Goal: Task Accomplishment & Management: Use online tool/utility

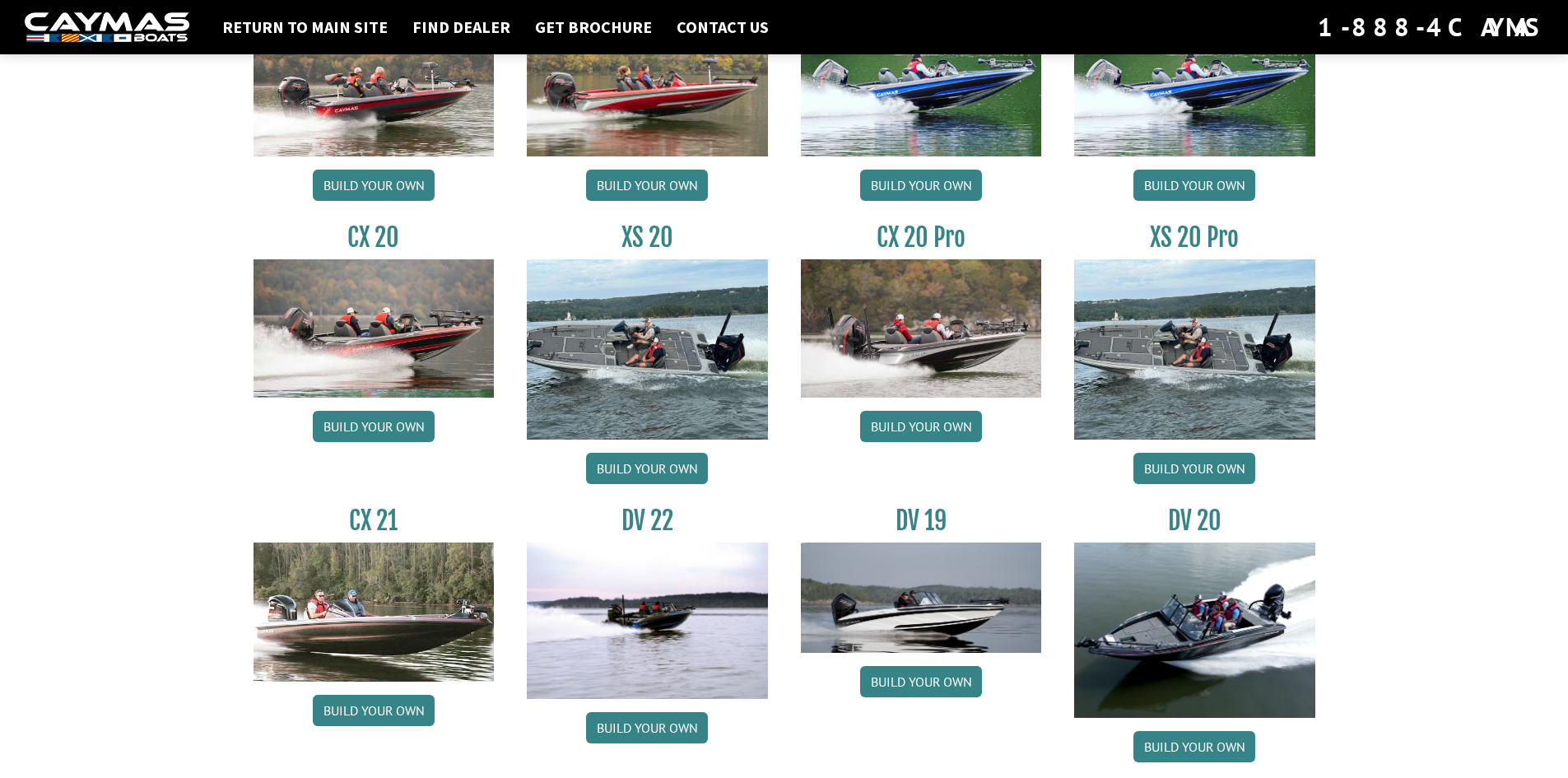
scroll to position [1373, 0]
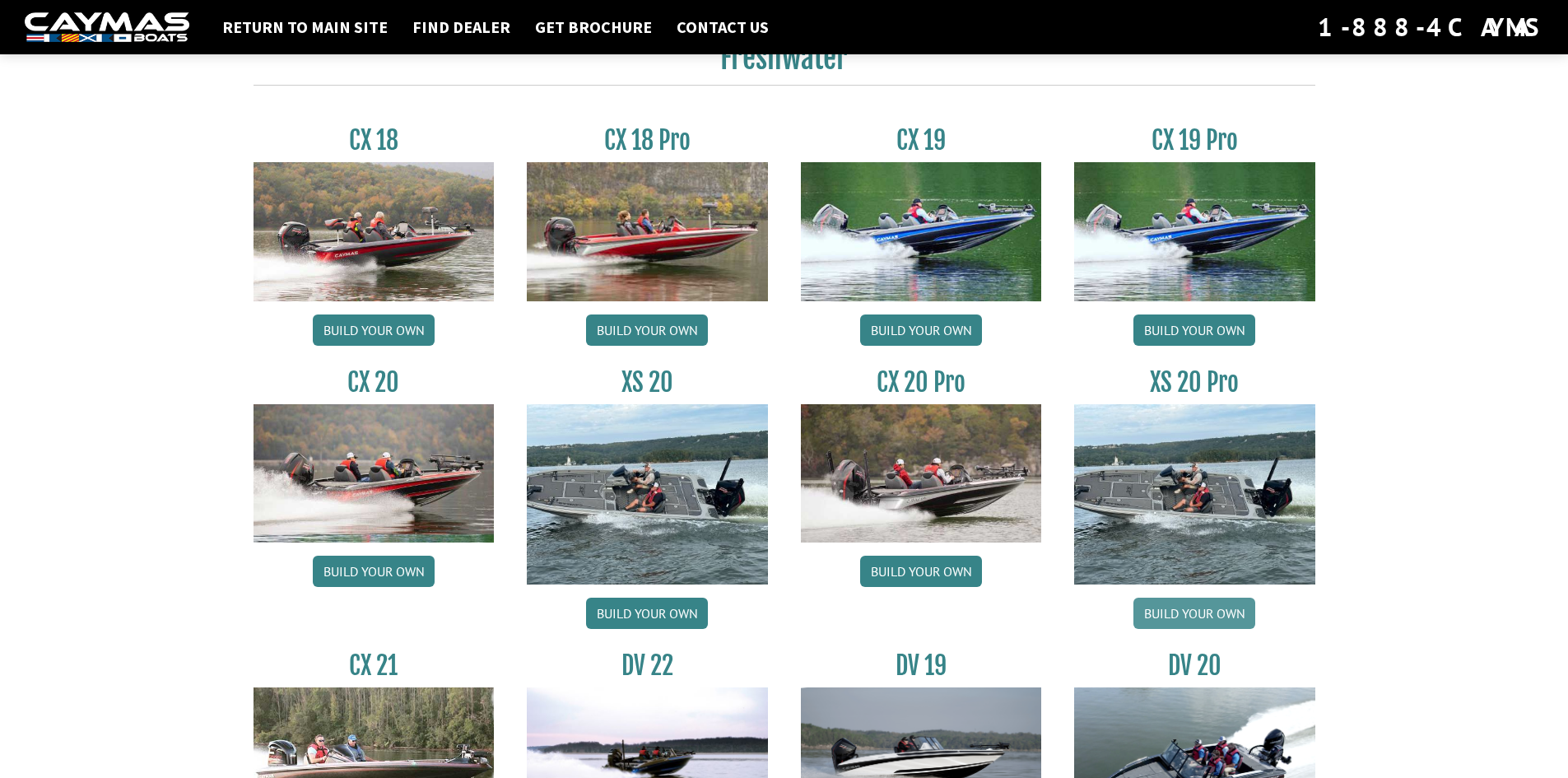
click at [1173, 617] on link "Build your own" at bounding box center [1194, 613] width 122 height 31
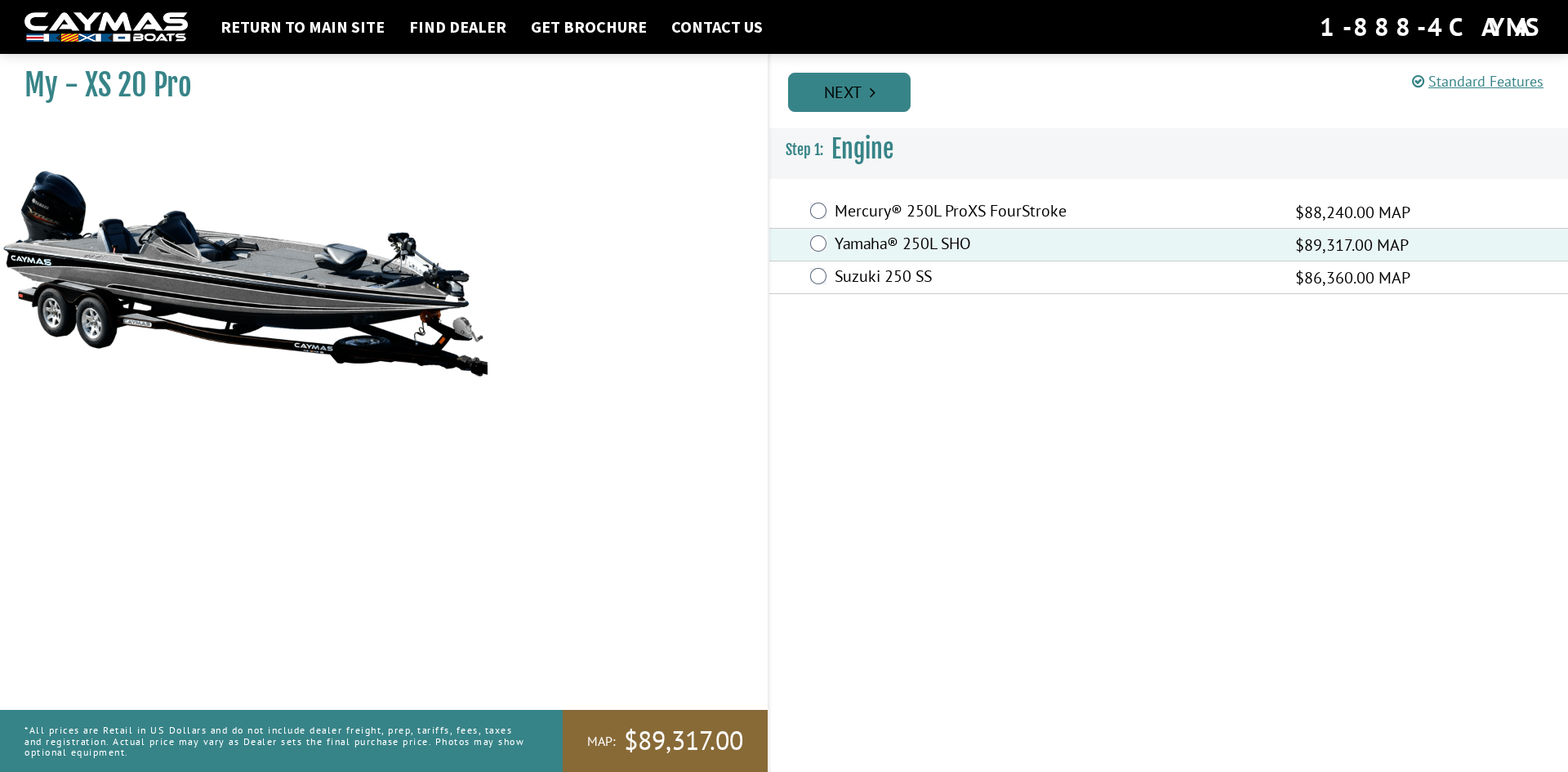
click at [877, 89] on link "Next" at bounding box center [849, 92] width 122 height 39
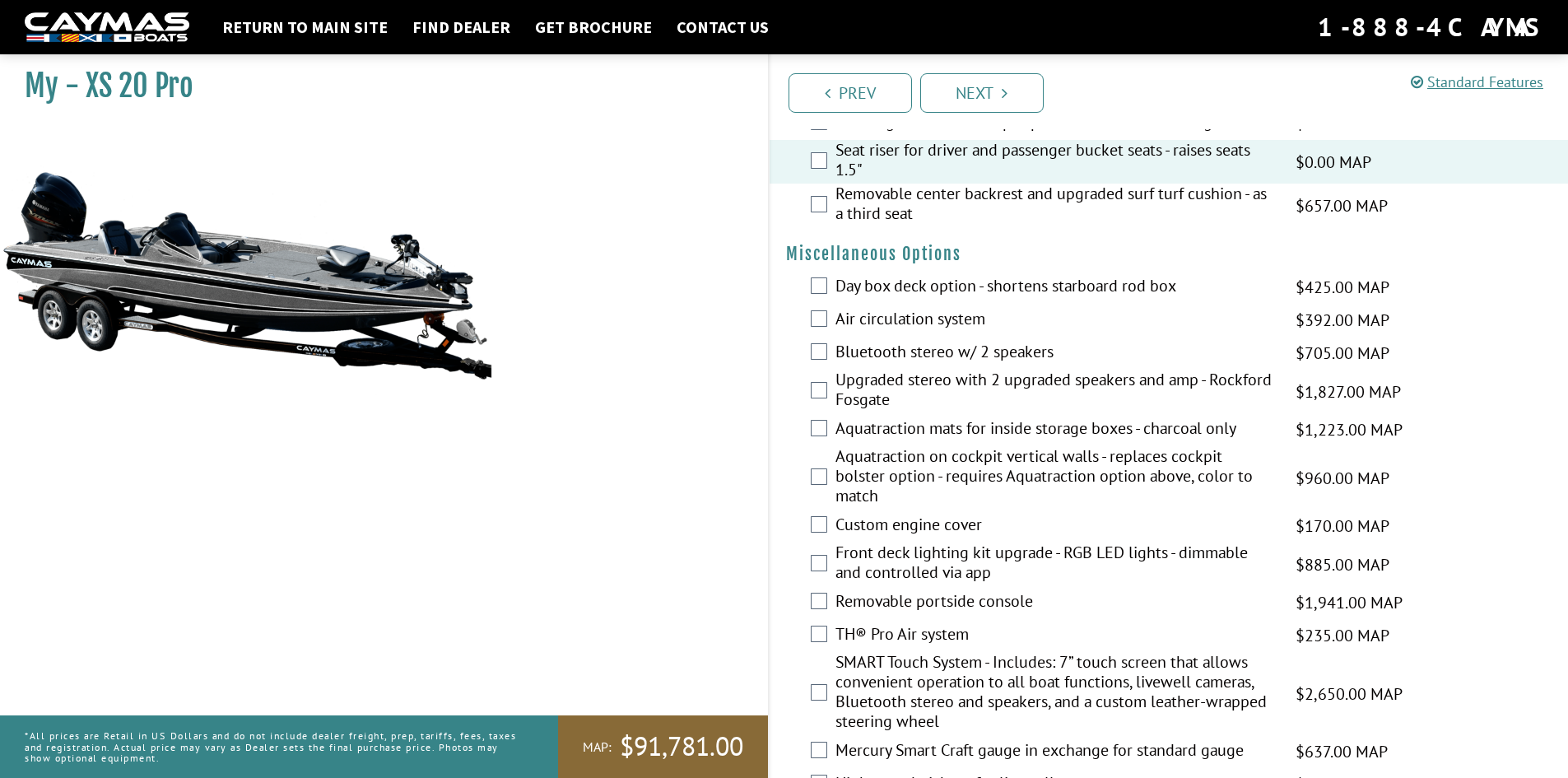
scroll to position [2195, 0]
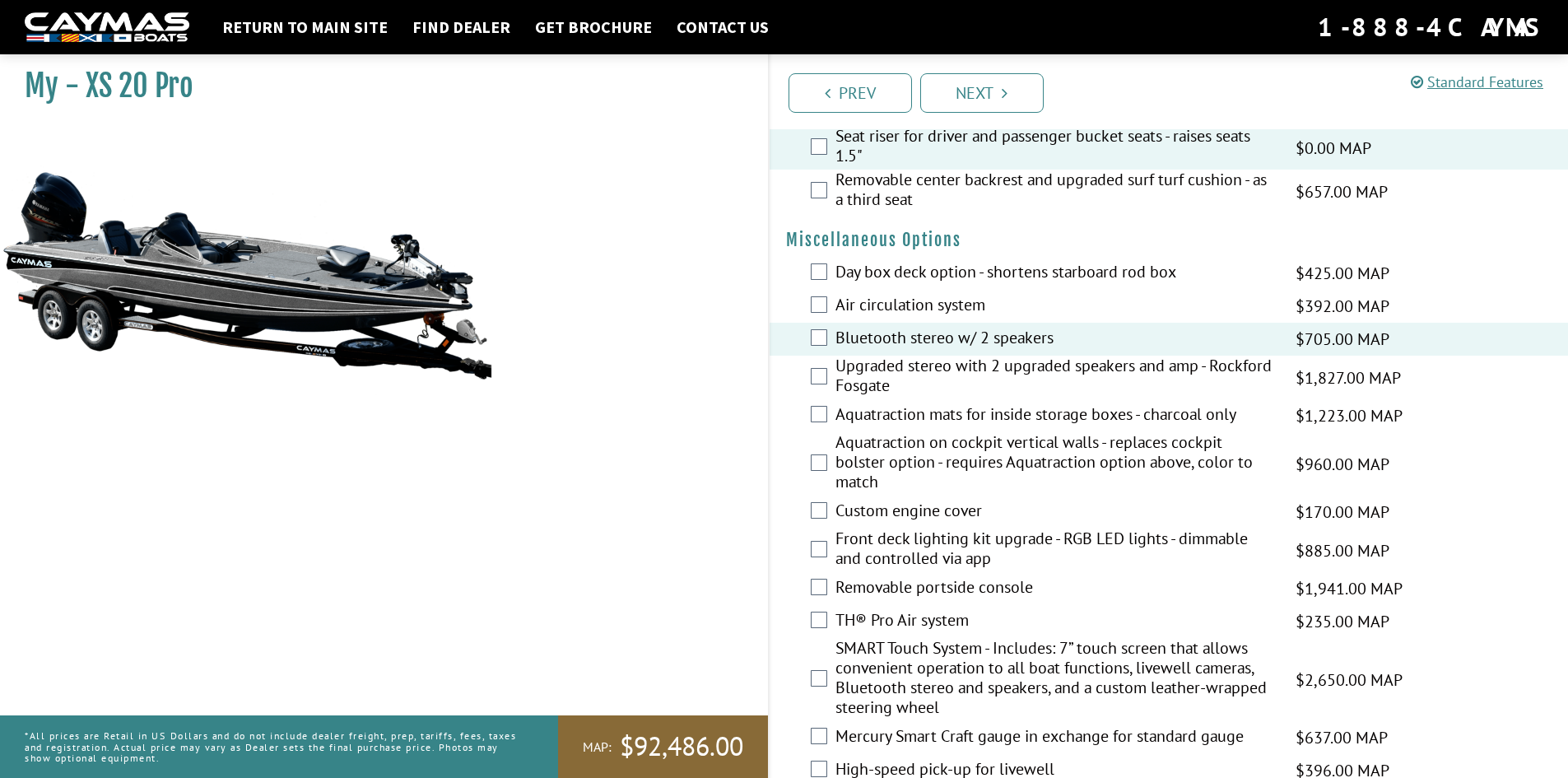
click at [807, 340] on div "Bluetooth stereo w/ 2 speakers $705.00 MAP $833.00 MSRP" at bounding box center [1169, 340] width 799 height 33
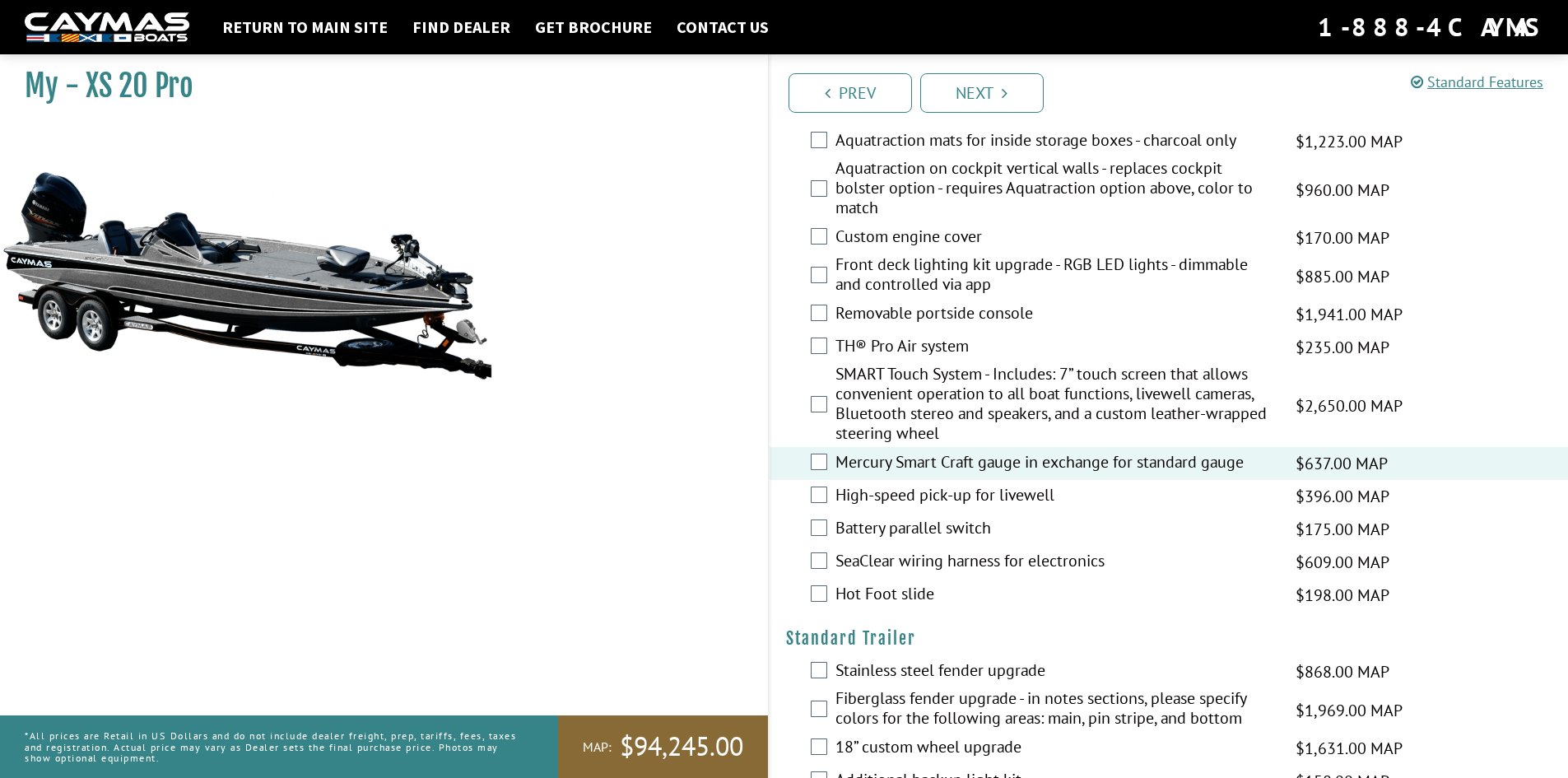
scroll to position [2845, 0]
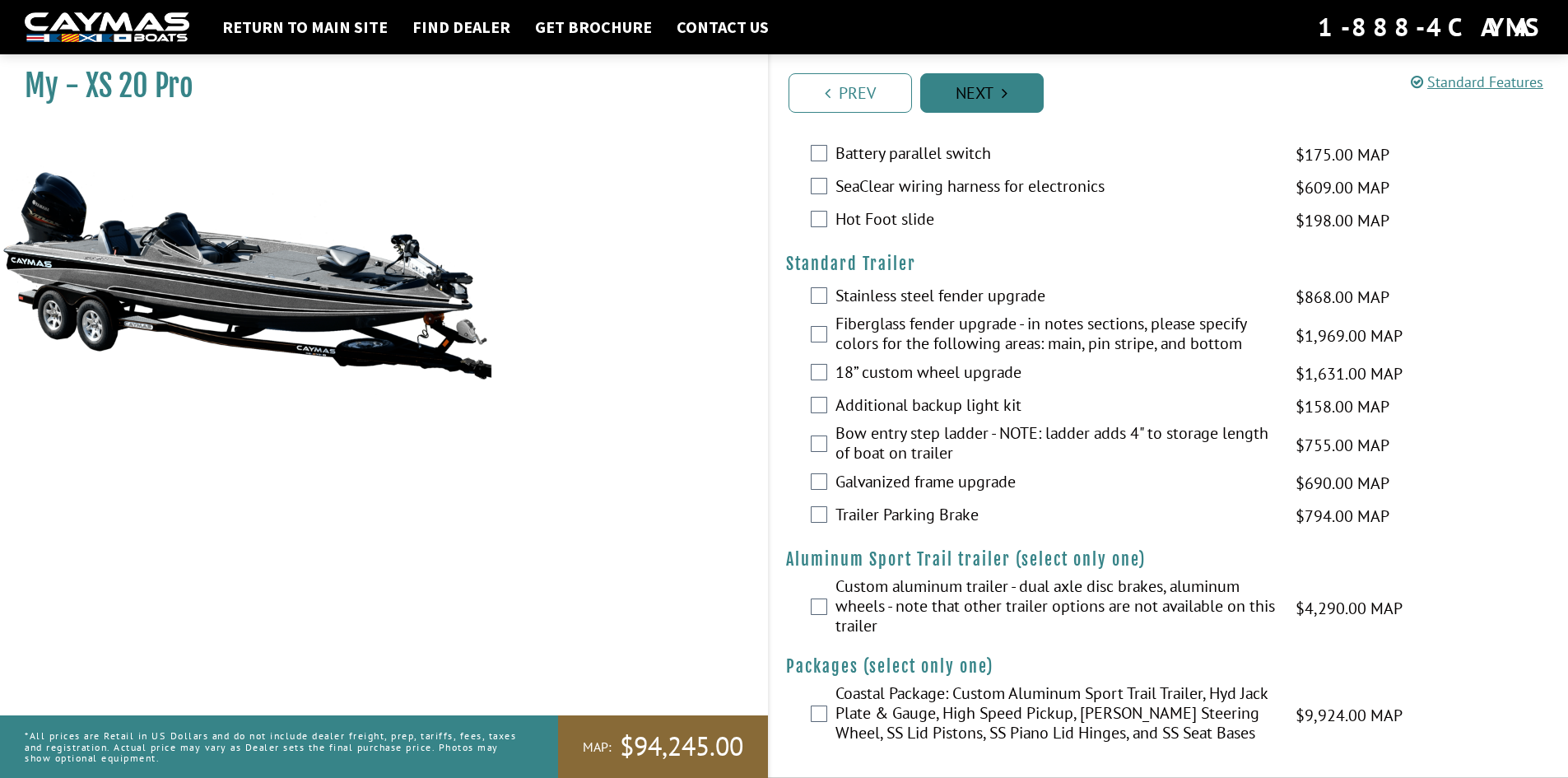
click at [977, 88] on link "Next" at bounding box center [982, 93] width 123 height 40
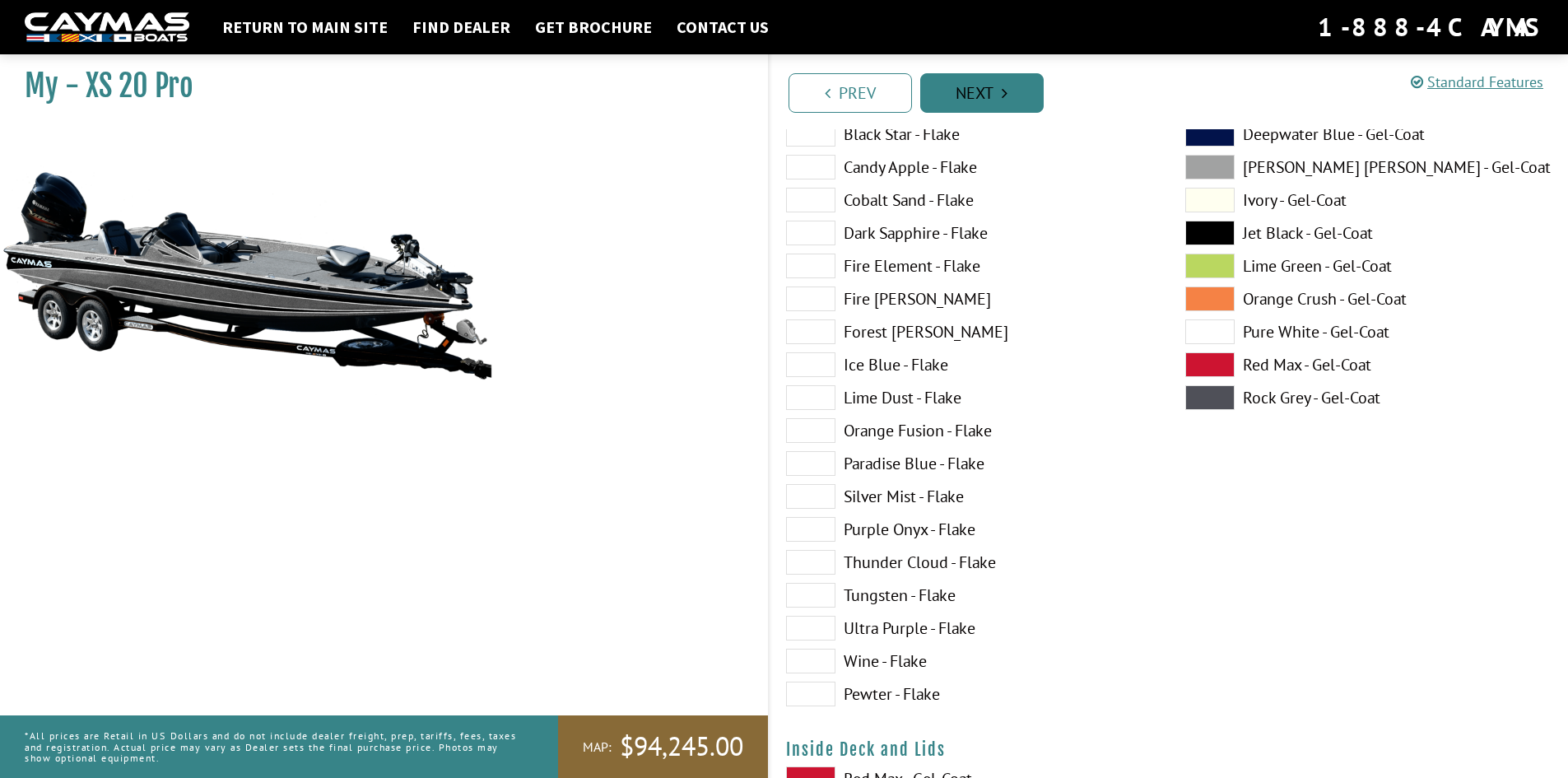
scroll to position [0, 0]
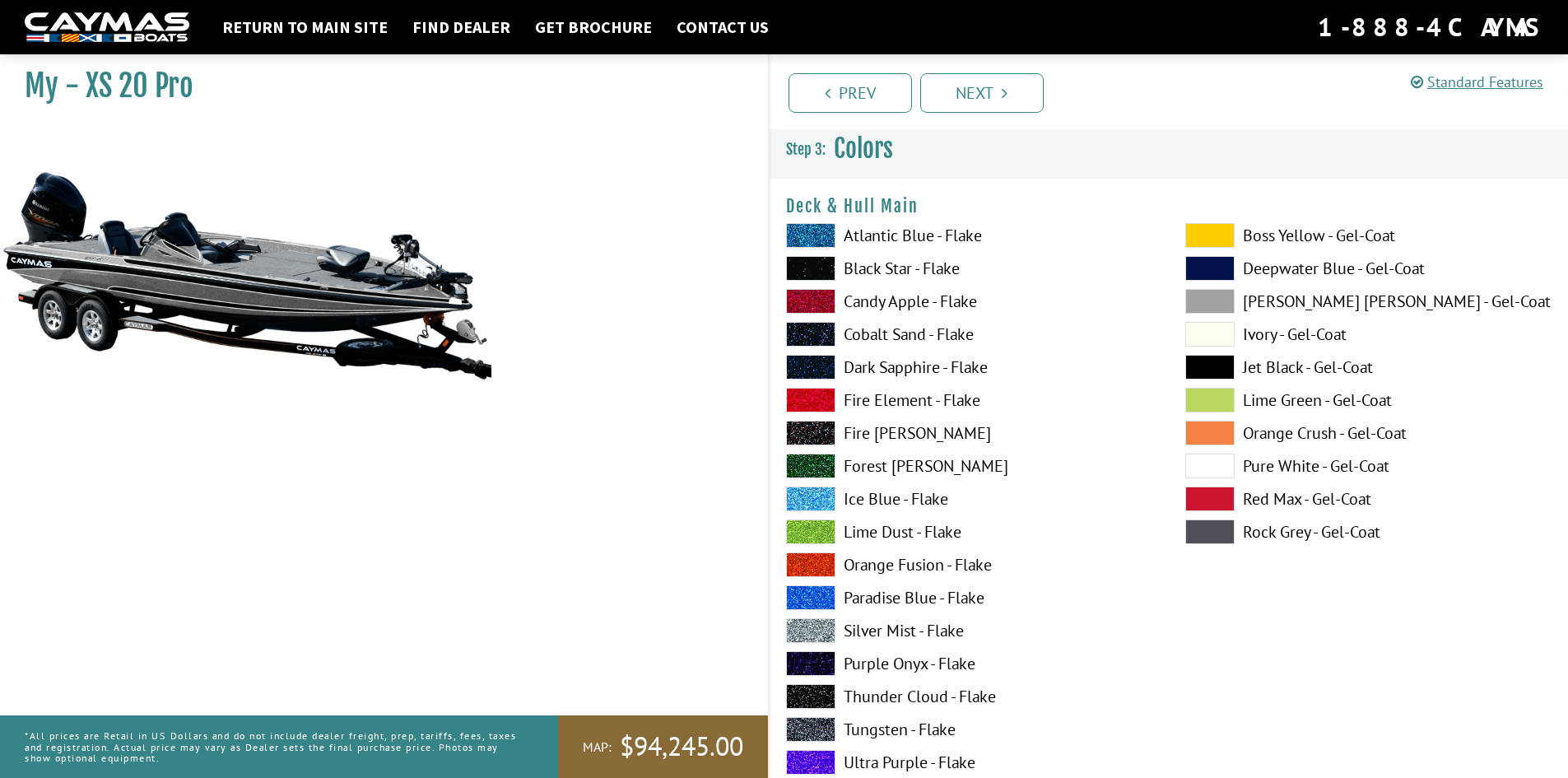
click at [808, 230] on span at bounding box center [810, 235] width 49 height 25
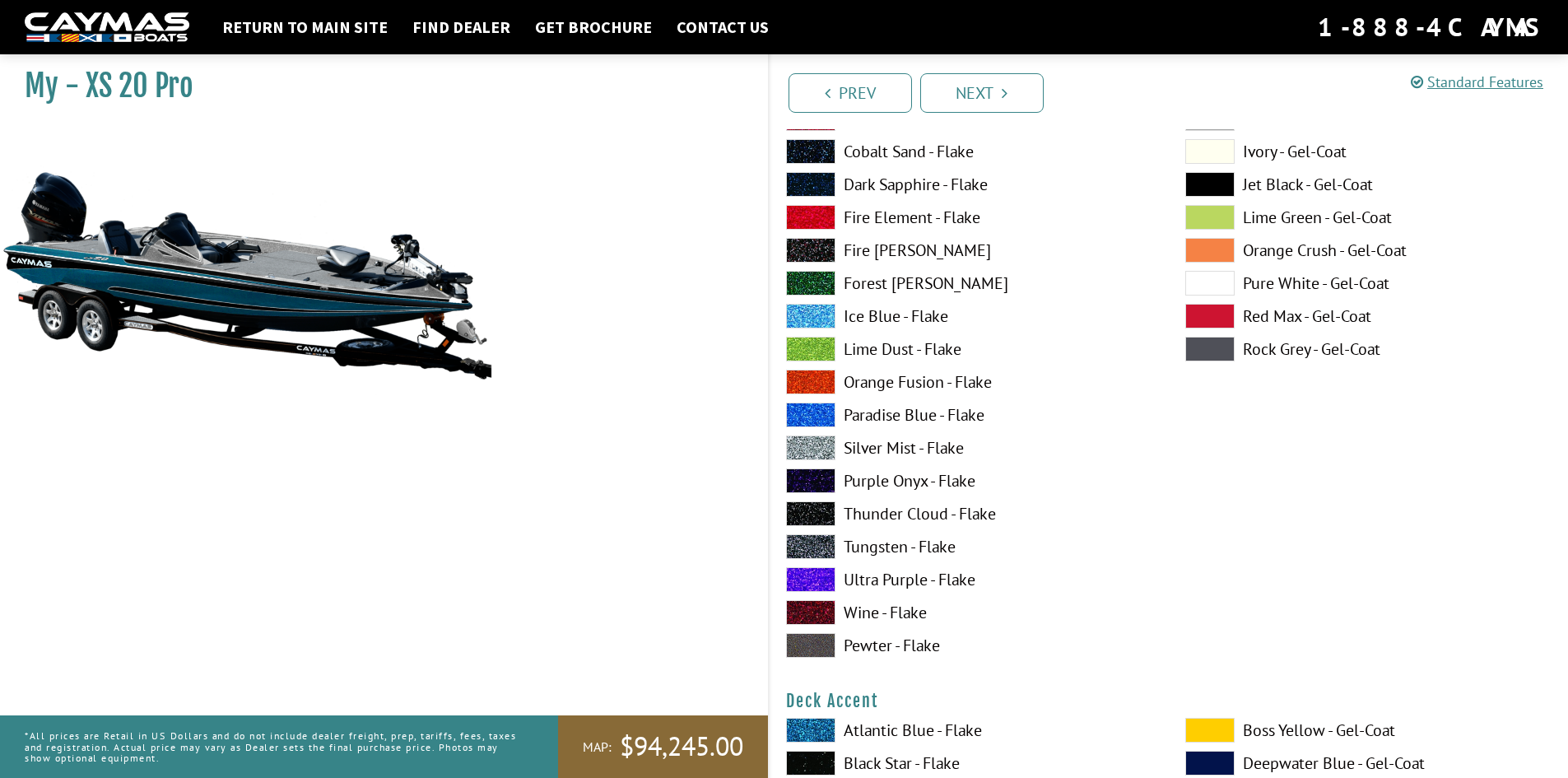
scroll to position [274, 0]
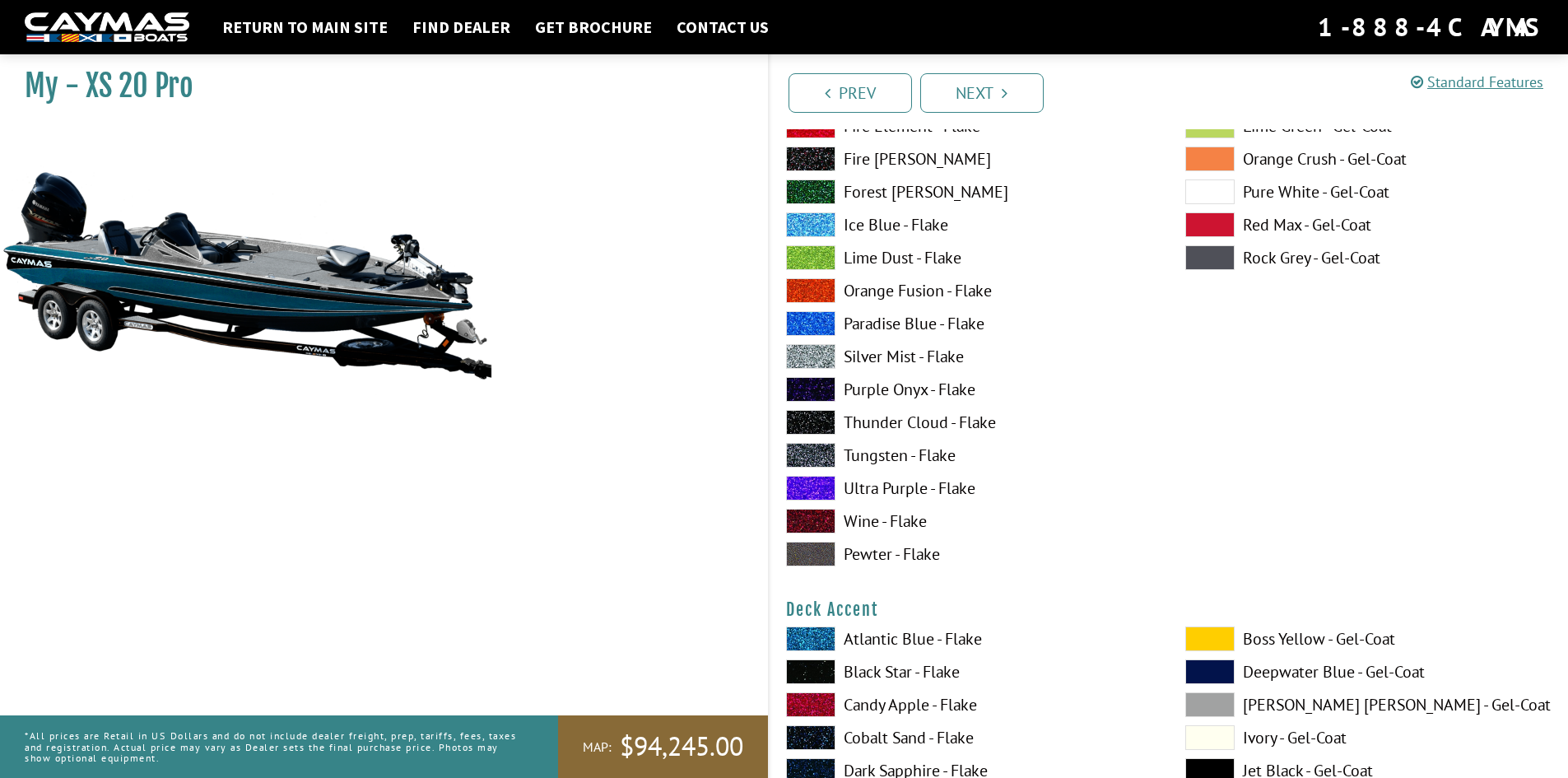
click at [809, 491] on span at bounding box center [810, 488] width 49 height 25
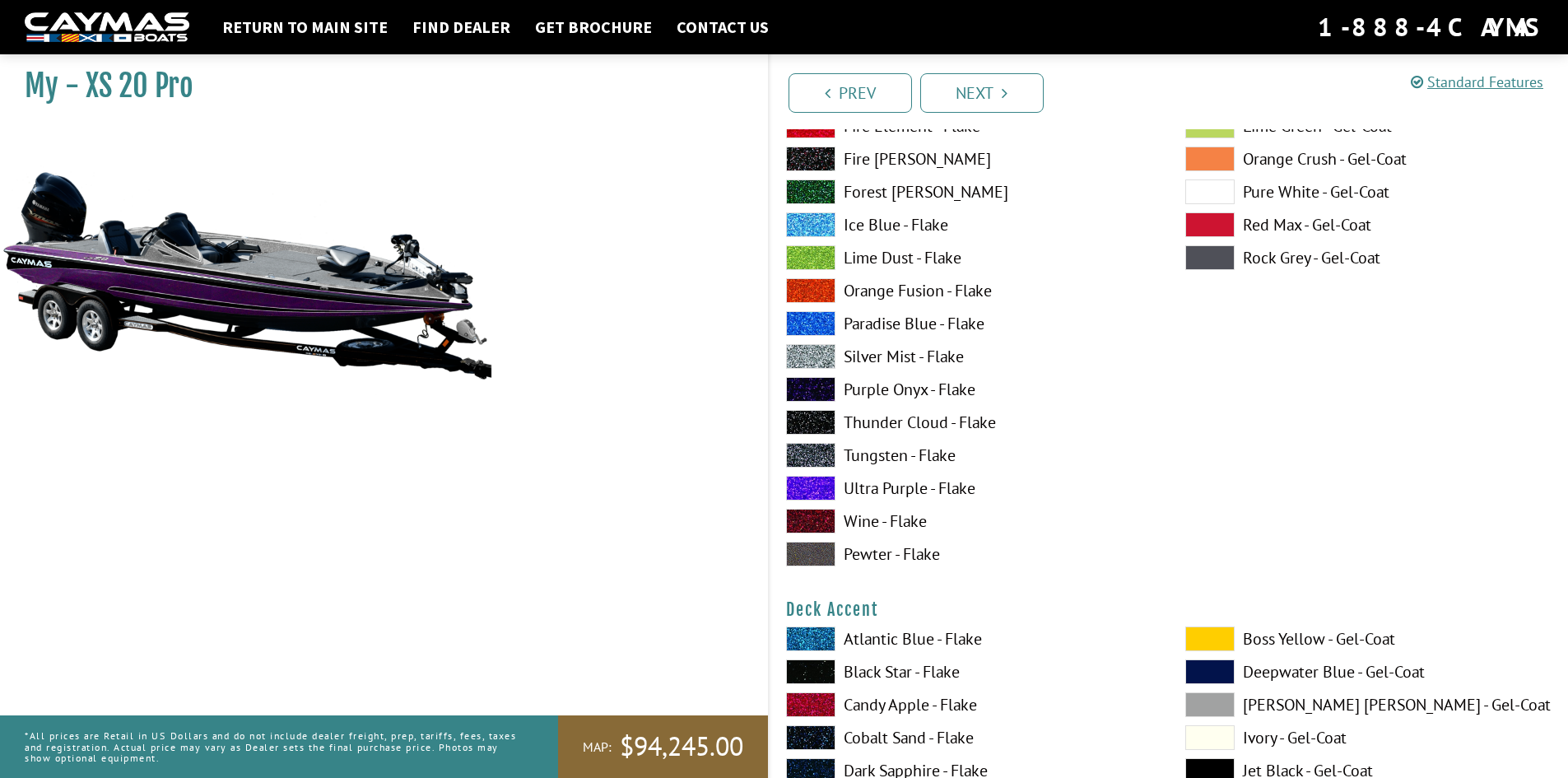
click at [807, 326] on span at bounding box center [810, 323] width 49 height 25
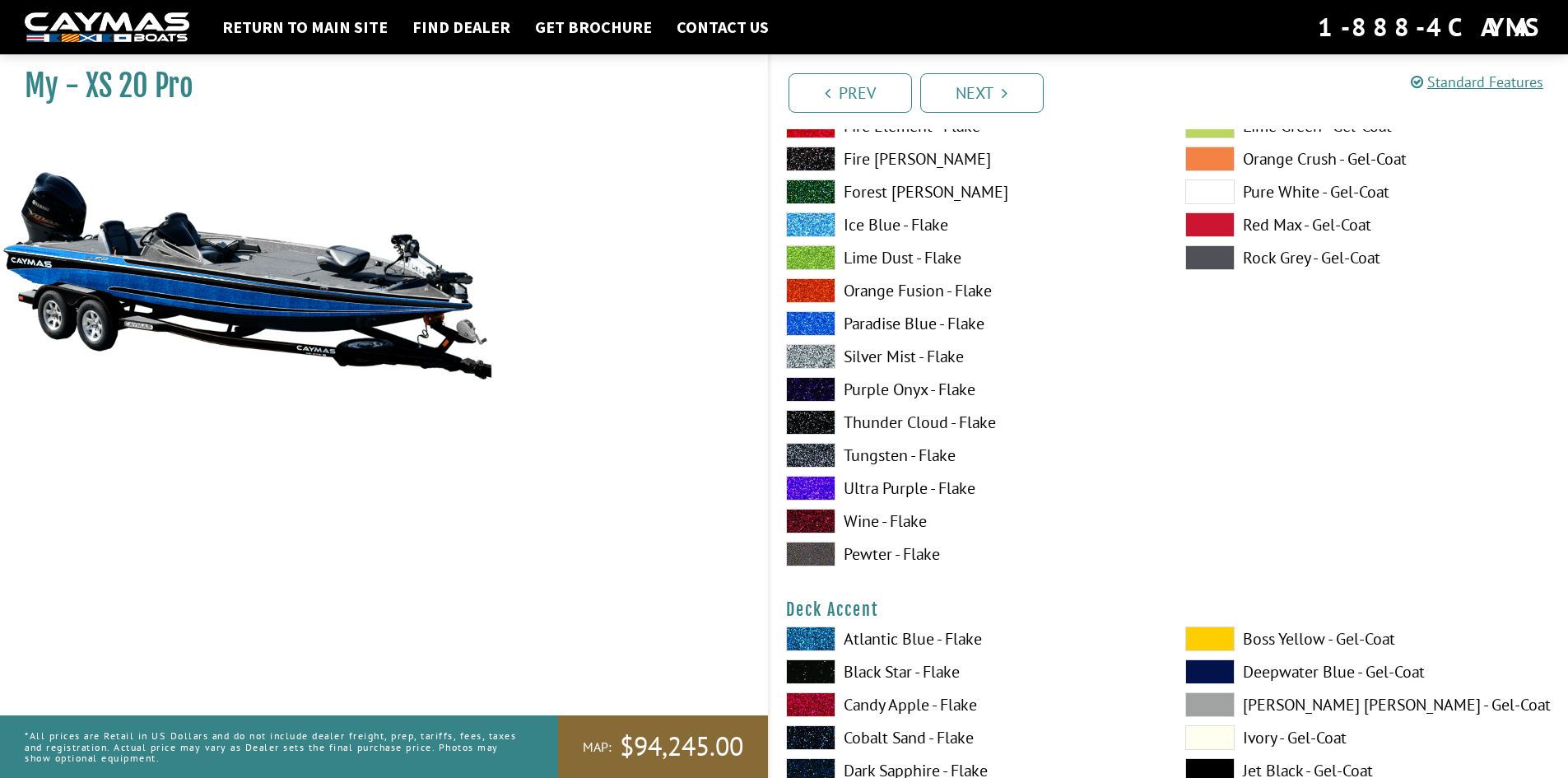
scroll to position [0, 0]
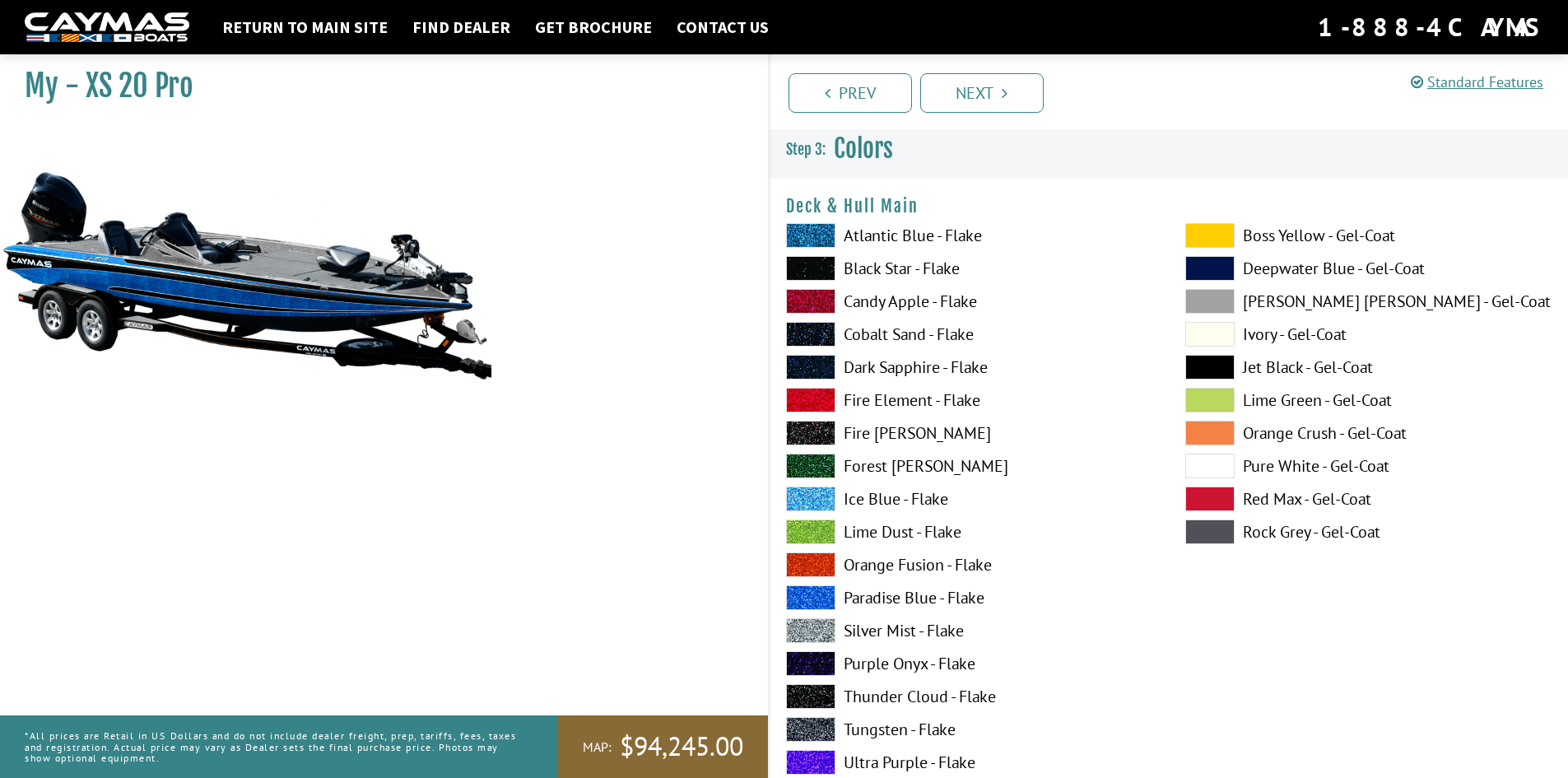
click at [817, 501] on span at bounding box center [810, 499] width 49 height 25
click at [806, 598] on span at bounding box center [810, 598] width 49 height 25
click at [809, 632] on span at bounding box center [810, 630] width 49 height 25
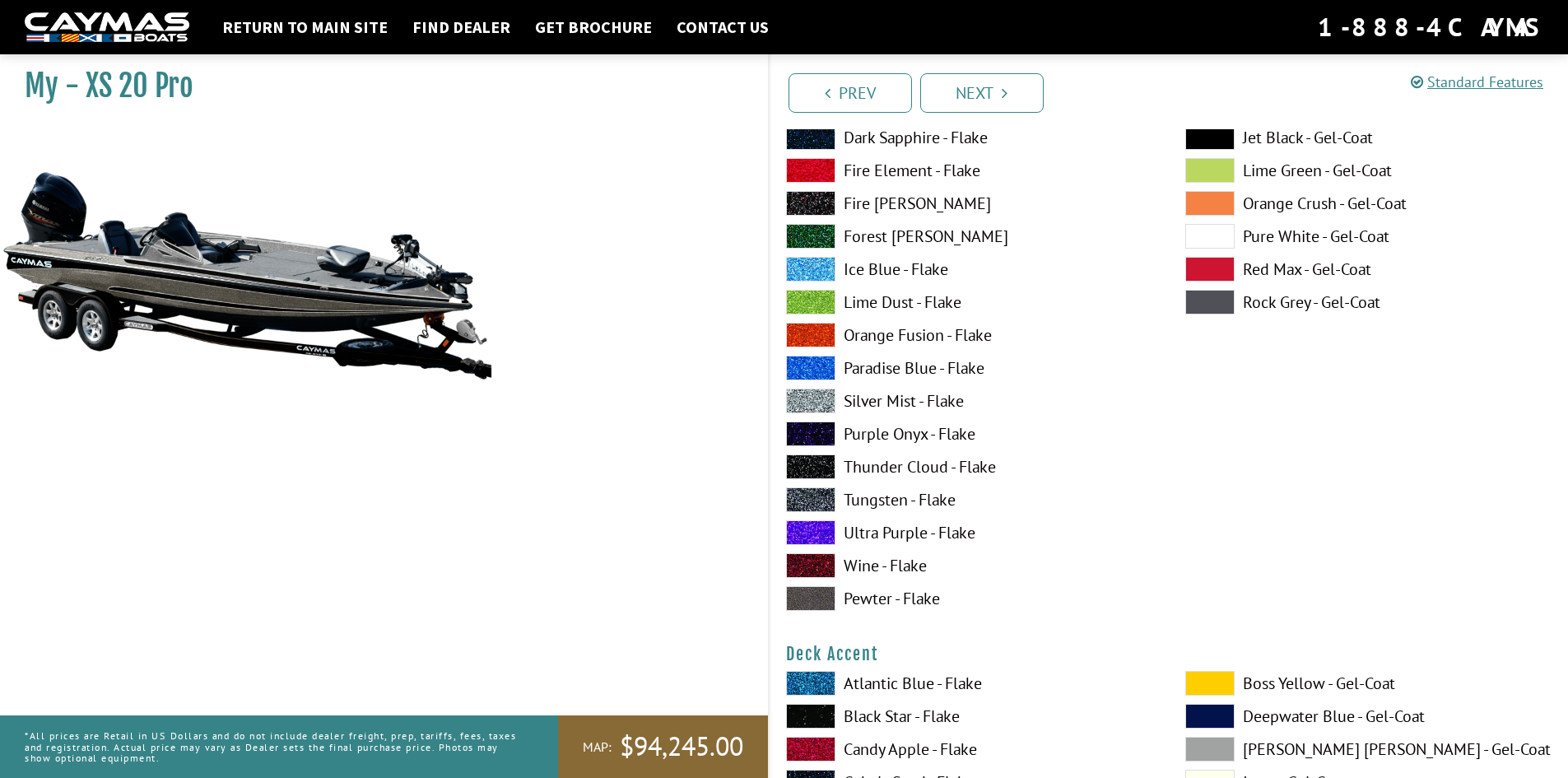
scroll to position [274, 0]
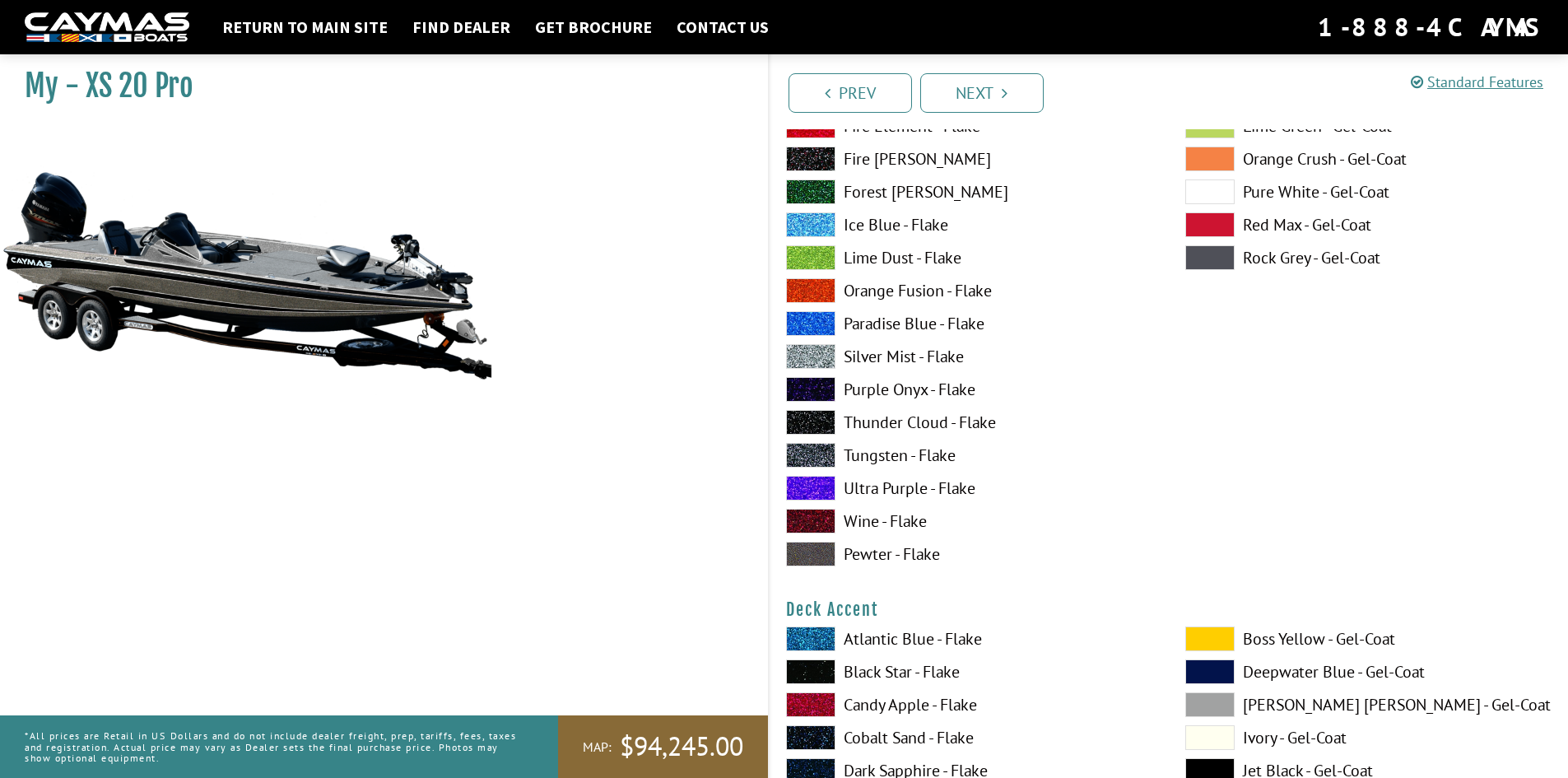
click at [816, 459] on span at bounding box center [810, 455] width 49 height 25
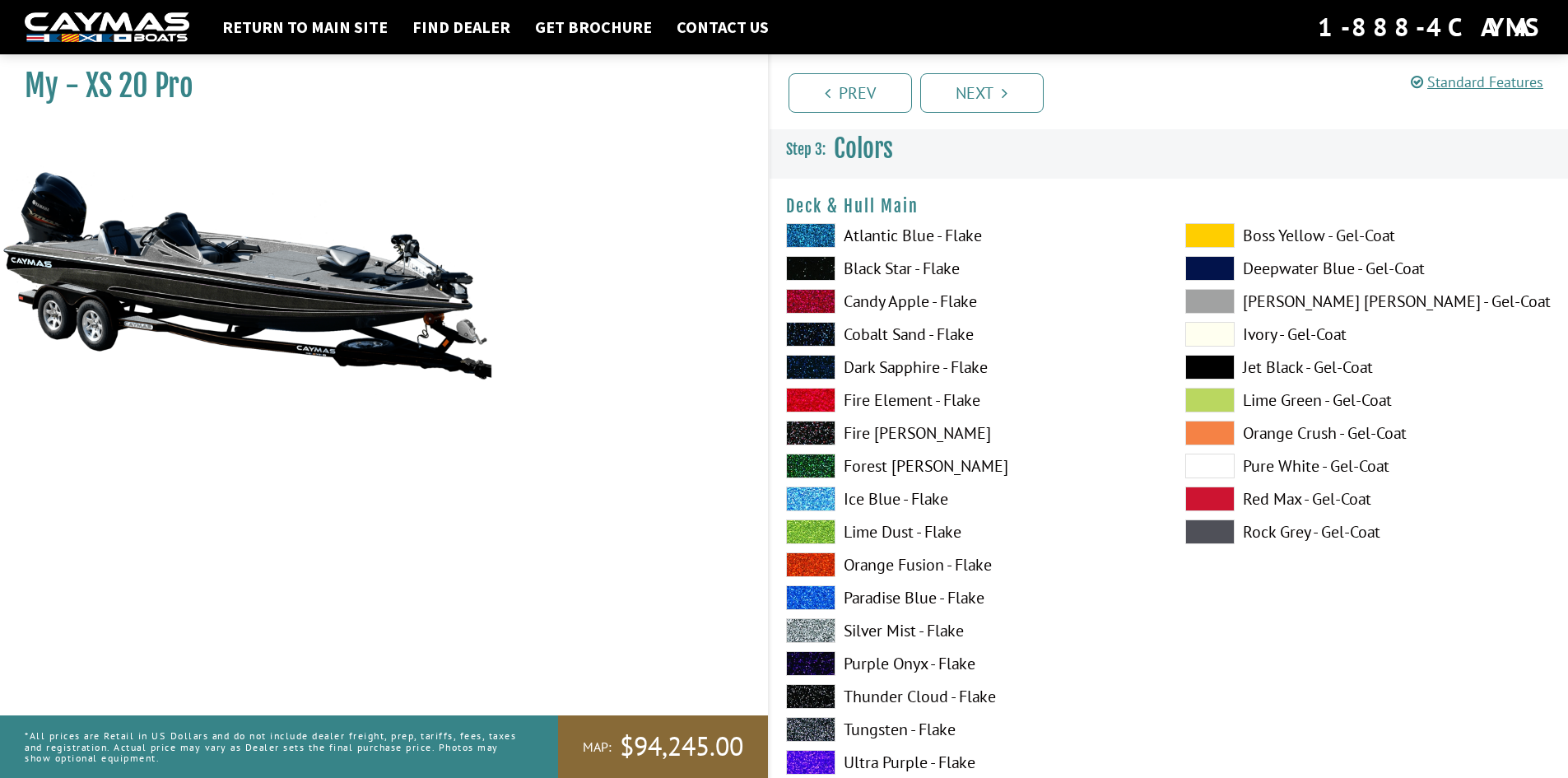
click at [825, 634] on span at bounding box center [810, 630] width 49 height 25
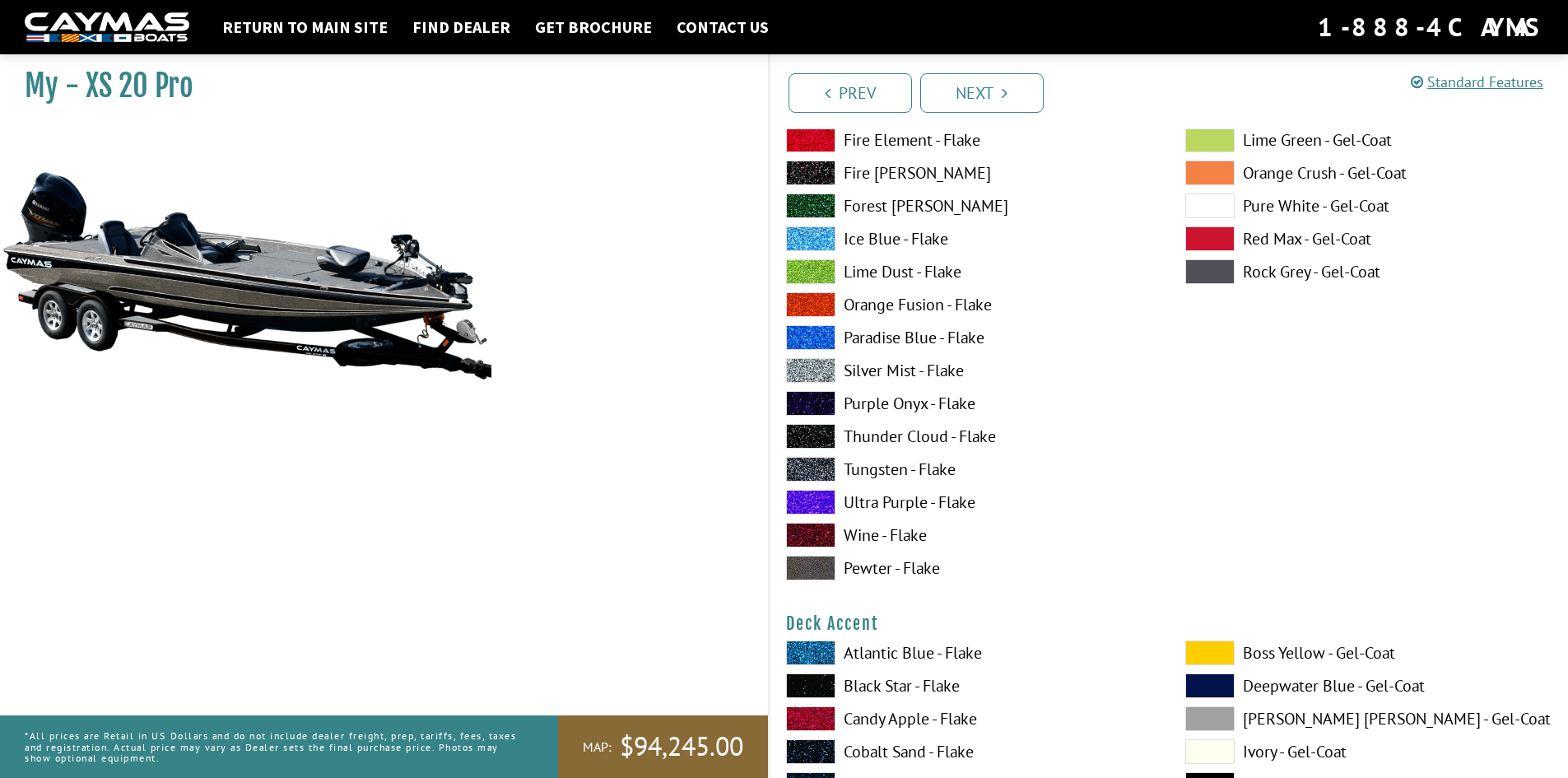
scroll to position [550, 0]
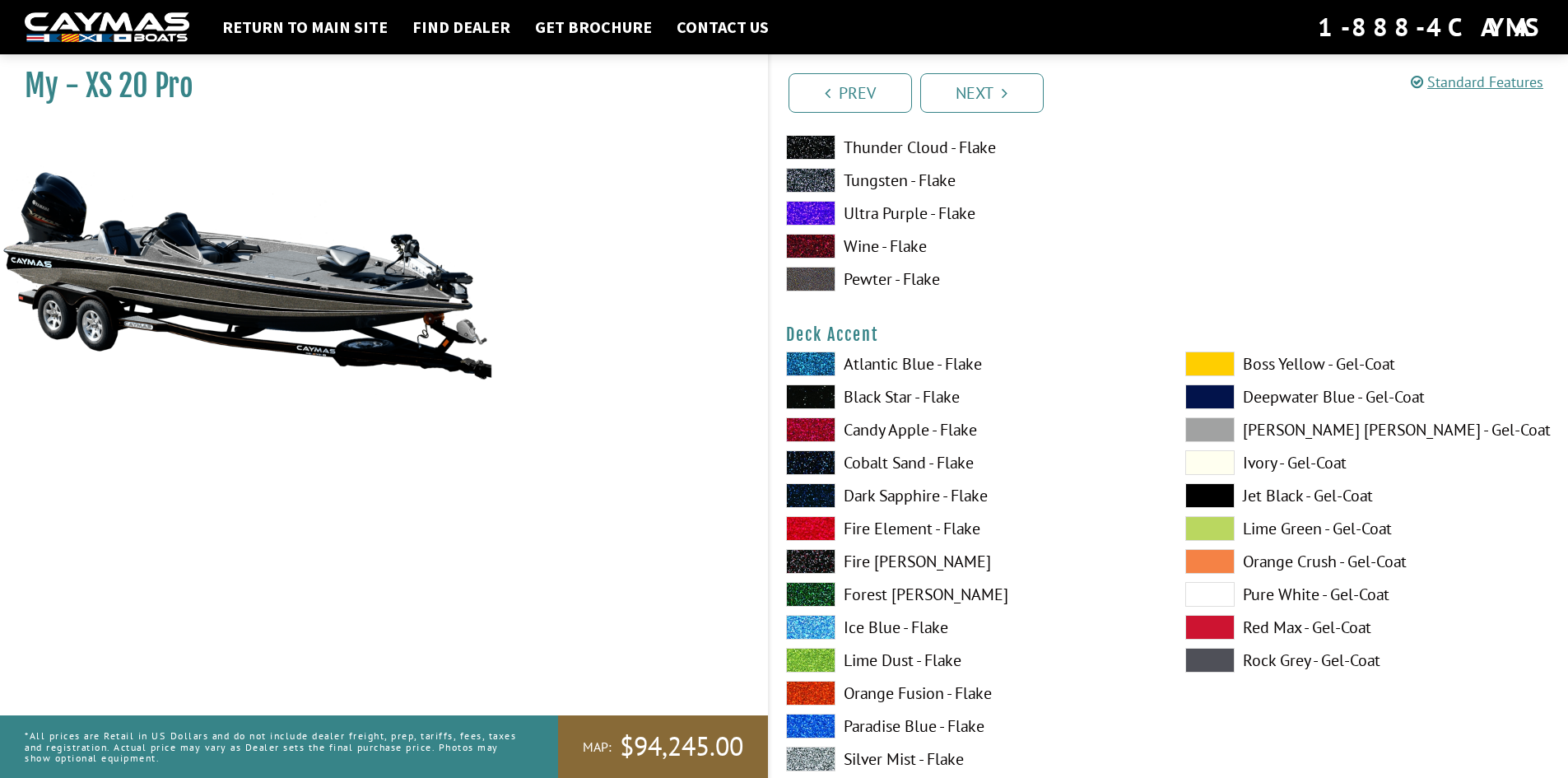
click at [815, 400] on span at bounding box center [810, 397] width 49 height 25
click at [804, 731] on span at bounding box center [810, 726] width 49 height 25
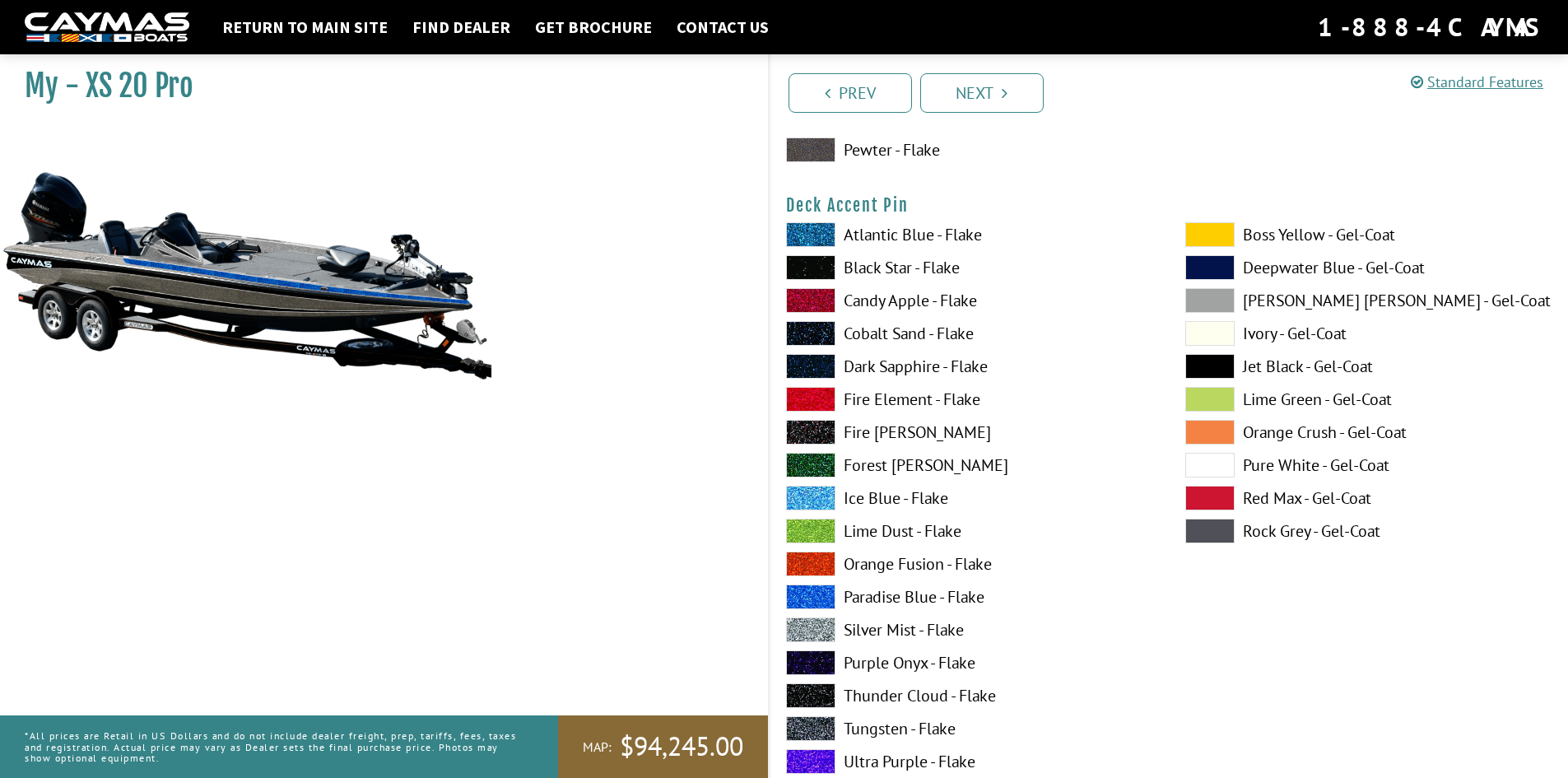
scroll to position [1373, 0]
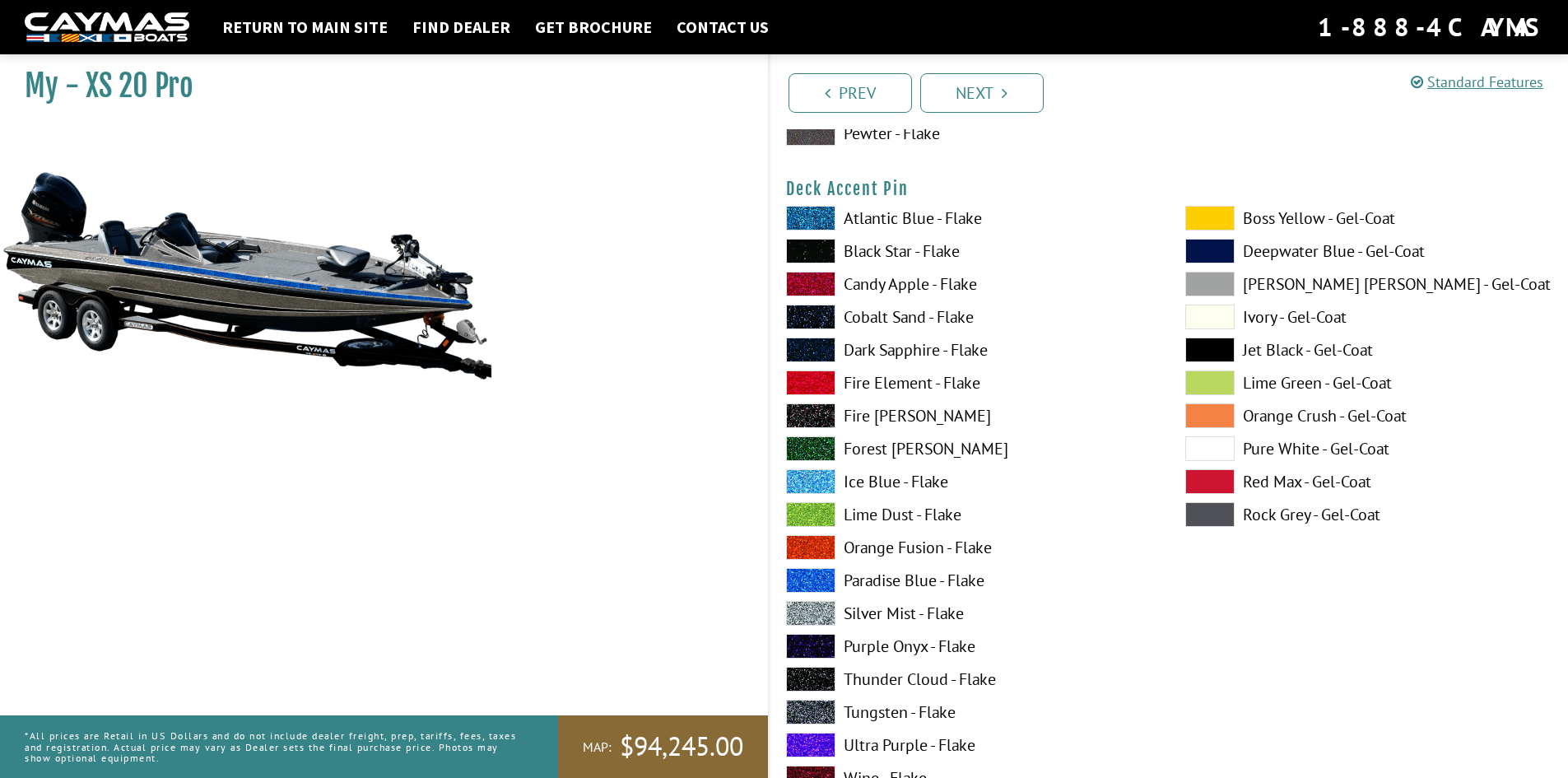
click at [824, 248] on span at bounding box center [810, 251] width 49 height 25
click at [1207, 354] on span at bounding box center [1210, 350] width 49 height 25
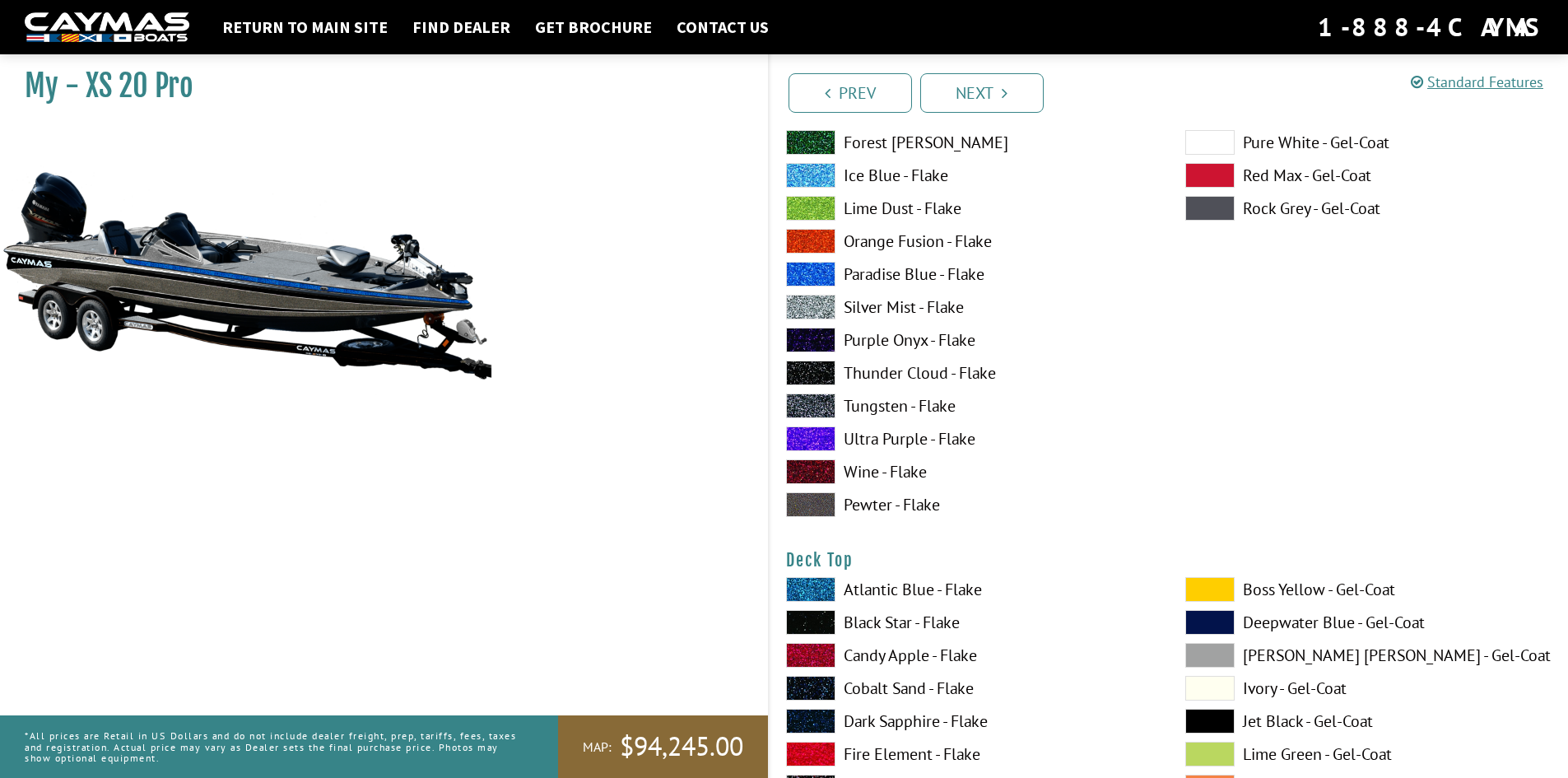
scroll to position [1920, 0]
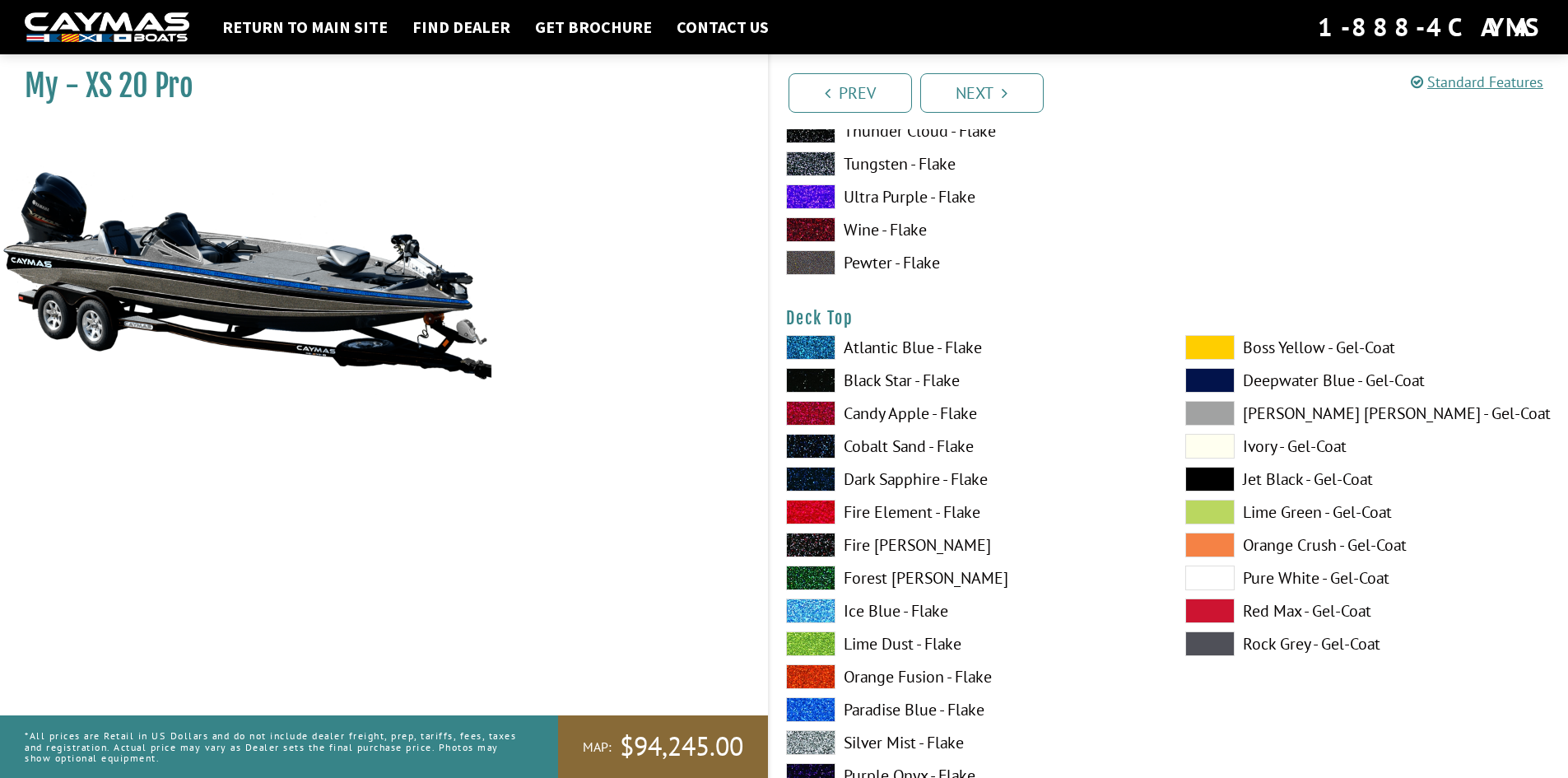
click at [813, 510] on span at bounding box center [810, 512] width 49 height 25
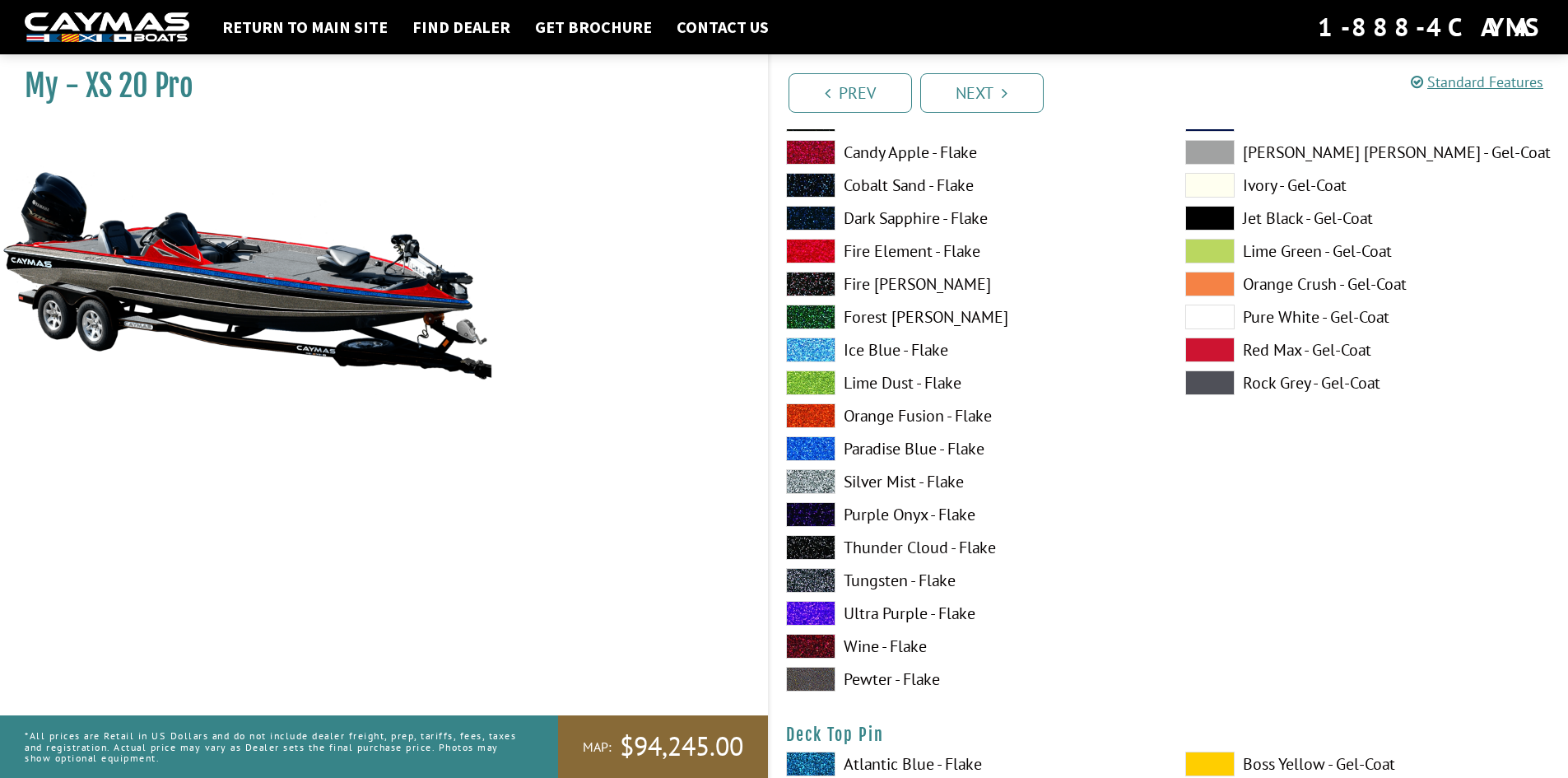
scroll to position [2195, 0]
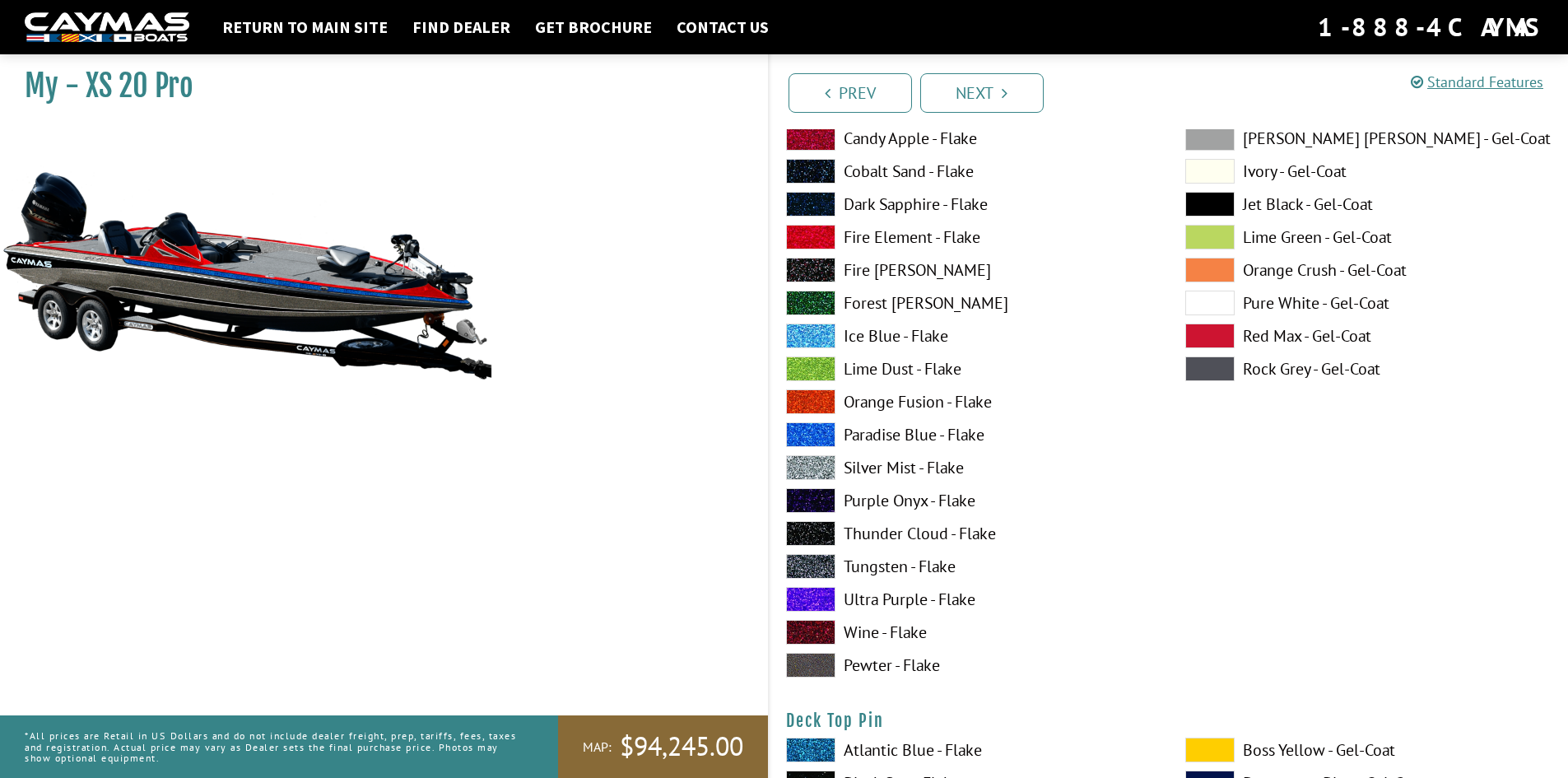
click at [797, 571] on span at bounding box center [810, 566] width 49 height 25
click at [808, 670] on span at bounding box center [810, 665] width 49 height 25
click at [815, 565] on span at bounding box center [810, 566] width 49 height 25
click at [828, 525] on span at bounding box center [810, 533] width 49 height 25
click at [814, 267] on span at bounding box center [810, 270] width 49 height 25
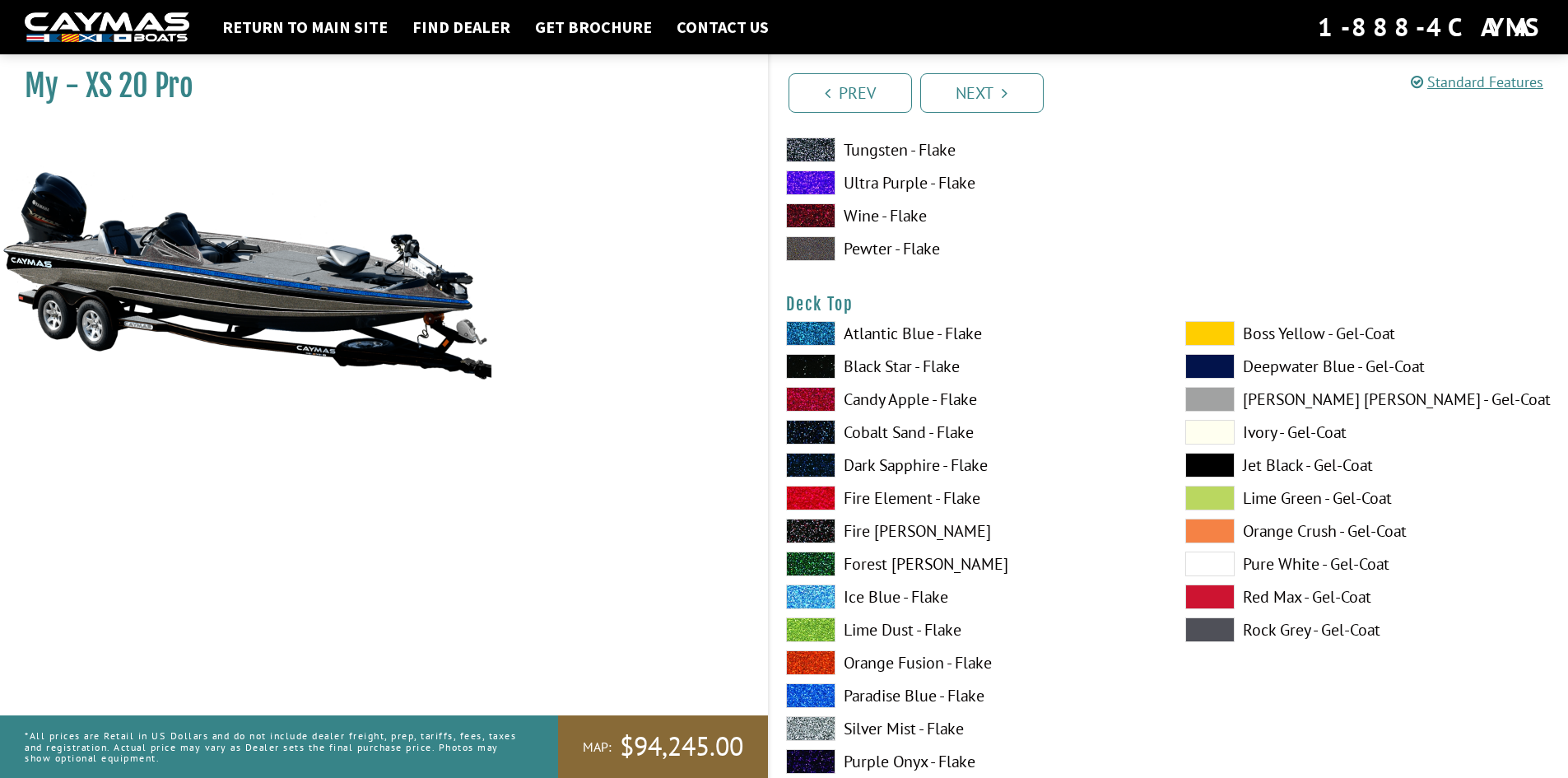
scroll to position [1920, 0]
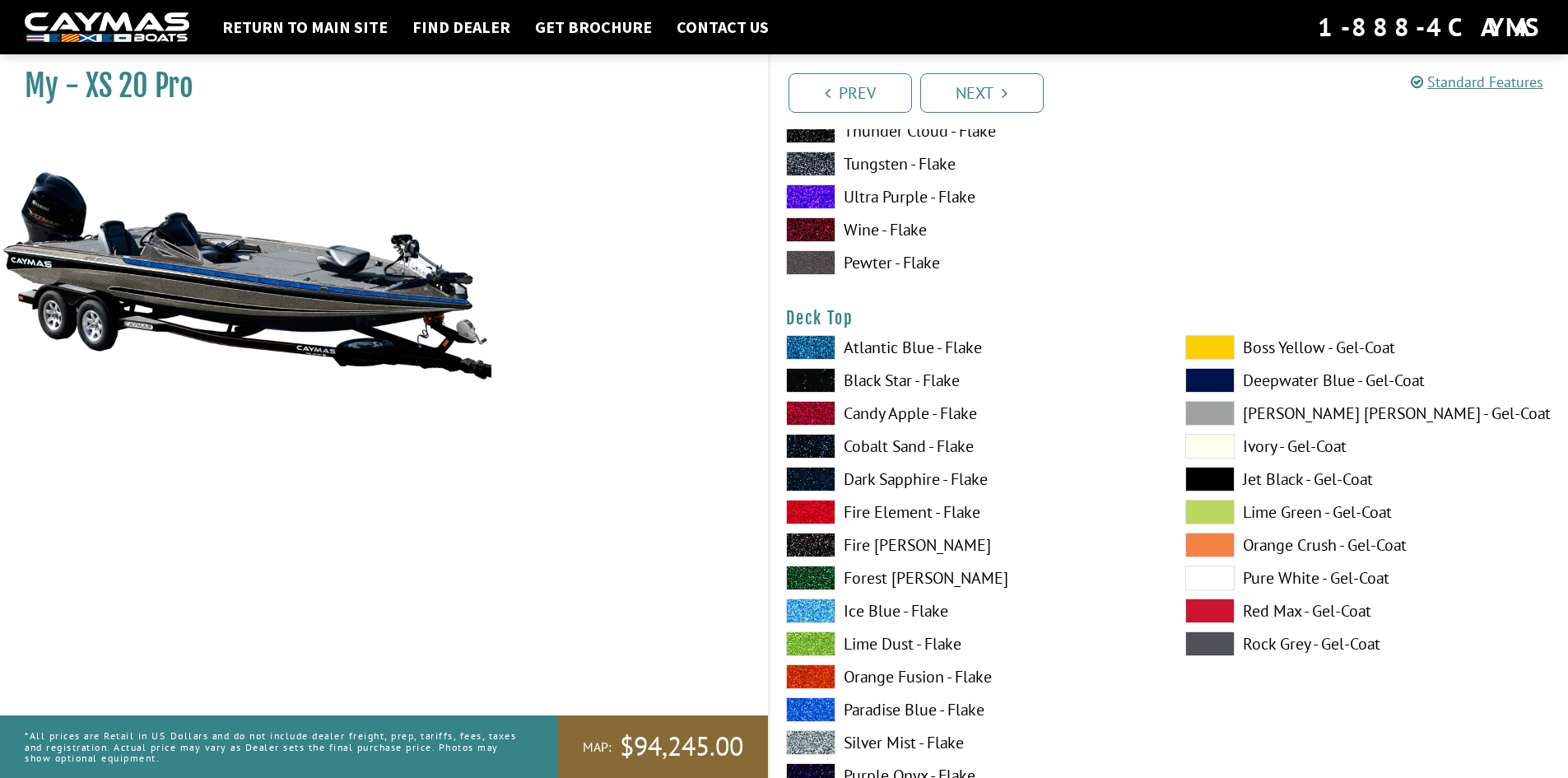
click at [804, 380] on span at bounding box center [810, 380] width 49 height 25
click at [809, 548] on span at bounding box center [810, 545] width 49 height 25
click at [809, 700] on span at bounding box center [810, 710] width 49 height 25
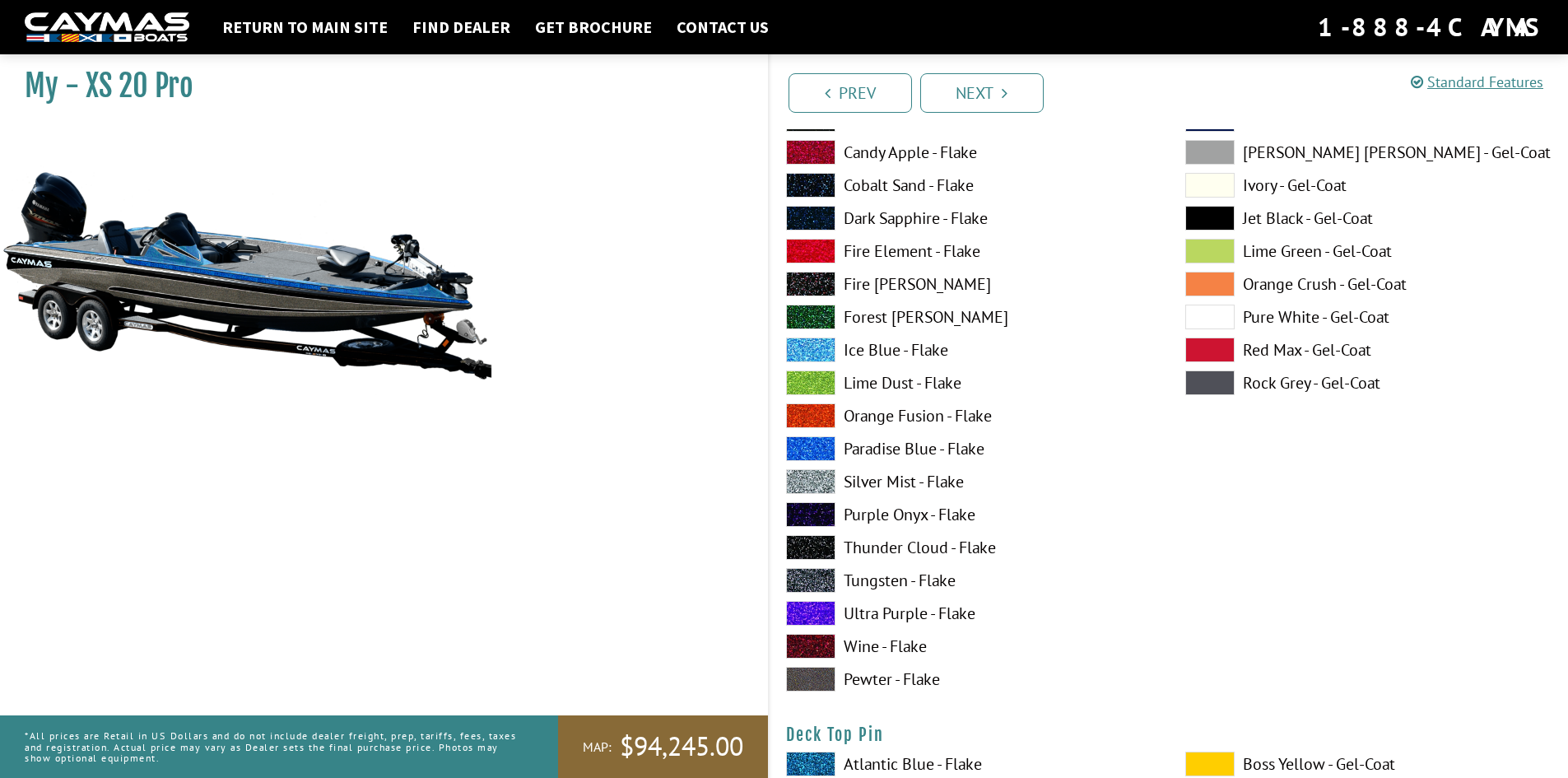
scroll to position [2195, 0]
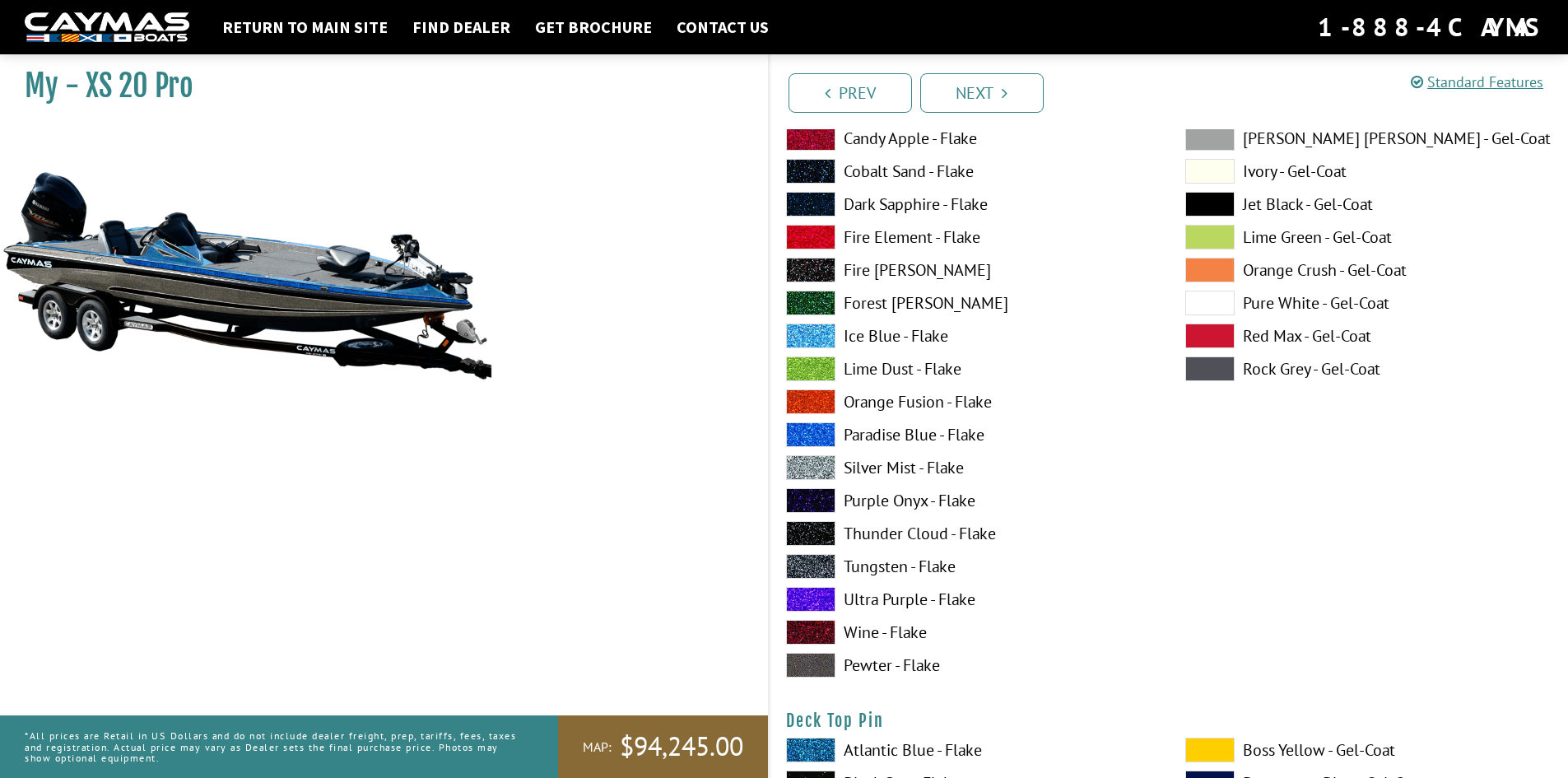
click at [816, 474] on span at bounding box center [810, 467] width 49 height 25
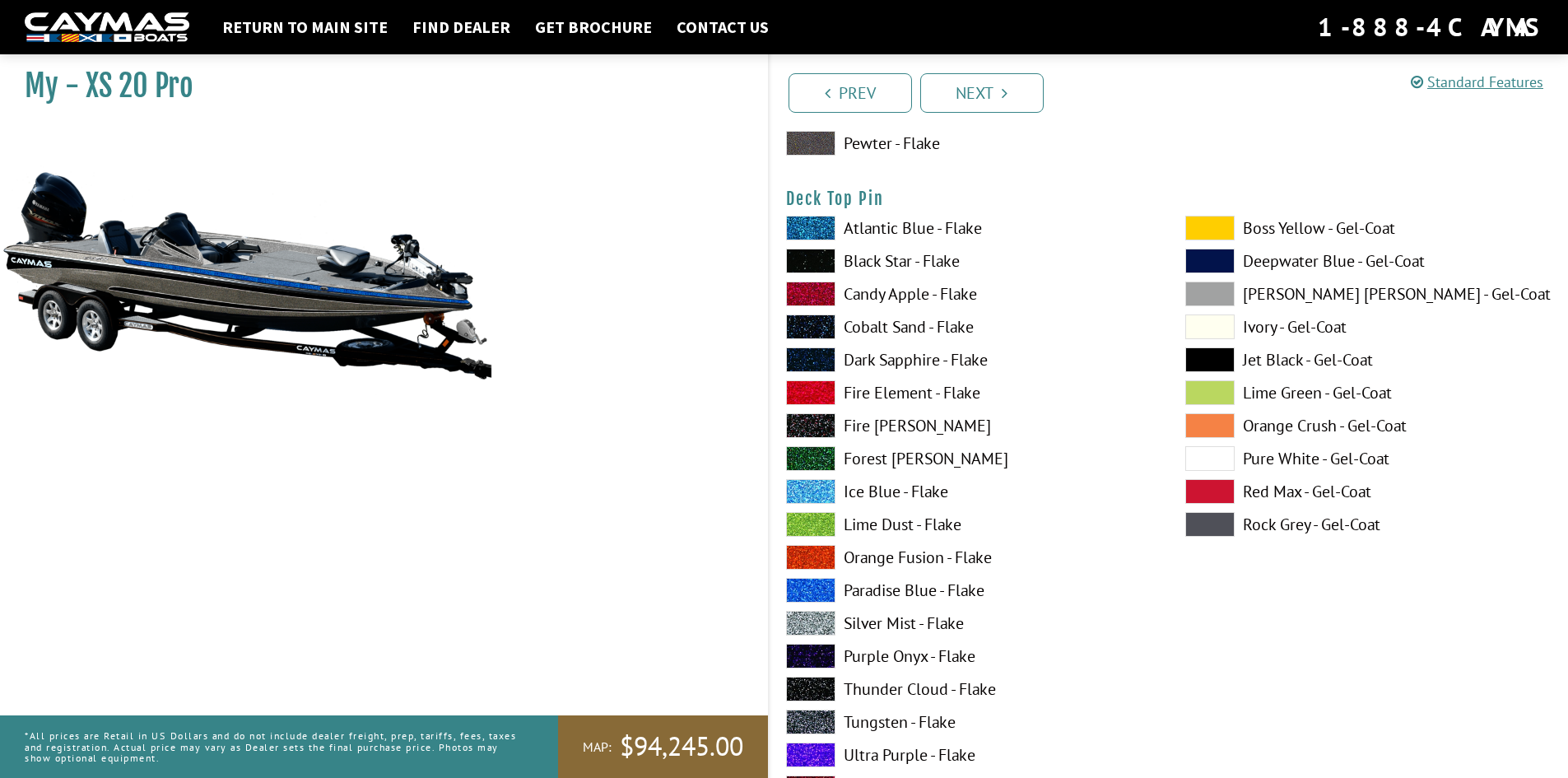
scroll to position [2744, 0]
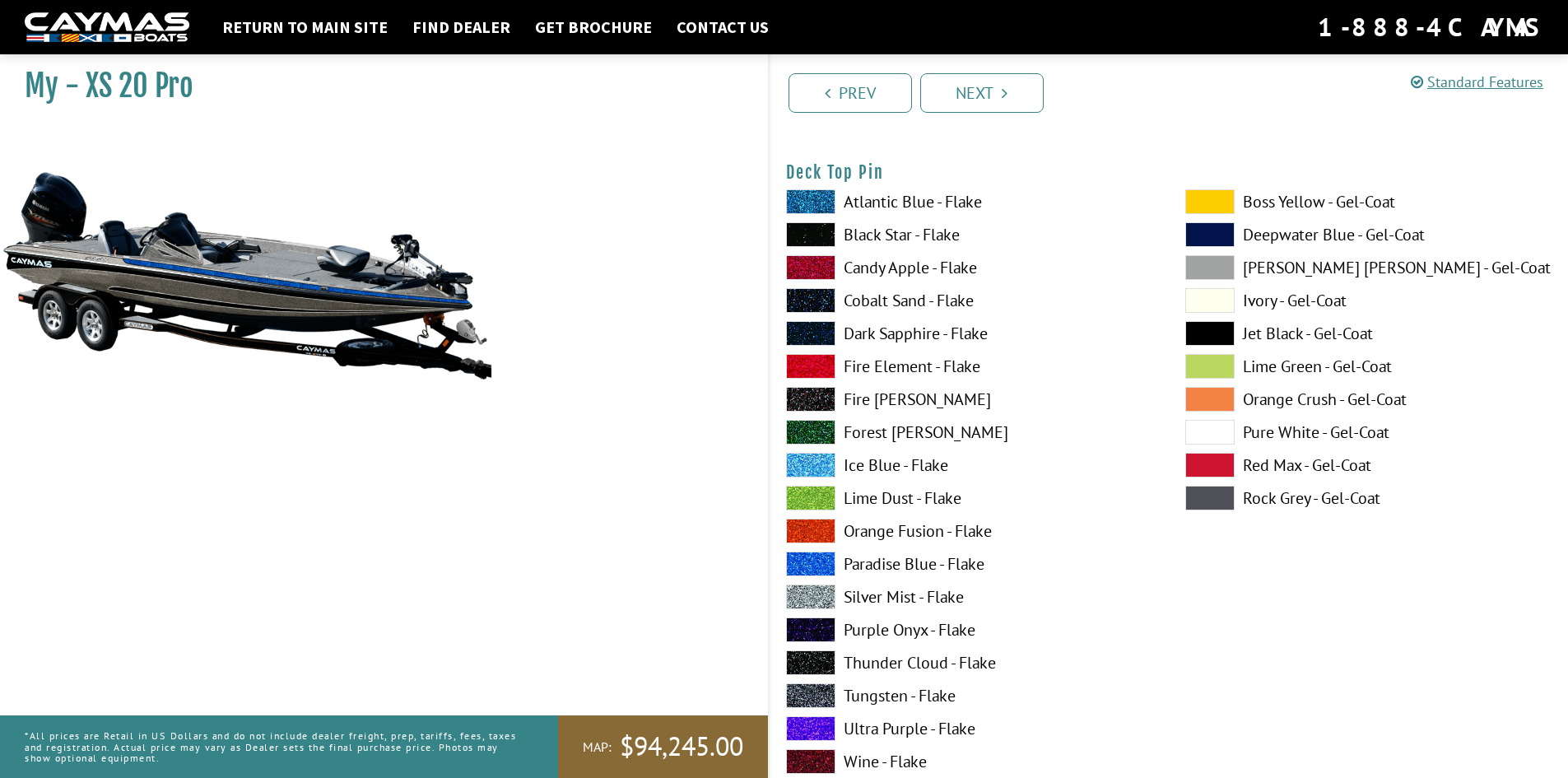
click at [1198, 336] on span at bounding box center [1210, 333] width 49 height 25
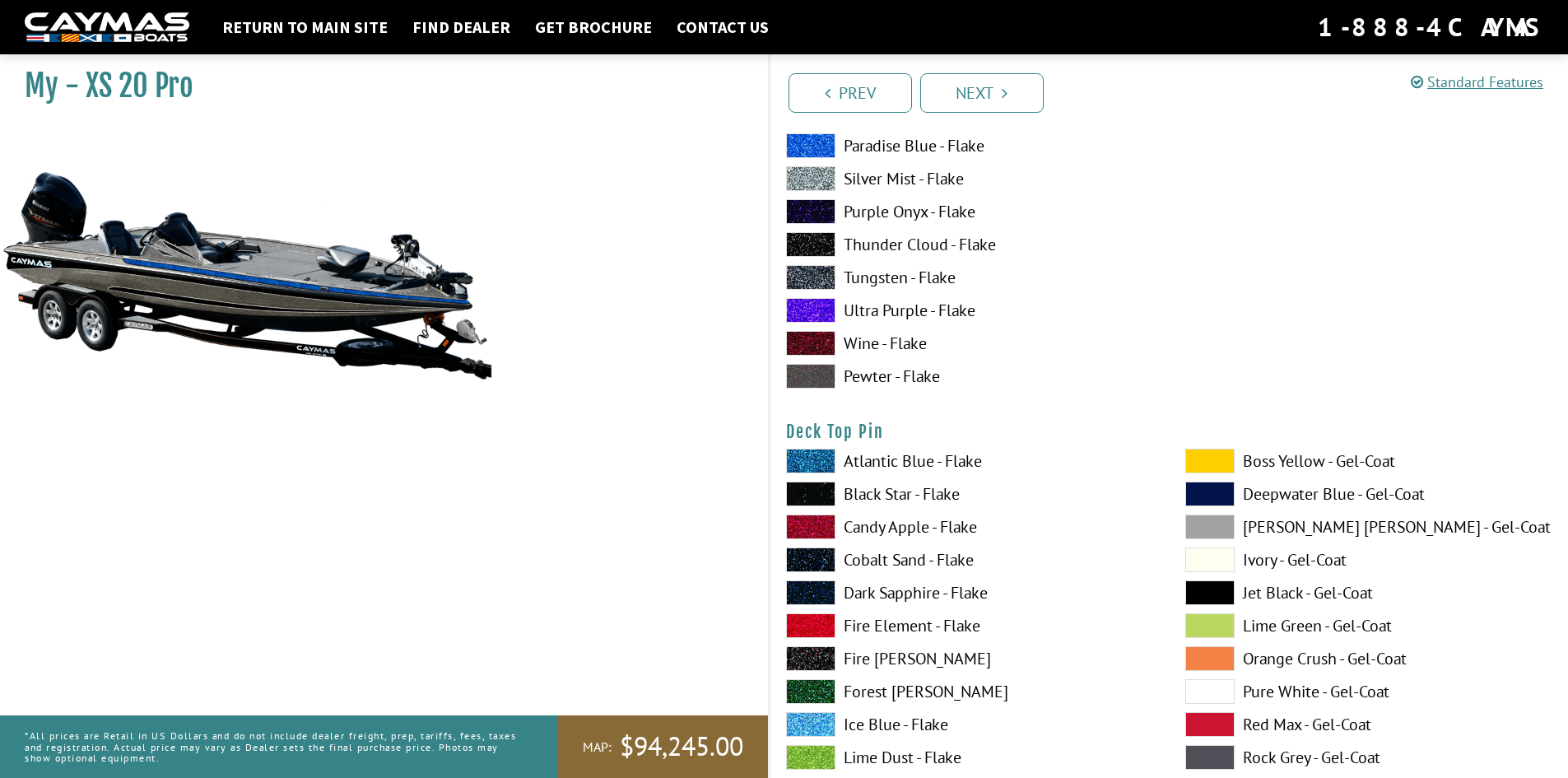
scroll to position [2470, 0]
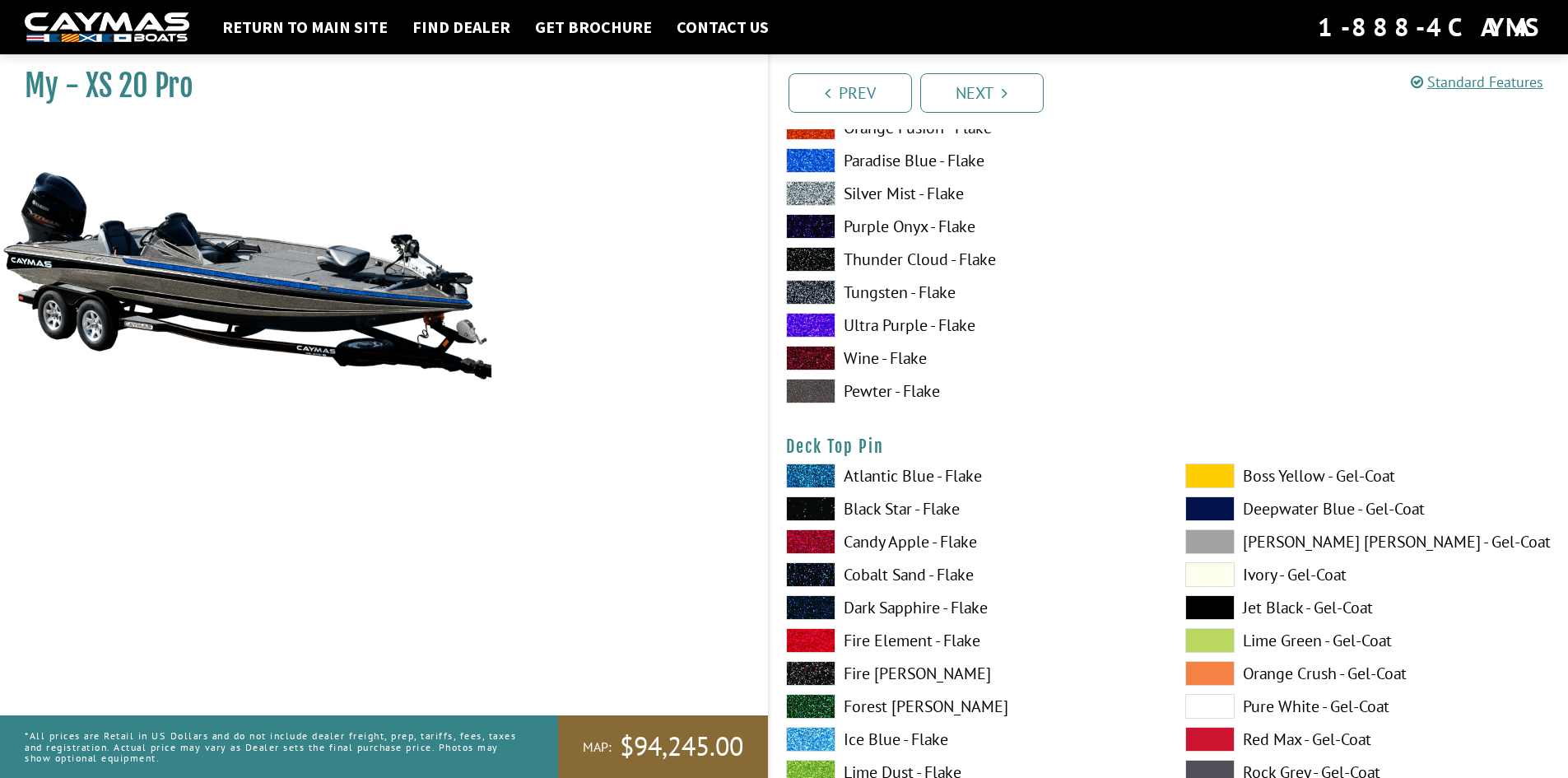
click at [1204, 580] on span at bounding box center [1210, 574] width 49 height 25
click at [1211, 614] on span at bounding box center [1210, 607] width 49 height 25
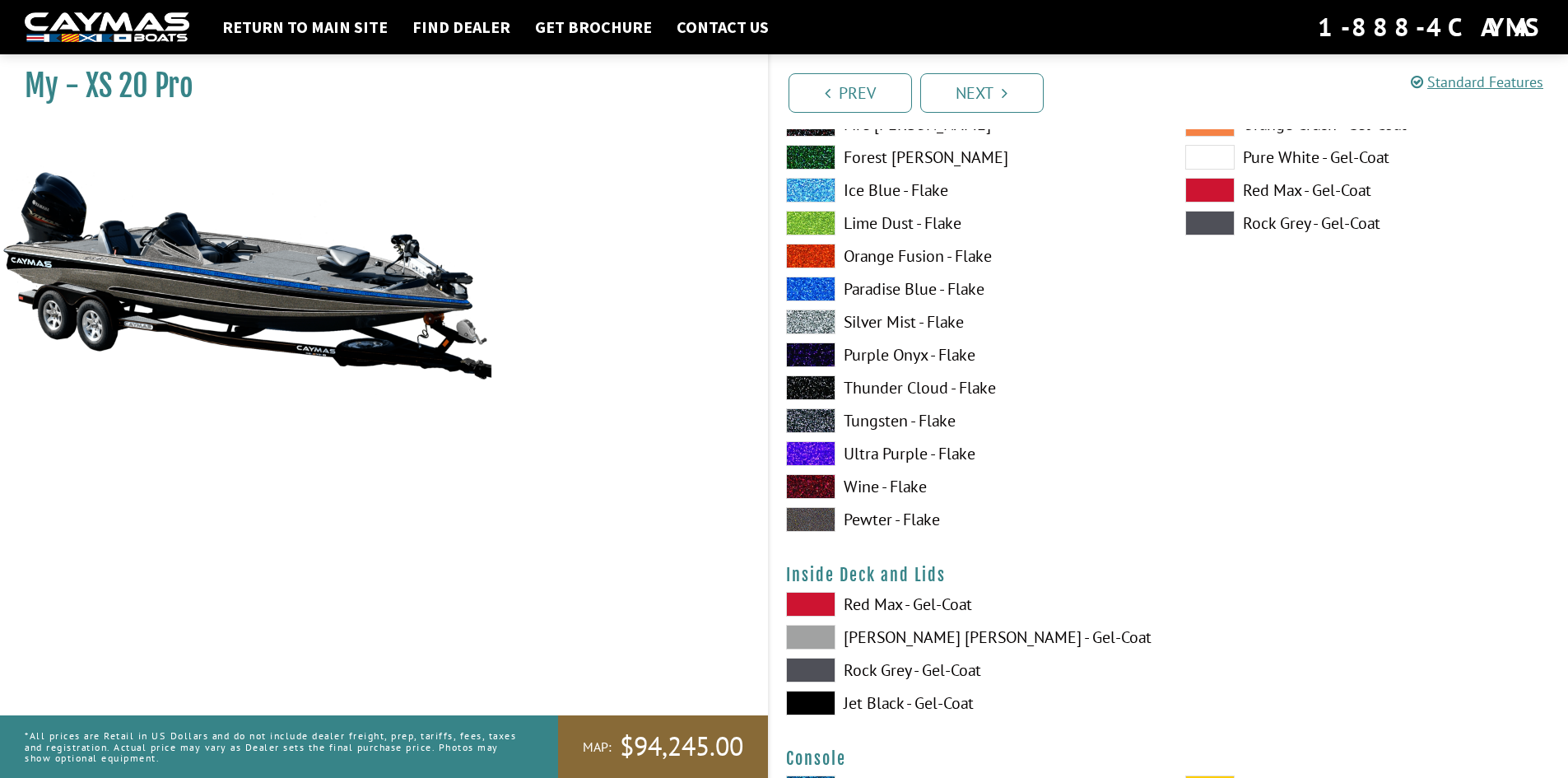
scroll to position [3293, 0]
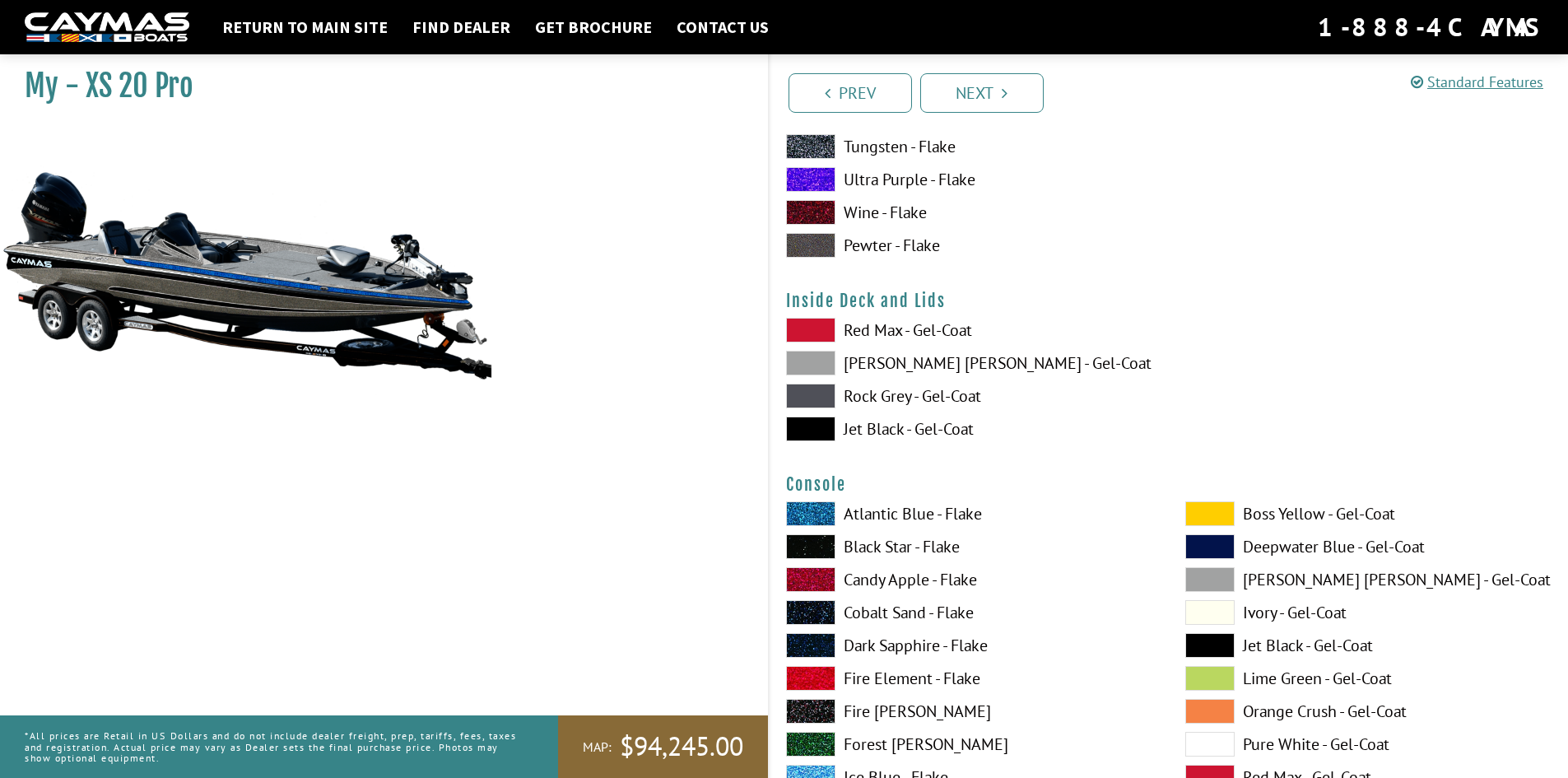
click at [801, 333] on span at bounding box center [810, 330] width 49 height 25
click at [821, 423] on span at bounding box center [810, 428] width 49 height 25
click at [818, 393] on span at bounding box center [810, 396] width 49 height 25
click at [807, 355] on span at bounding box center [810, 363] width 49 height 25
click at [807, 318] on span at bounding box center [810, 330] width 49 height 25
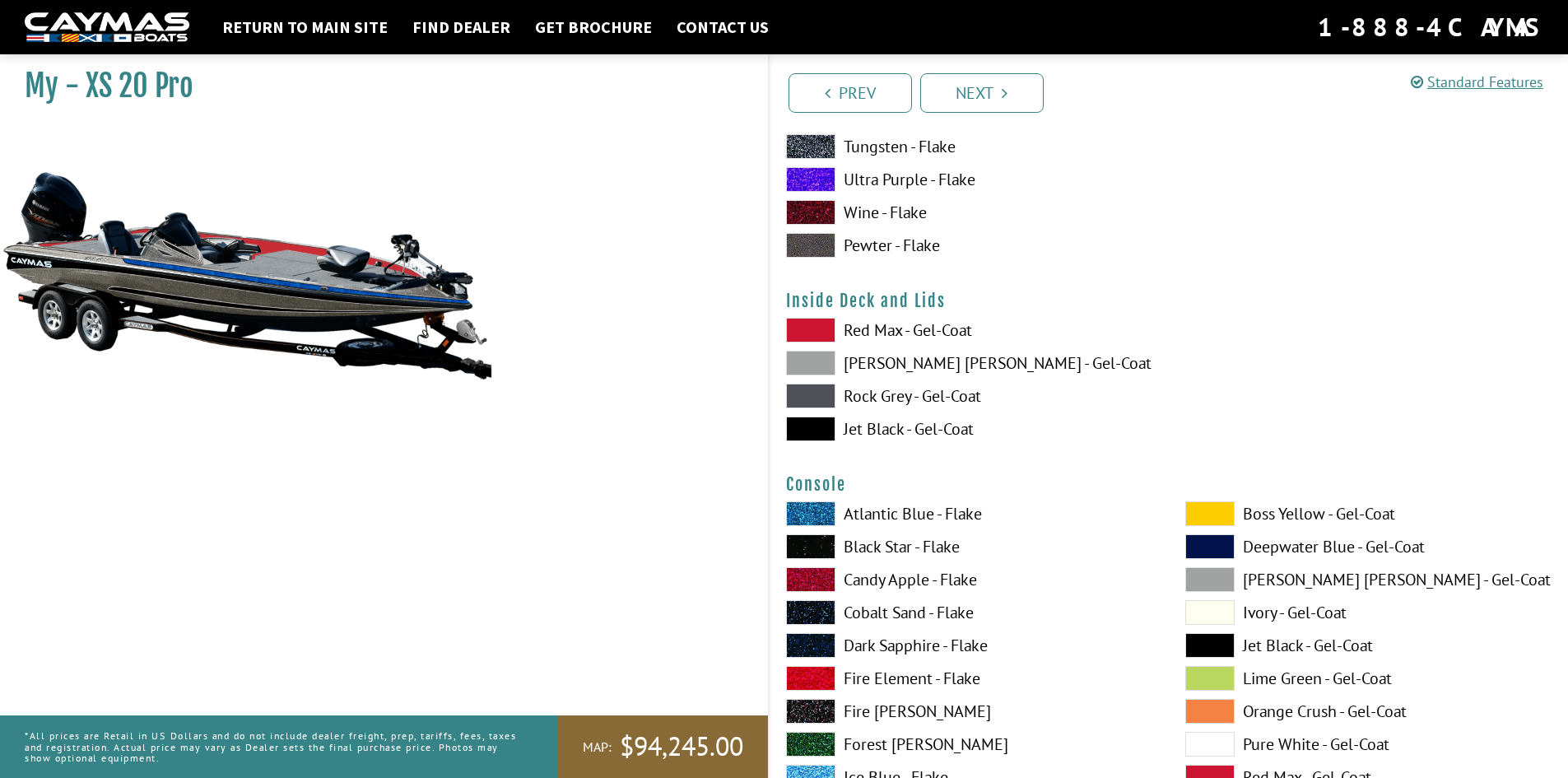
click at [819, 424] on span at bounding box center [810, 428] width 49 height 25
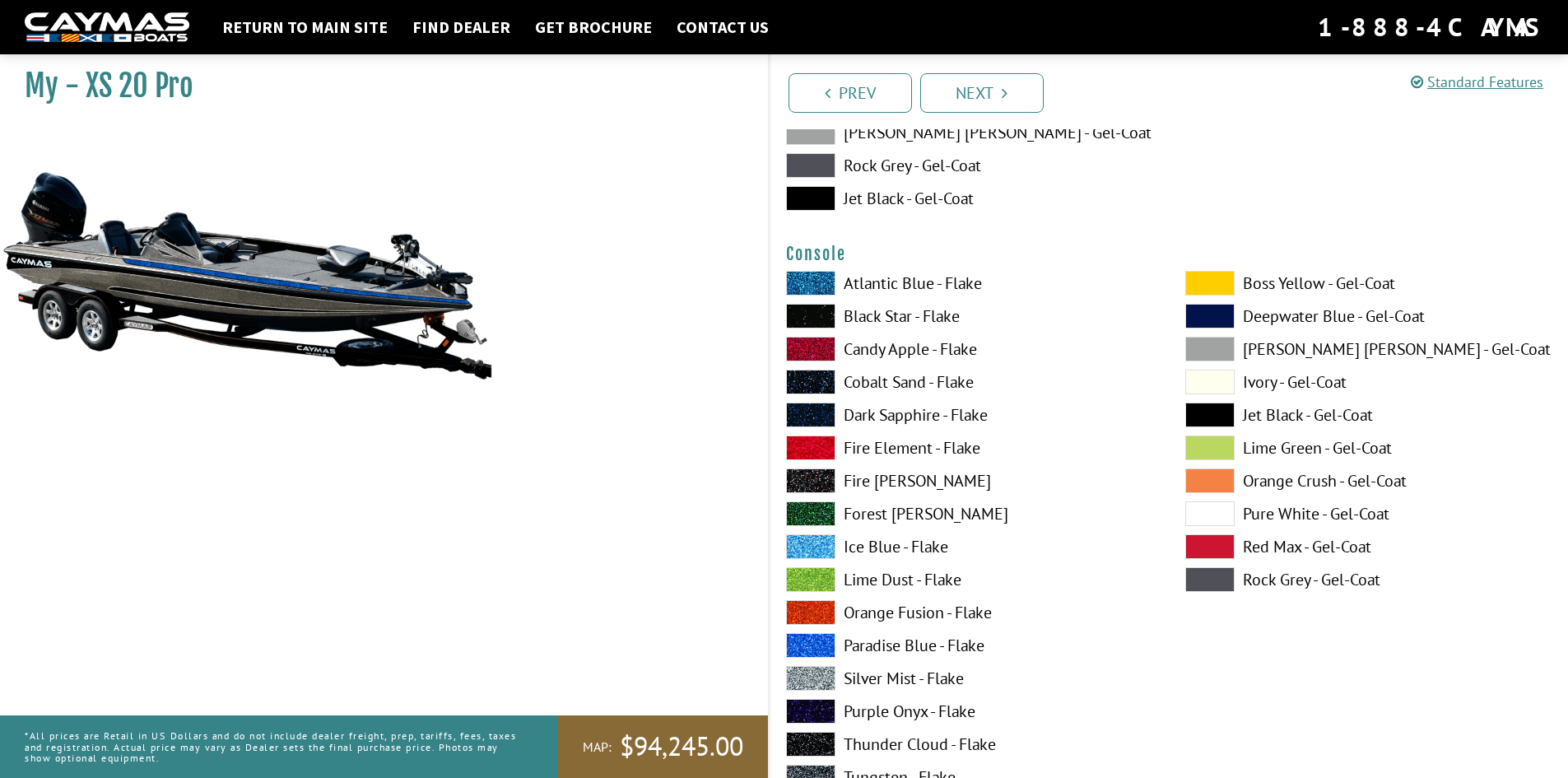
scroll to position [3567, 0]
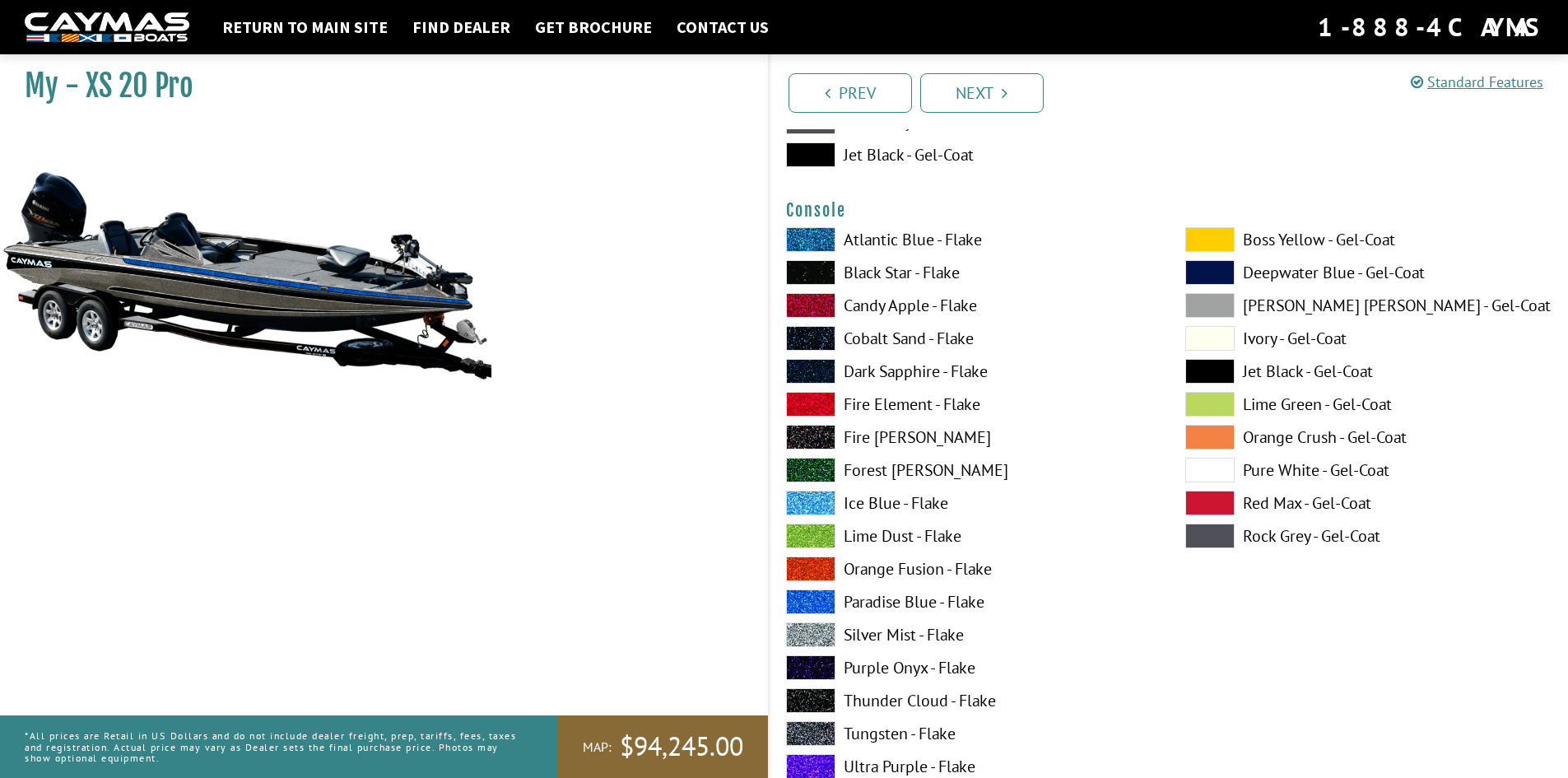
click at [813, 239] on span at bounding box center [810, 240] width 49 height 25
click at [803, 602] on span at bounding box center [810, 601] width 49 height 25
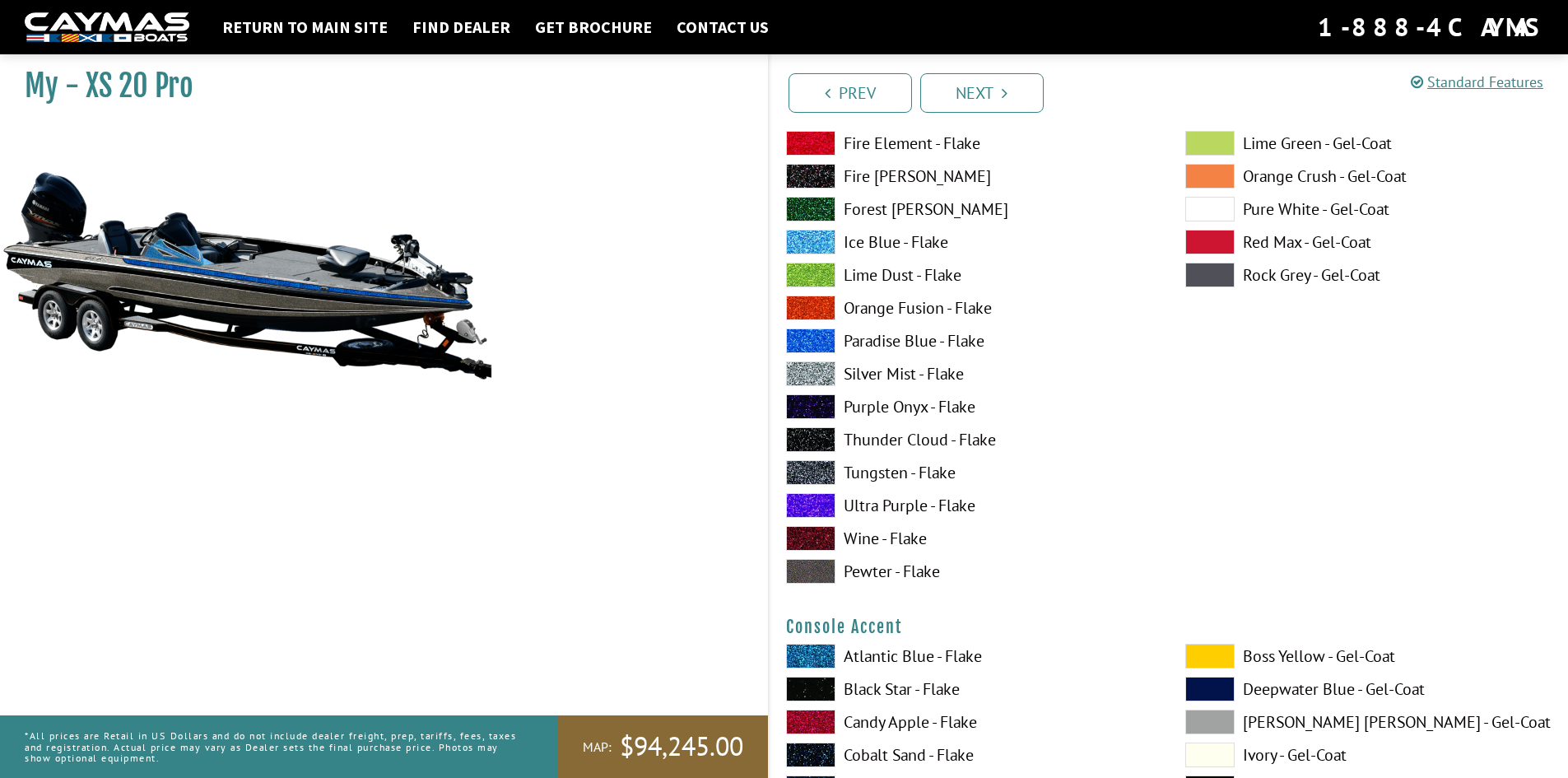
scroll to position [3842, 0]
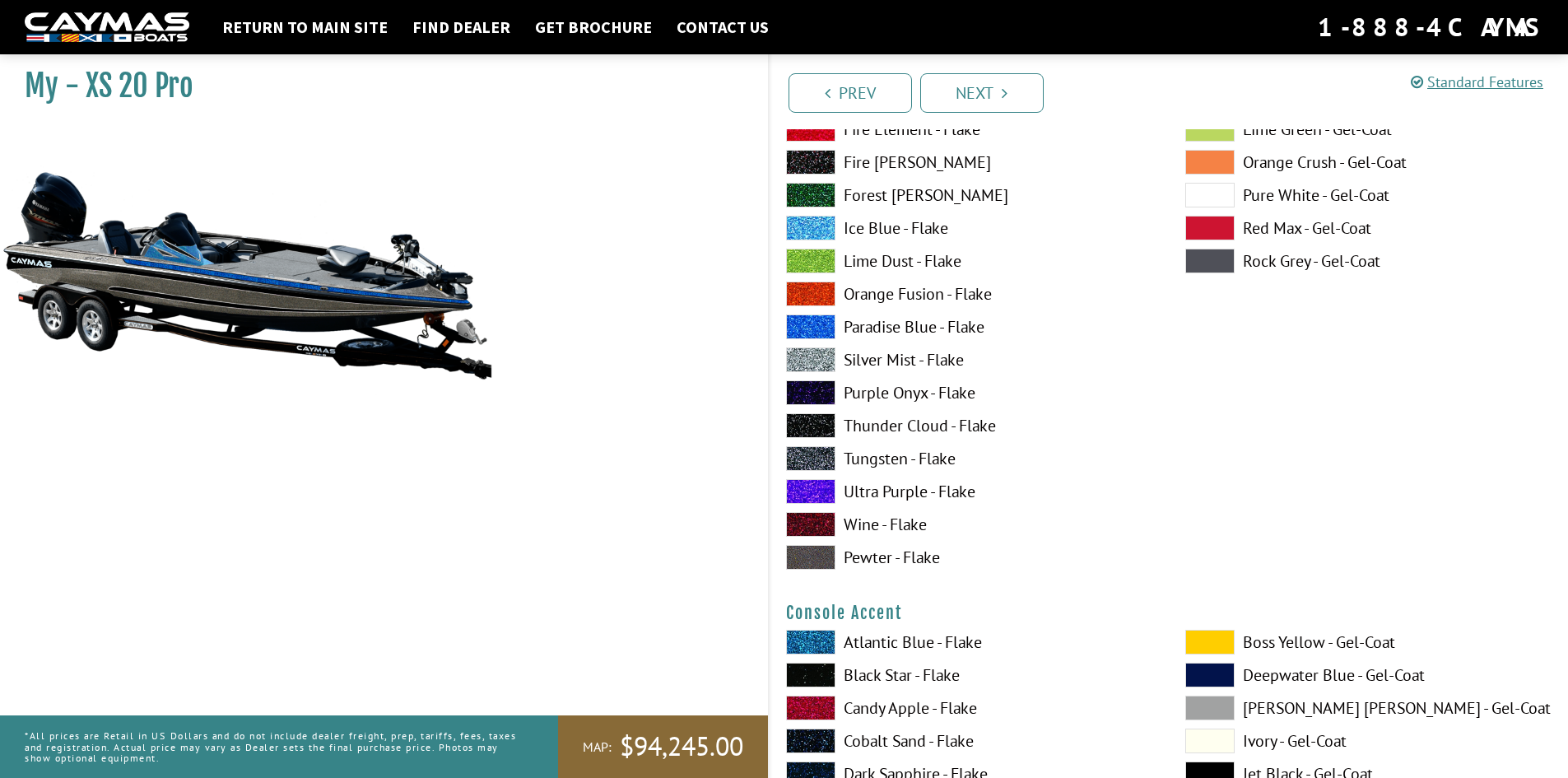
click at [796, 490] on span at bounding box center [810, 491] width 49 height 25
click at [808, 391] on span at bounding box center [810, 392] width 49 height 25
click at [809, 320] on span at bounding box center [810, 327] width 49 height 25
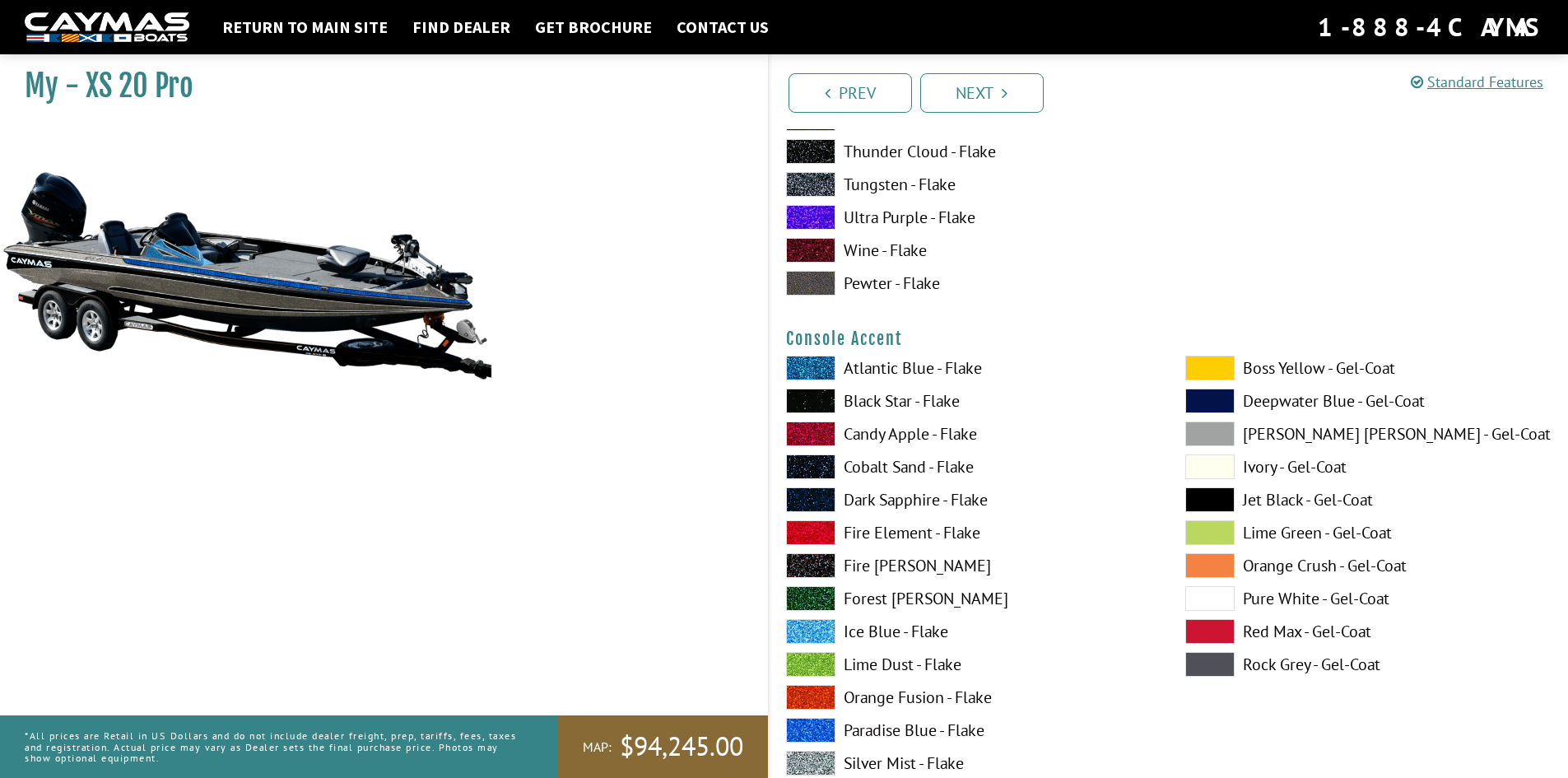
click at [811, 400] on span at bounding box center [810, 401] width 49 height 25
click at [811, 537] on span at bounding box center [810, 532] width 49 height 25
click at [795, 730] on span at bounding box center [810, 730] width 49 height 25
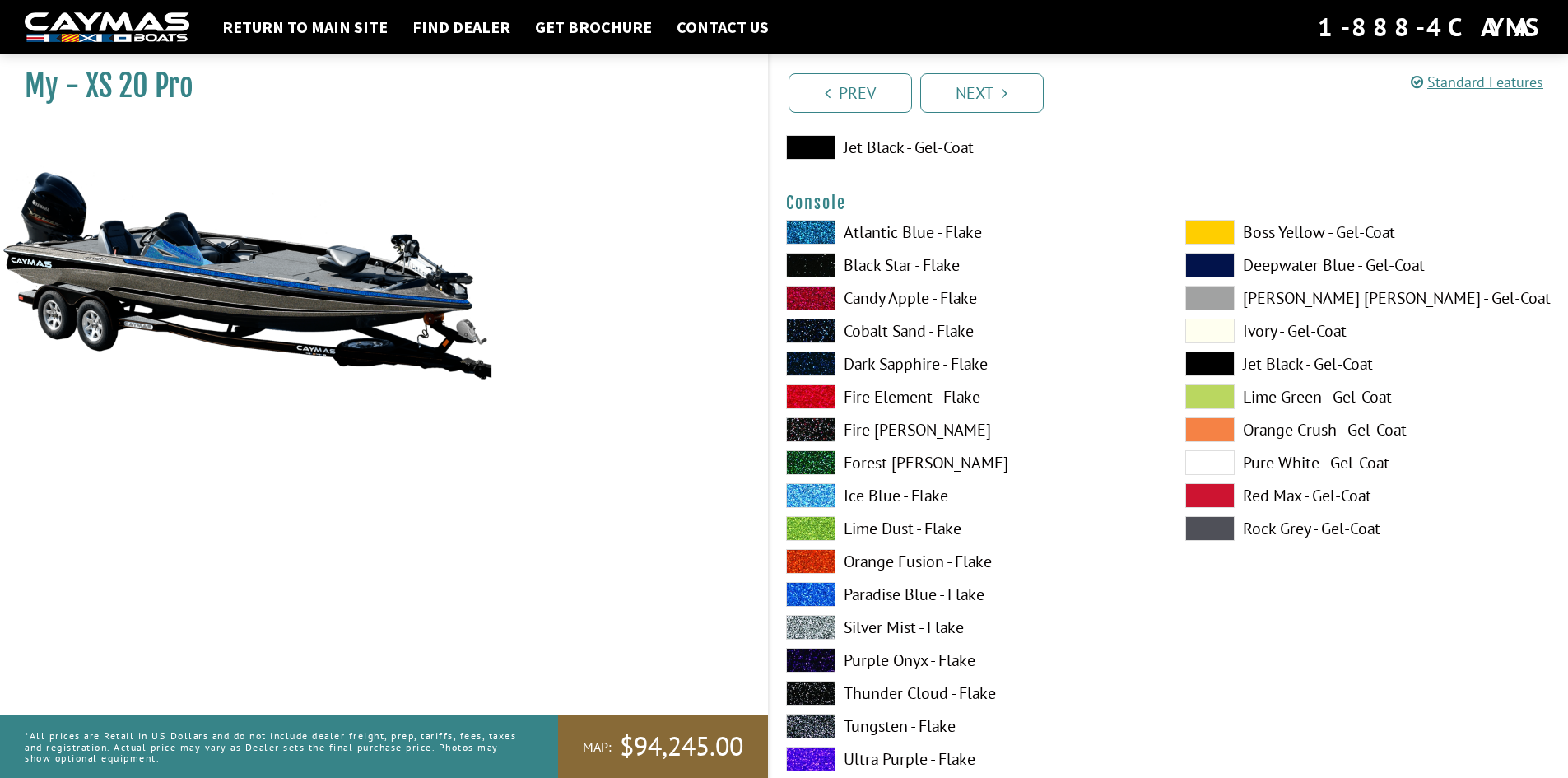
scroll to position [3567, 0]
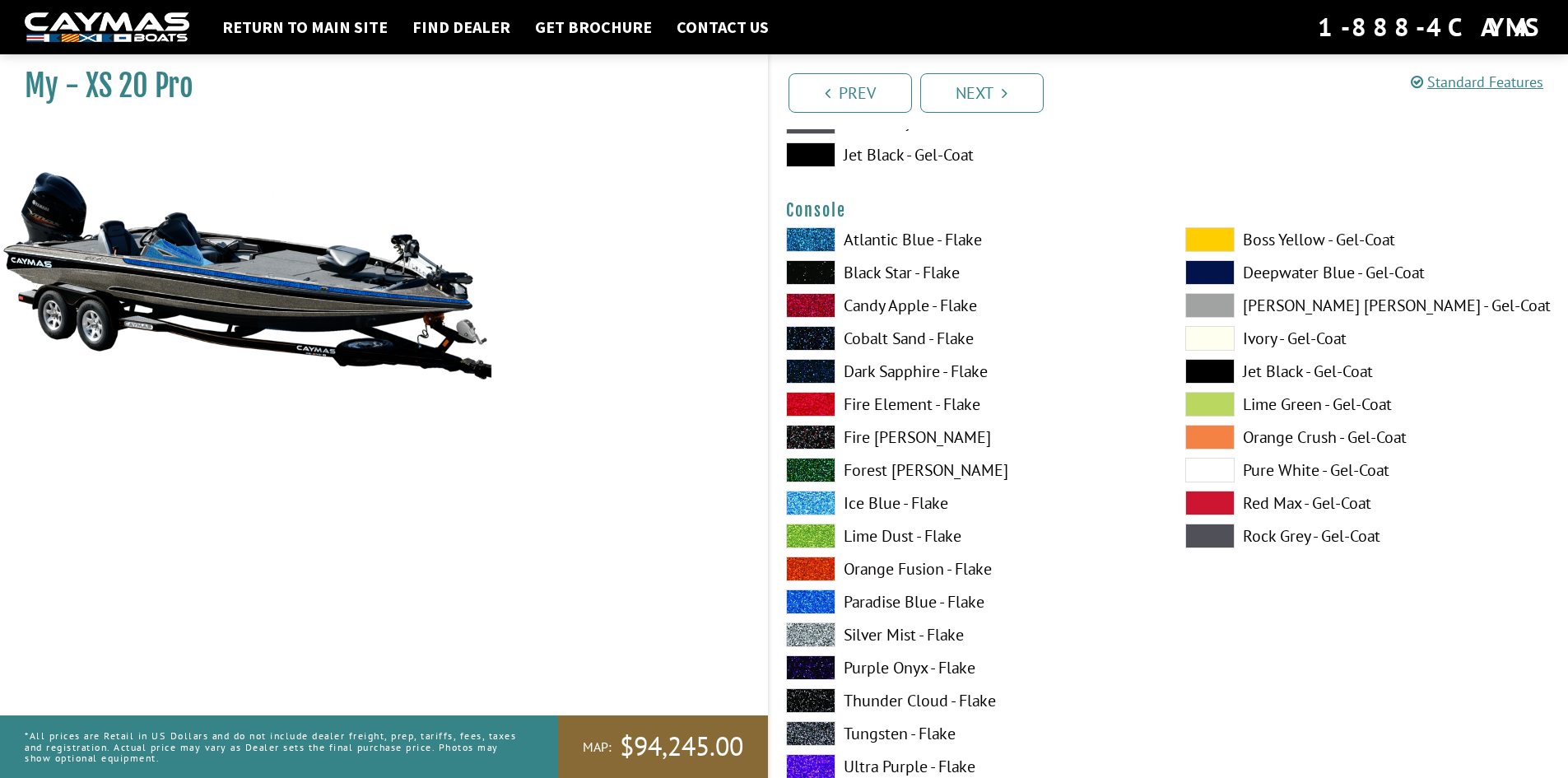
click at [811, 641] on span at bounding box center [810, 635] width 49 height 25
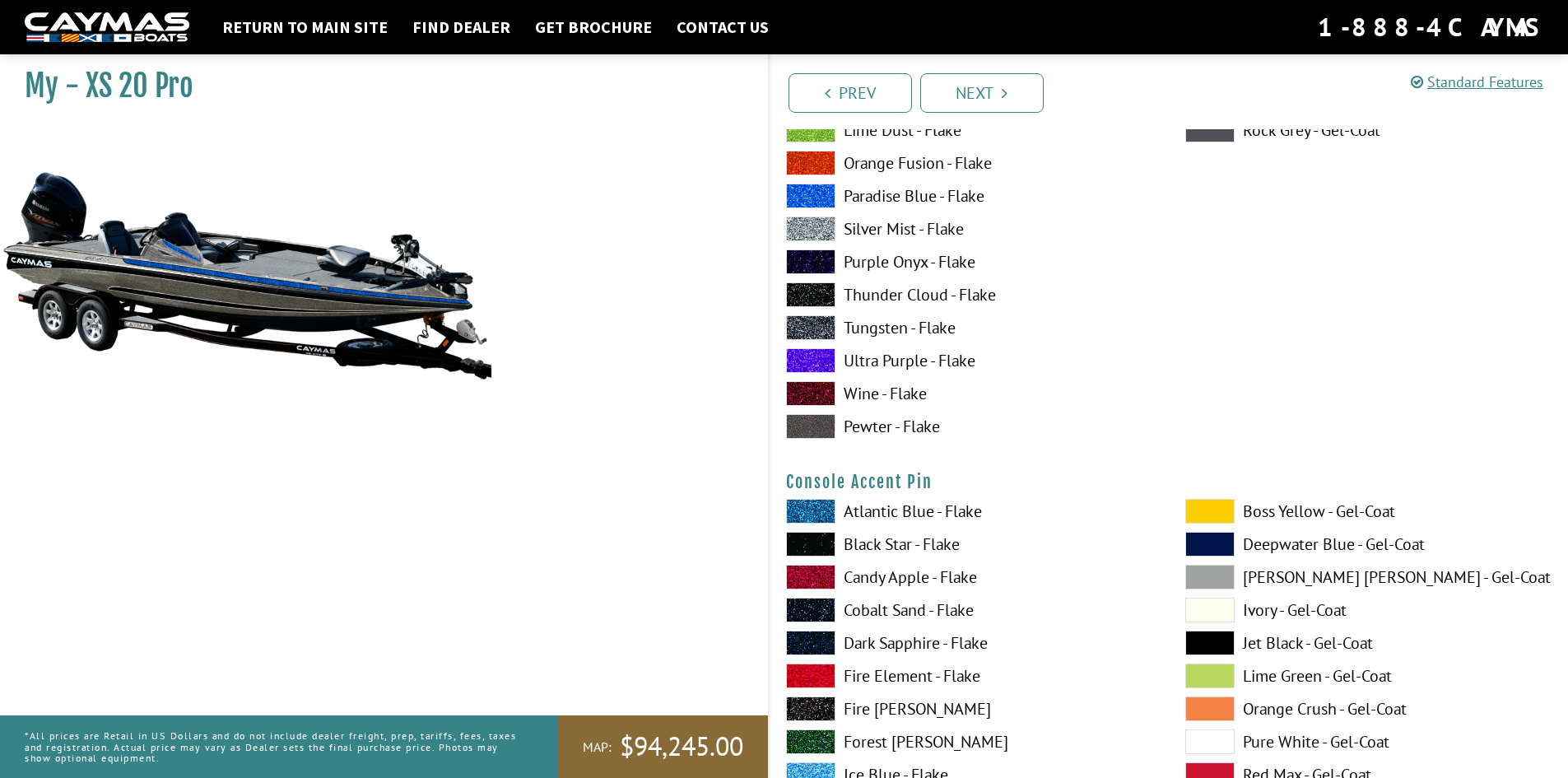
scroll to position [4665, 0]
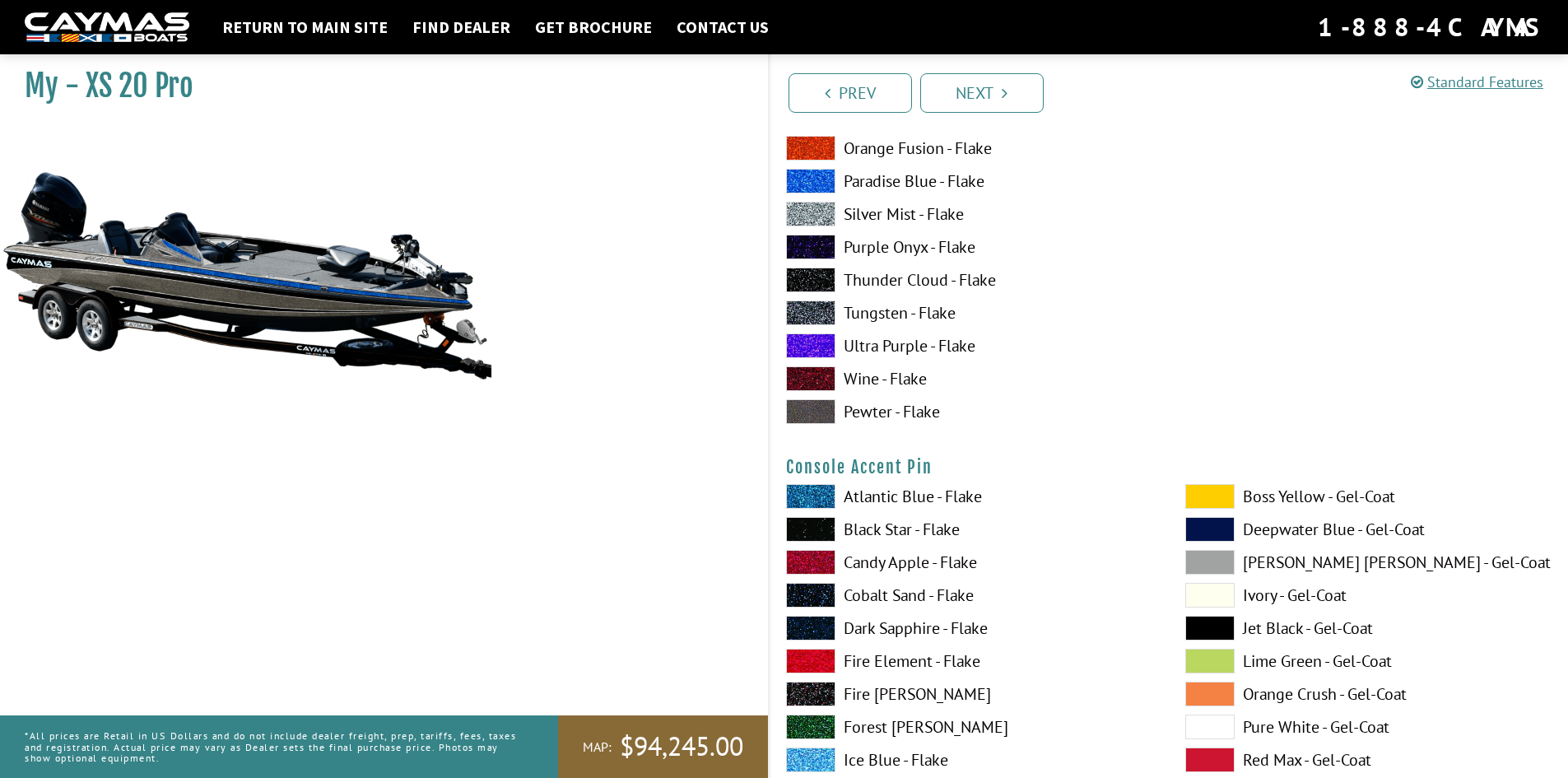
click at [1204, 634] on span at bounding box center [1210, 628] width 49 height 25
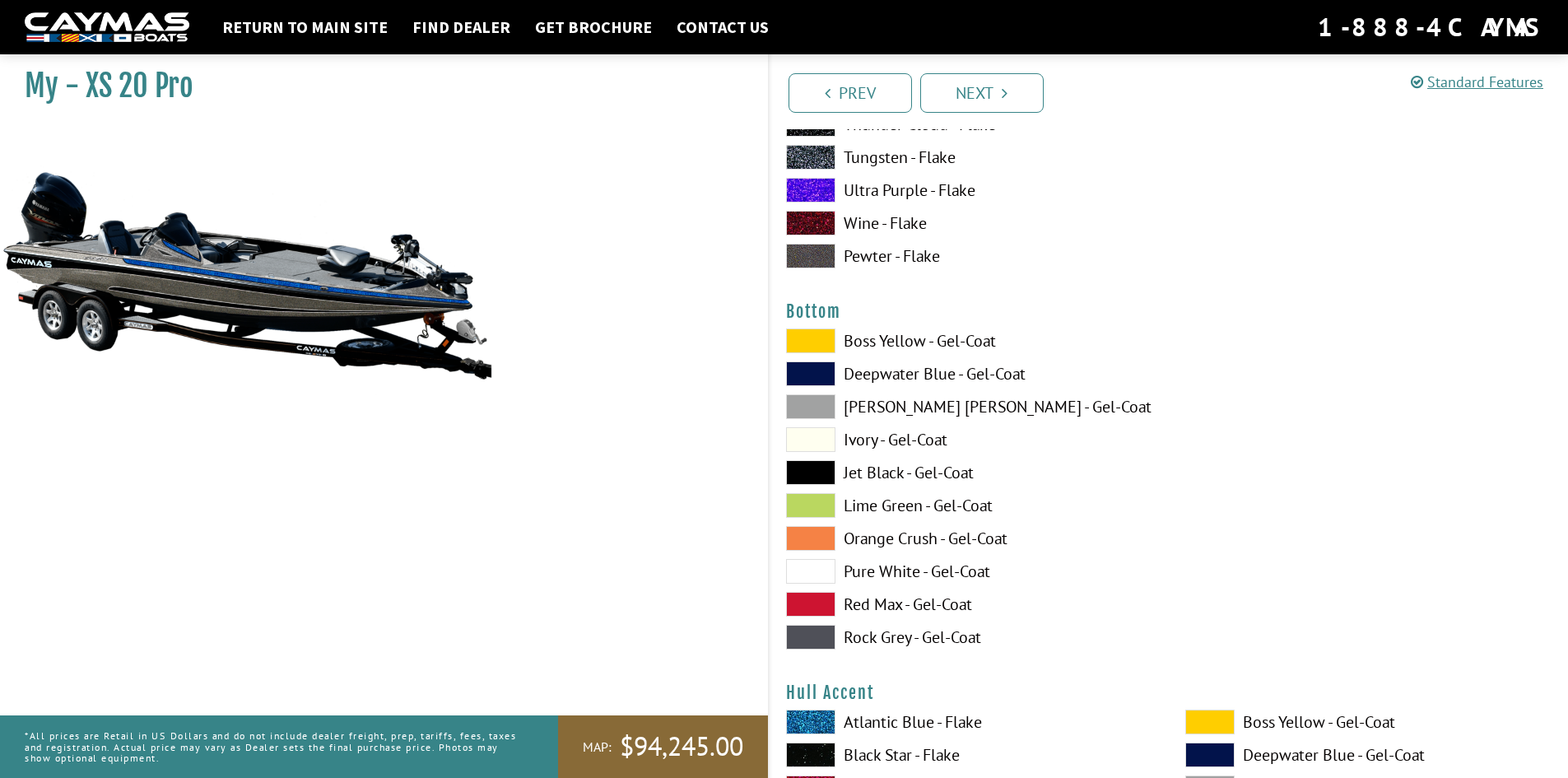
scroll to position [5489, 0]
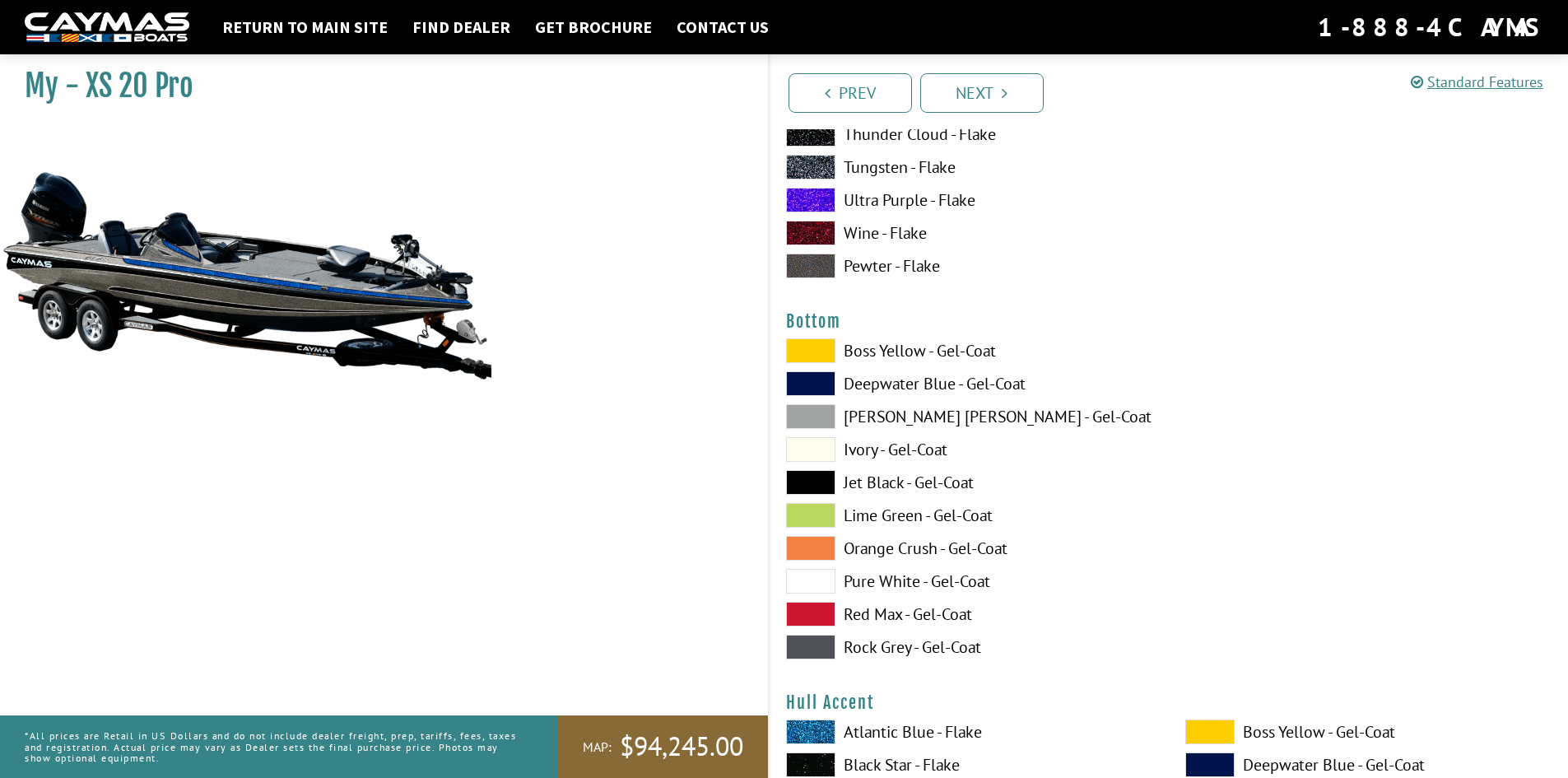
click at [816, 378] on span at bounding box center [810, 383] width 49 height 25
click at [814, 484] on span at bounding box center [810, 482] width 49 height 25
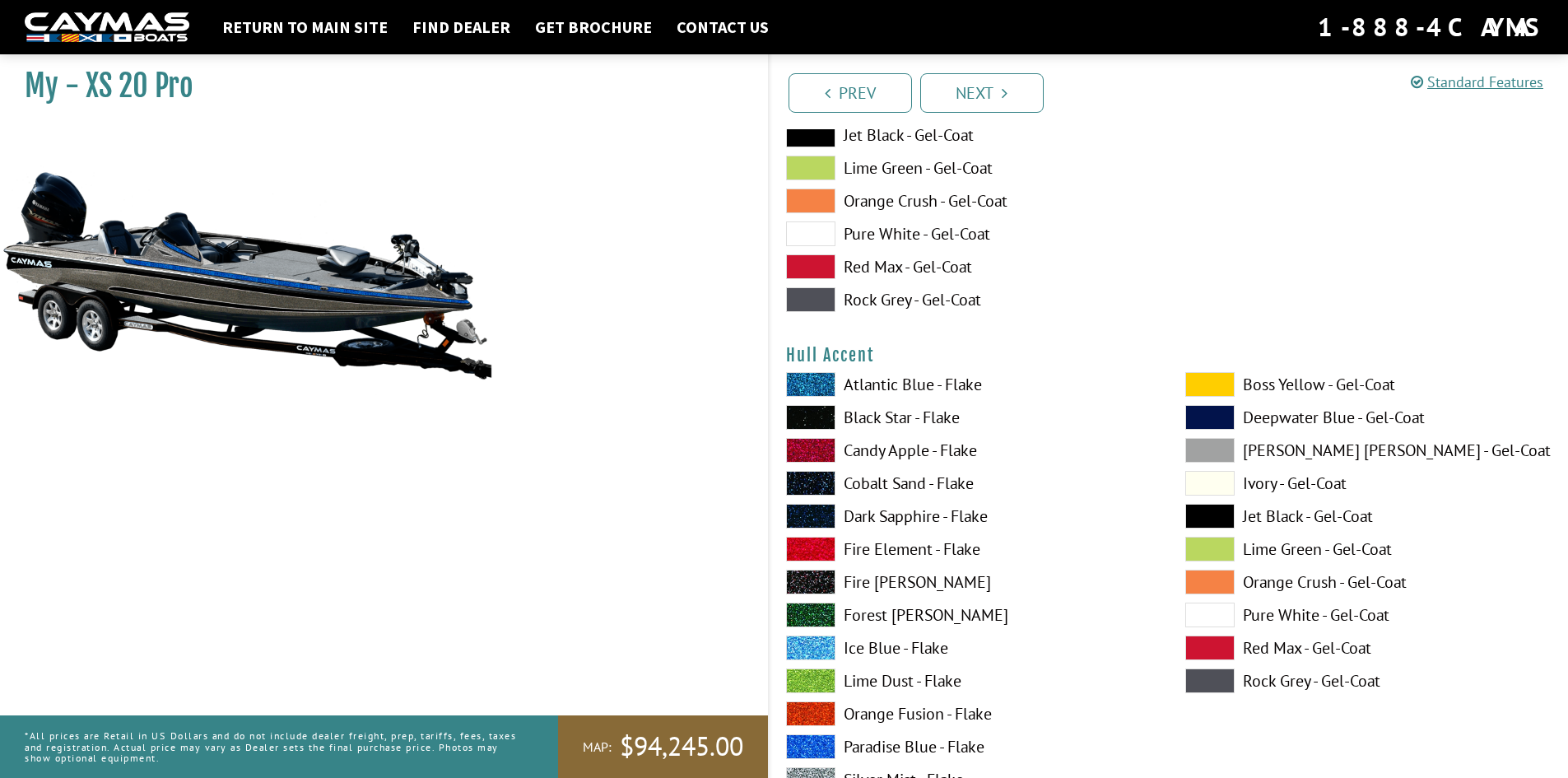
scroll to position [6037, 0]
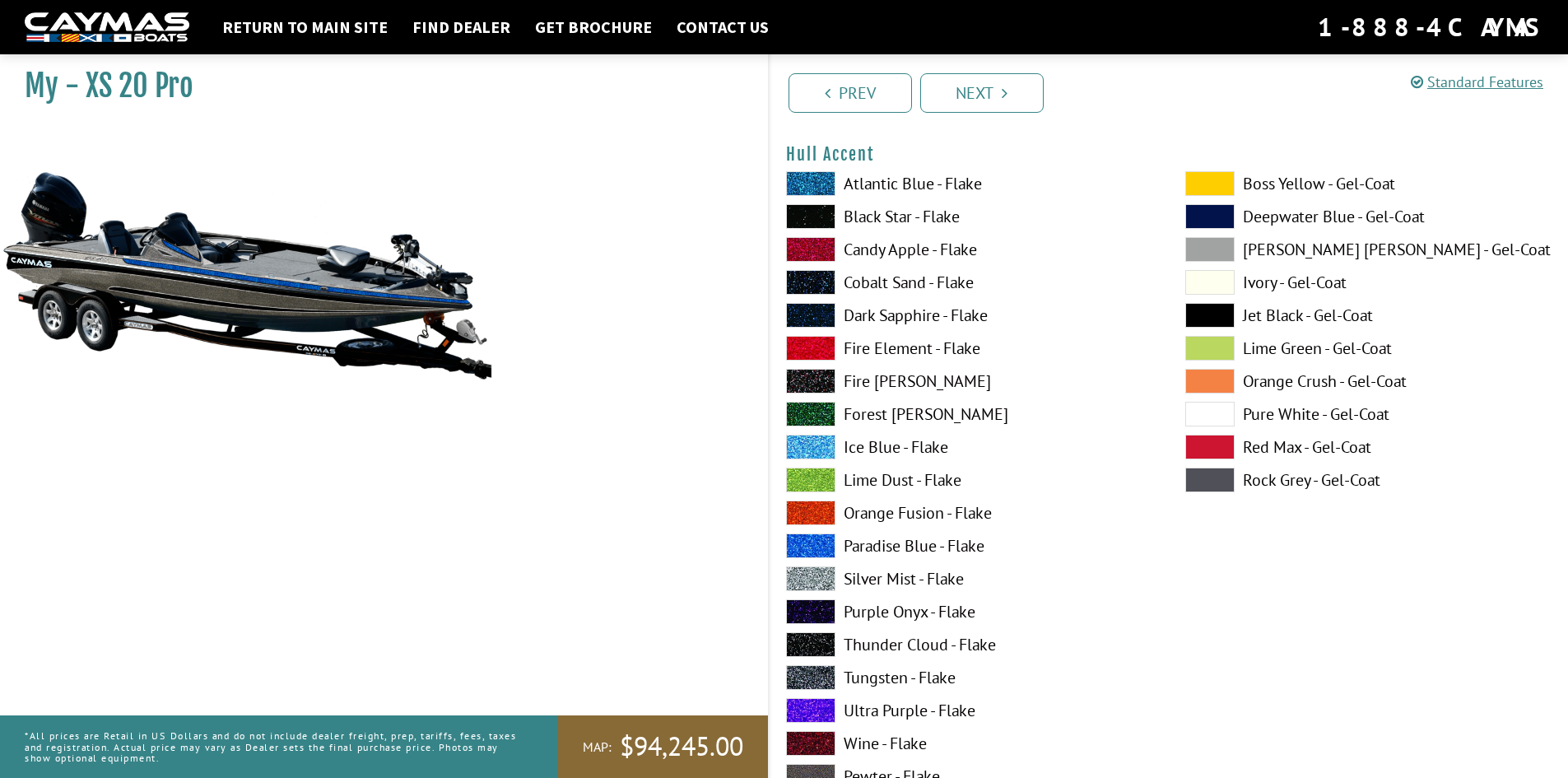
click at [1202, 312] on span at bounding box center [1210, 315] width 49 height 25
click at [819, 543] on span at bounding box center [810, 546] width 49 height 25
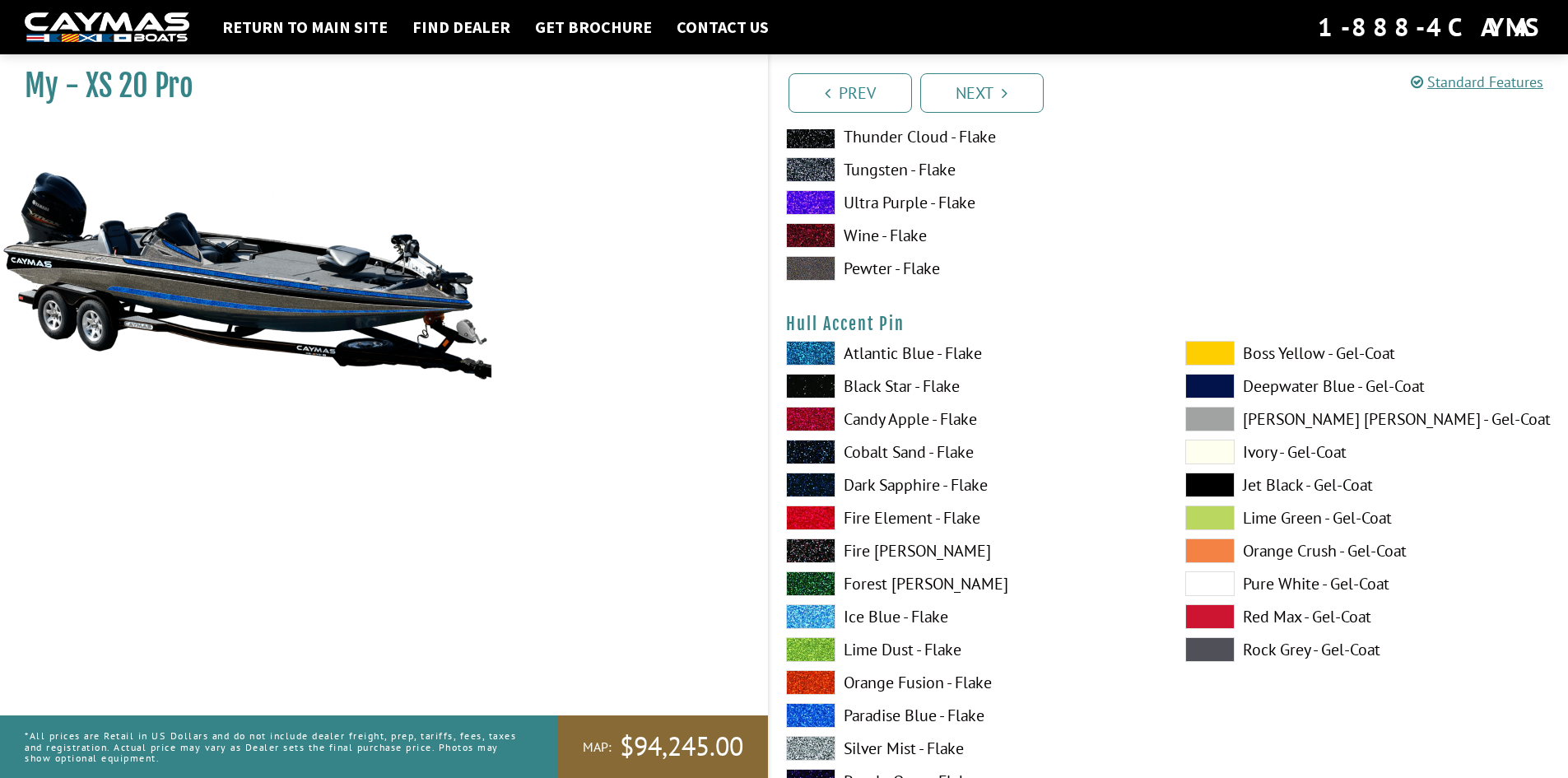
scroll to position [6587, 0]
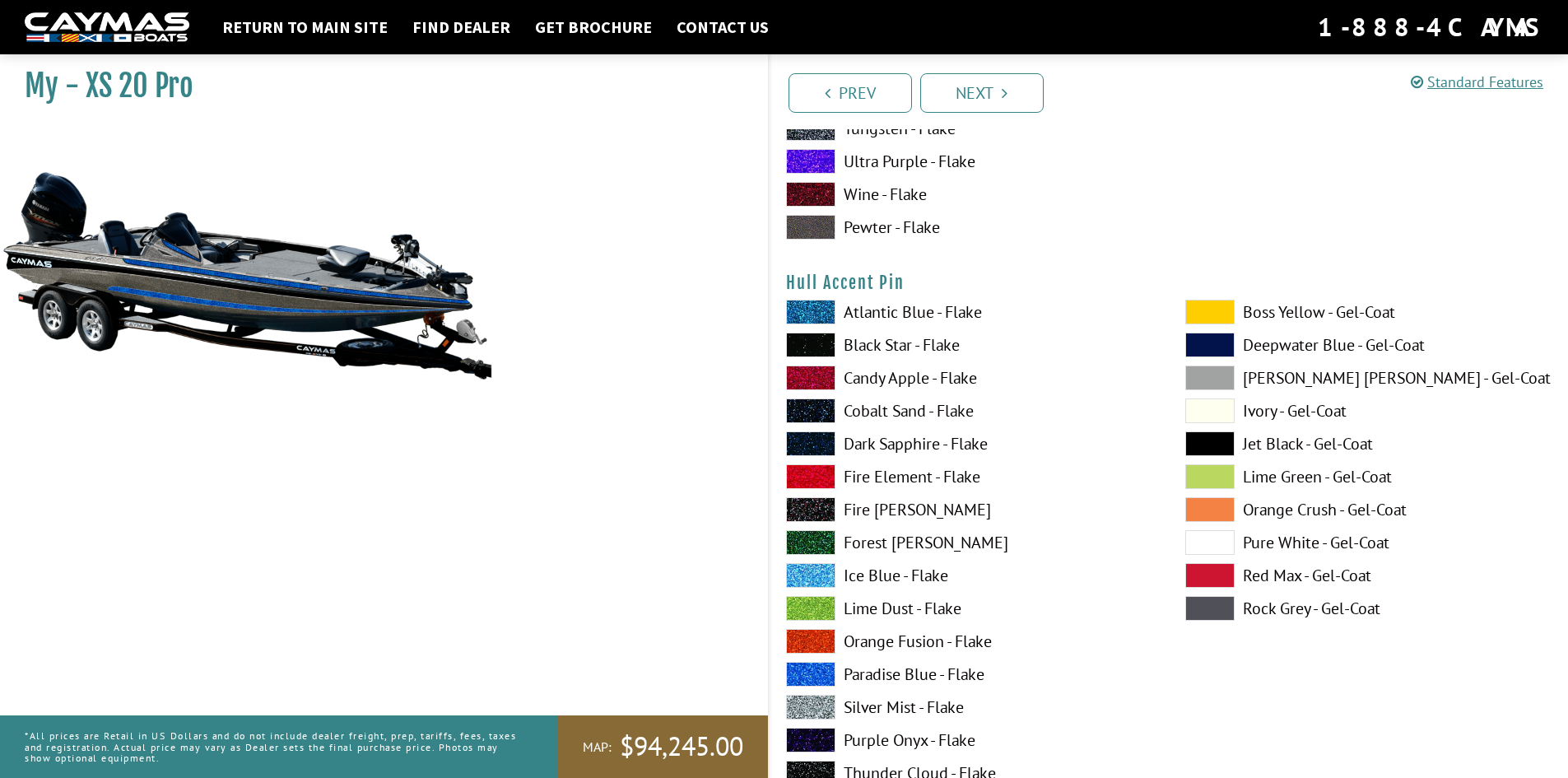
click at [1211, 438] on span at bounding box center [1210, 443] width 49 height 25
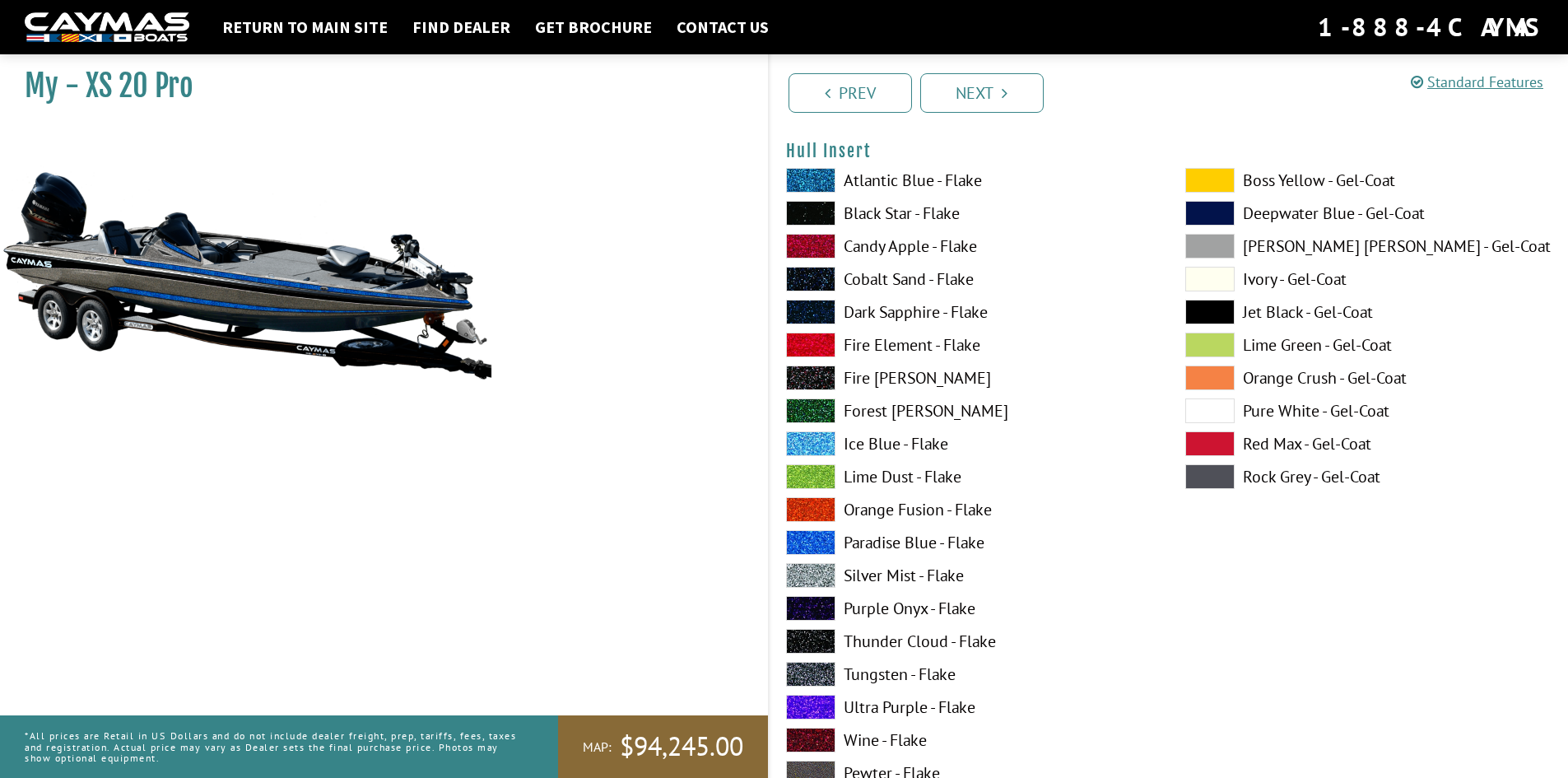
scroll to position [7409, 0]
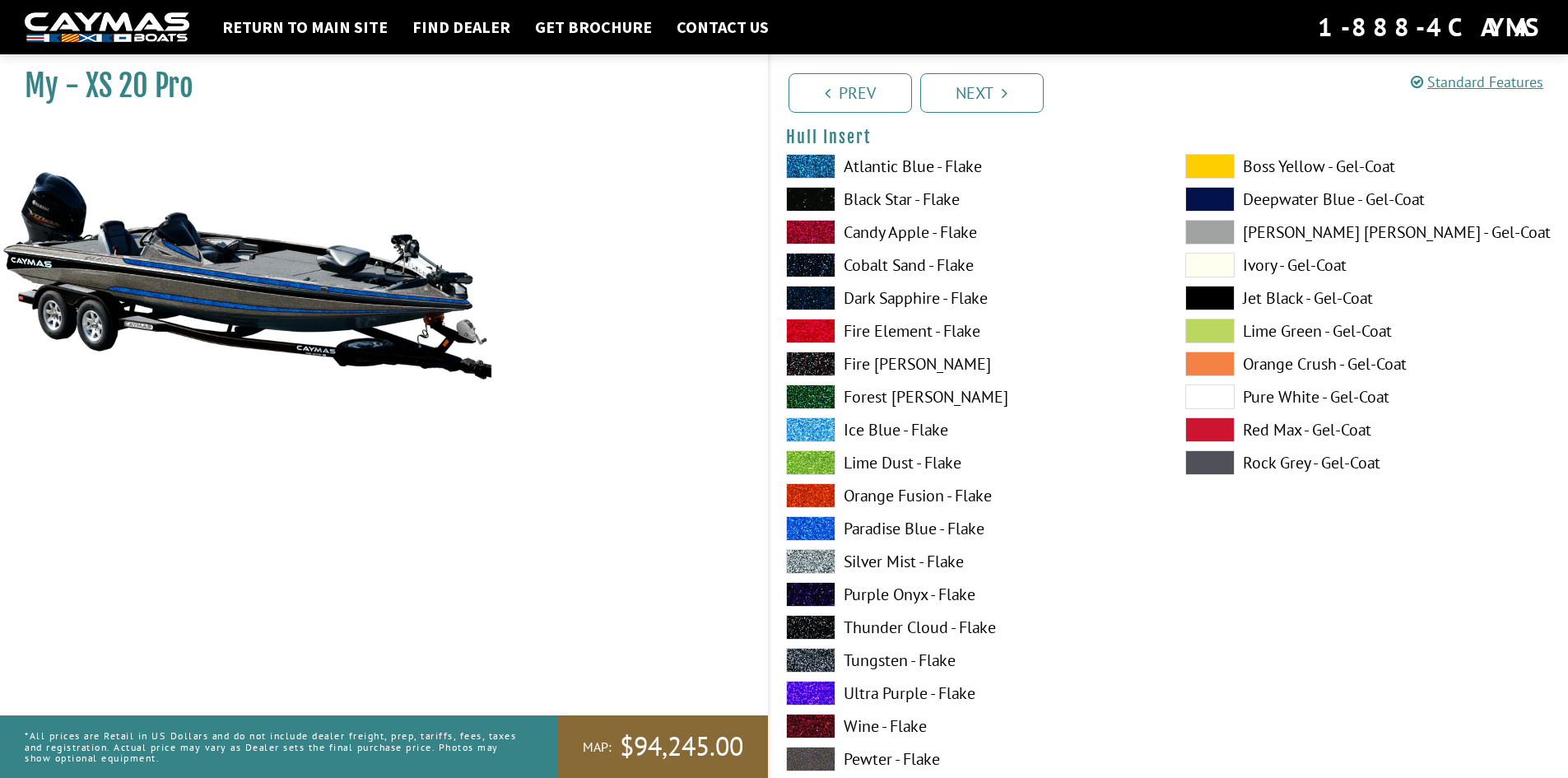
click at [1204, 434] on span at bounding box center [1210, 429] width 49 height 25
click at [814, 661] on span at bounding box center [810, 660] width 49 height 25
click at [815, 527] on span at bounding box center [810, 528] width 49 height 25
click at [809, 462] on span at bounding box center [810, 463] width 49 height 25
click at [805, 525] on span at bounding box center [810, 528] width 49 height 25
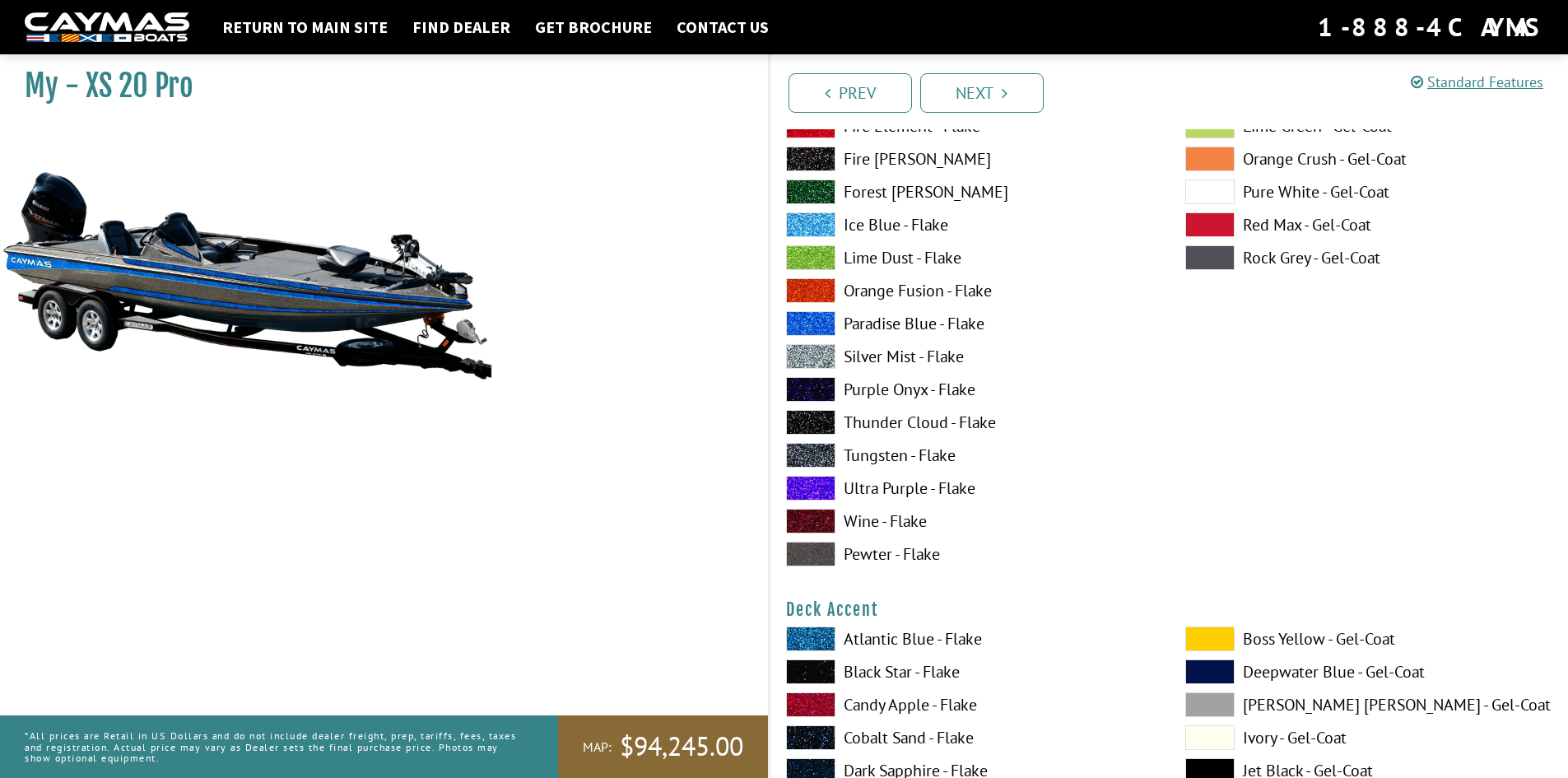
scroll to position [550, 0]
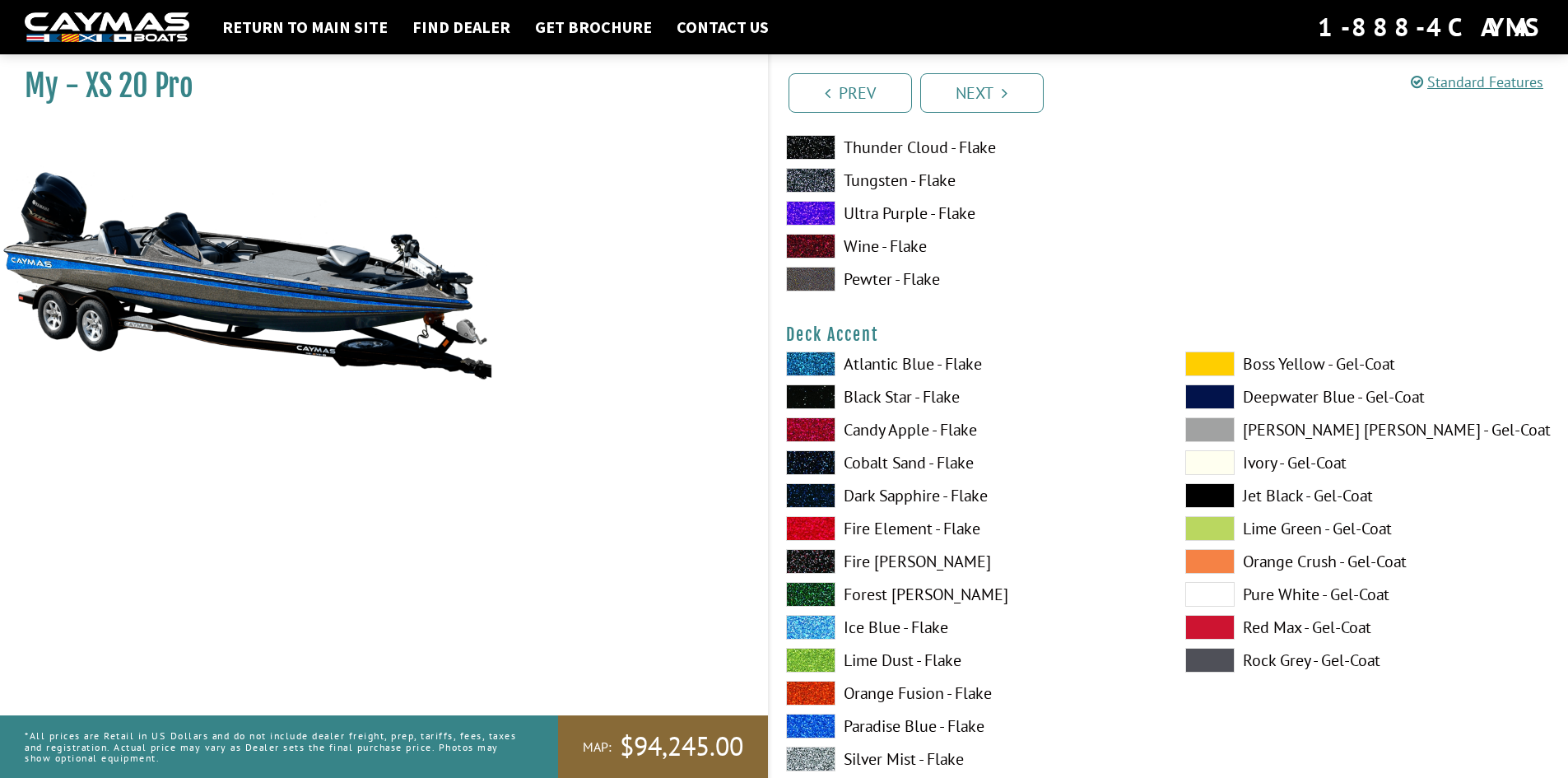
click at [811, 430] on span at bounding box center [810, 429] width 49 height 25
click at [804, 528] on span at bounding box center [810, 528] width 49 height 25
click at [807, 565] on span at bounding box center [810, 562] width 49 height 25
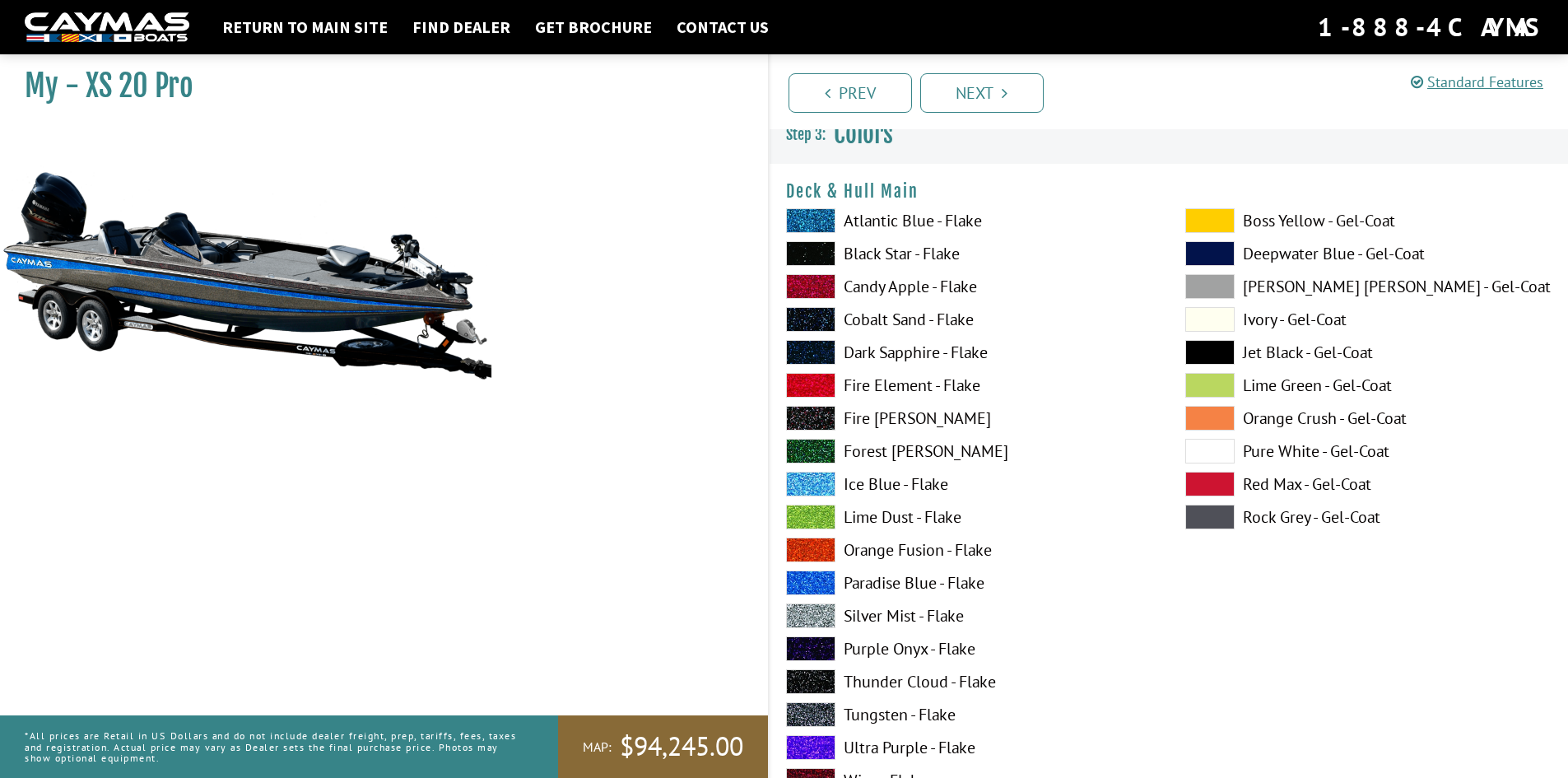
scroll to position [0, 0]
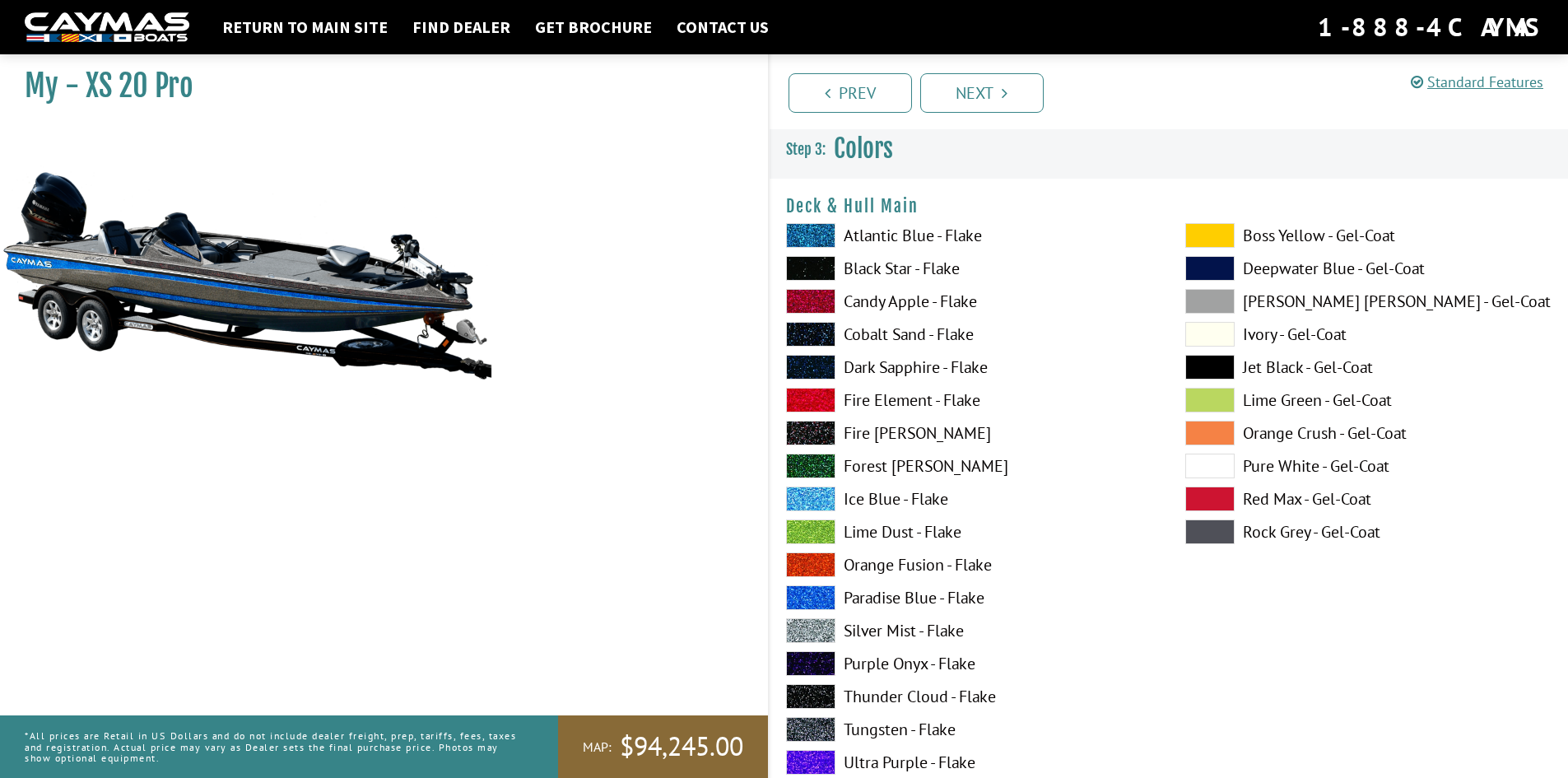
click at [1214, 535] on span at bounding box center [1210, 532] width 49 height 25
click at [1220, 464] on span at bounding box center [1210, 465] width 49 height 25
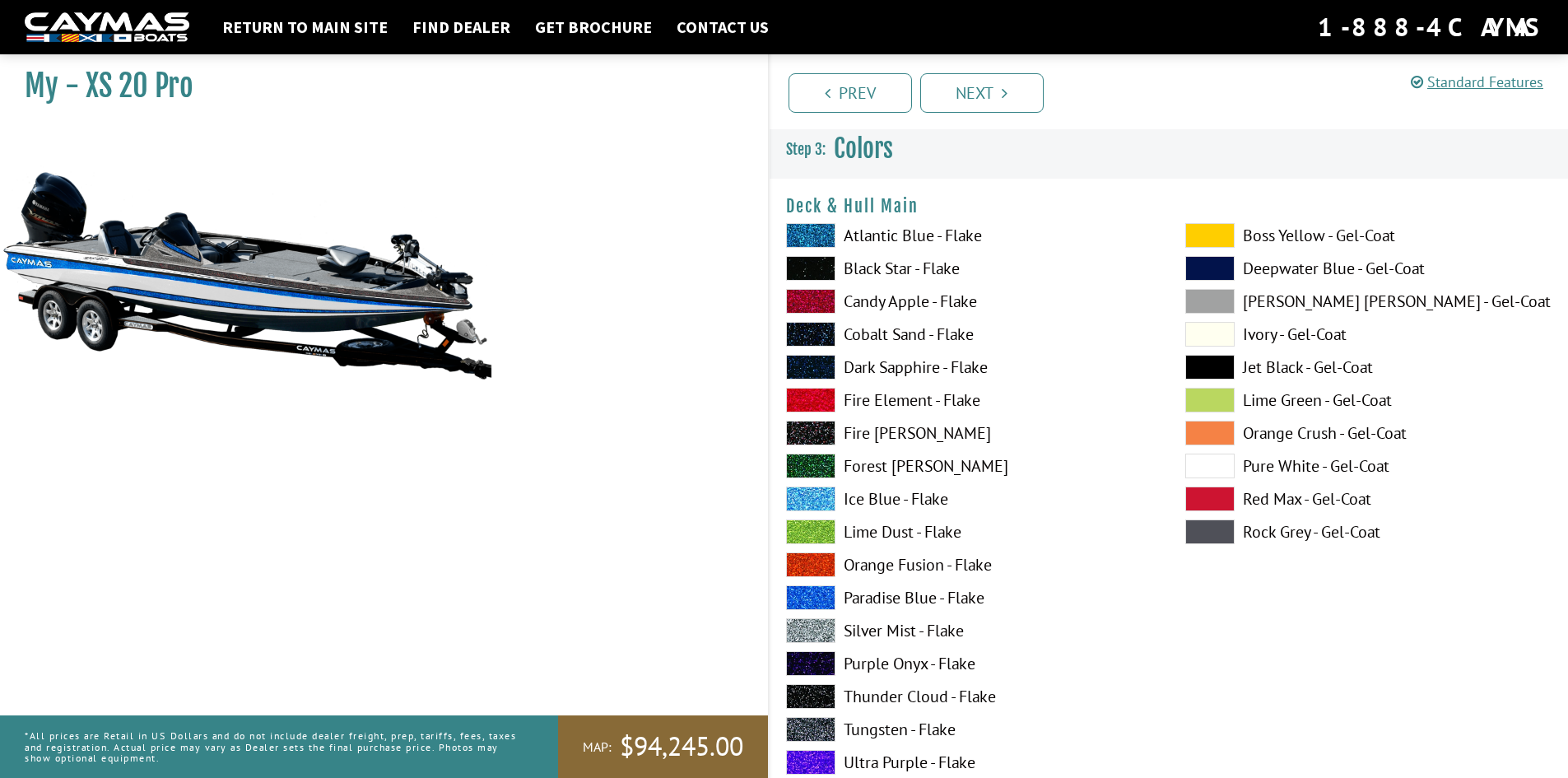
click at [815, 630] on span at bounding box center [810, 630] width 49 height 25
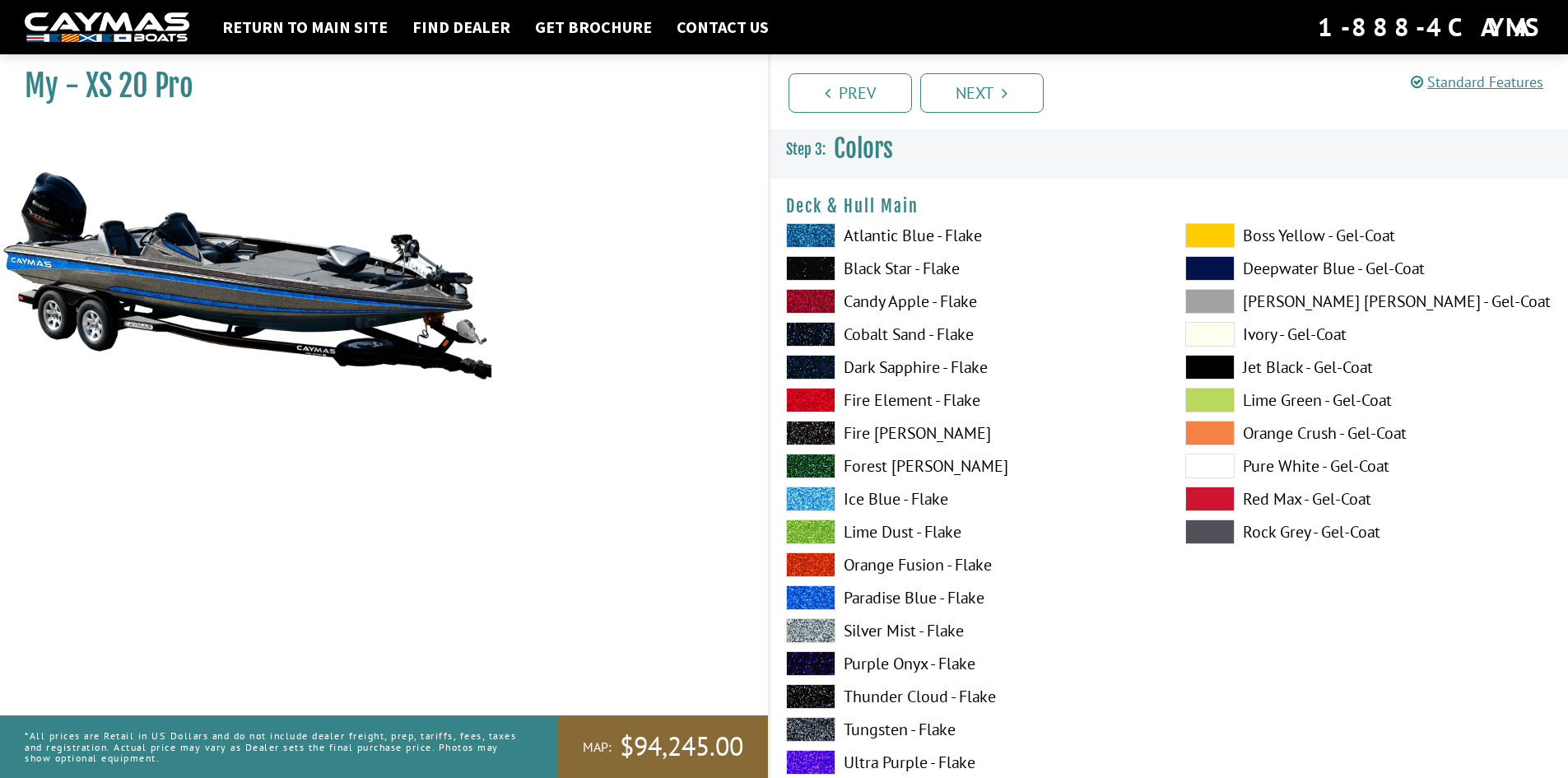
click at [822, 725] on span at bounding box center [810, 729] width 49 height 25
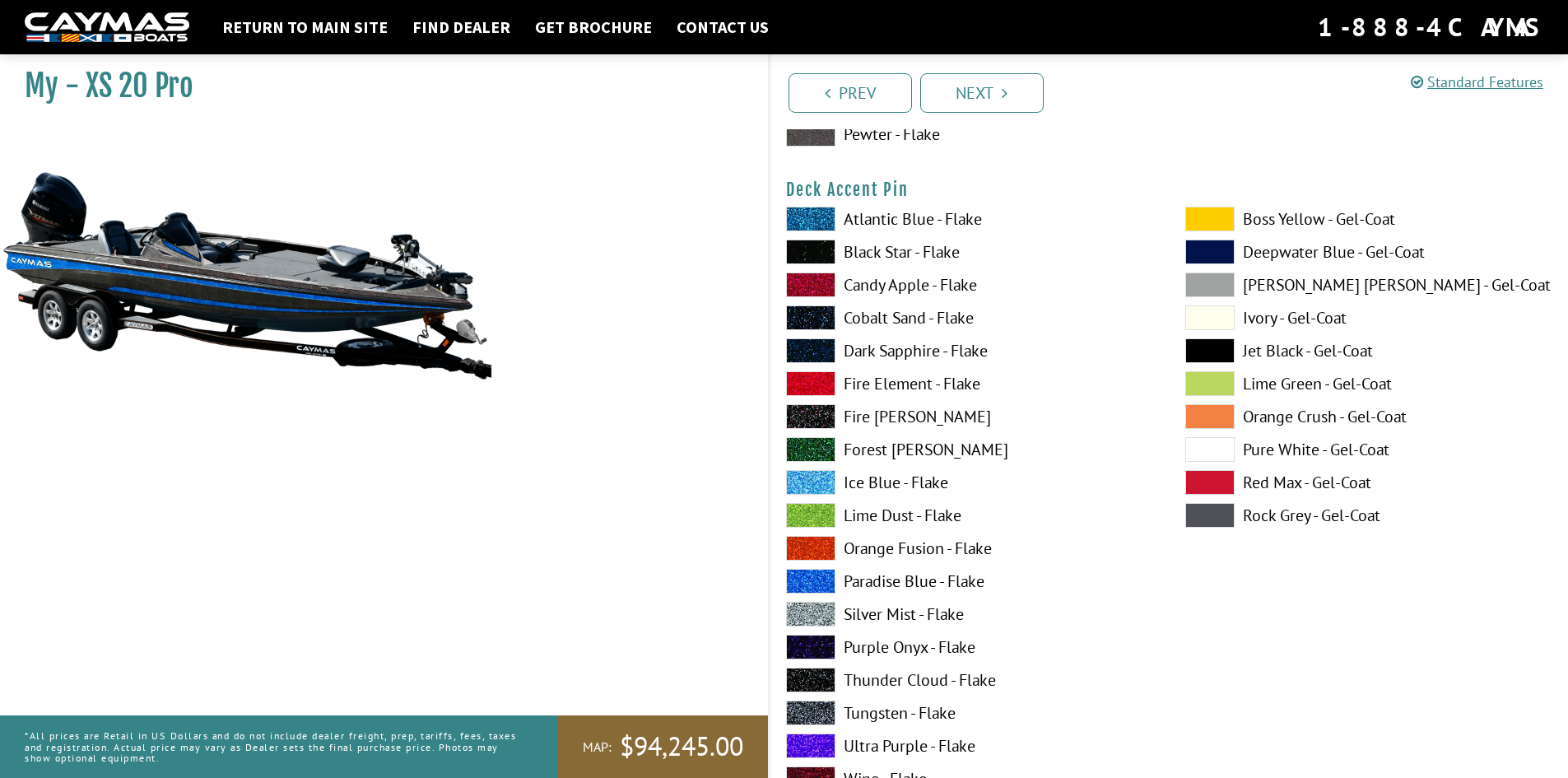
scroll to position [1373, 0]
click at [819, 253] on span at bounding box center [810, 251] width 49 height 25
click at [1205, 348] on span at bounding box center [1210, 350] width 49 height 25
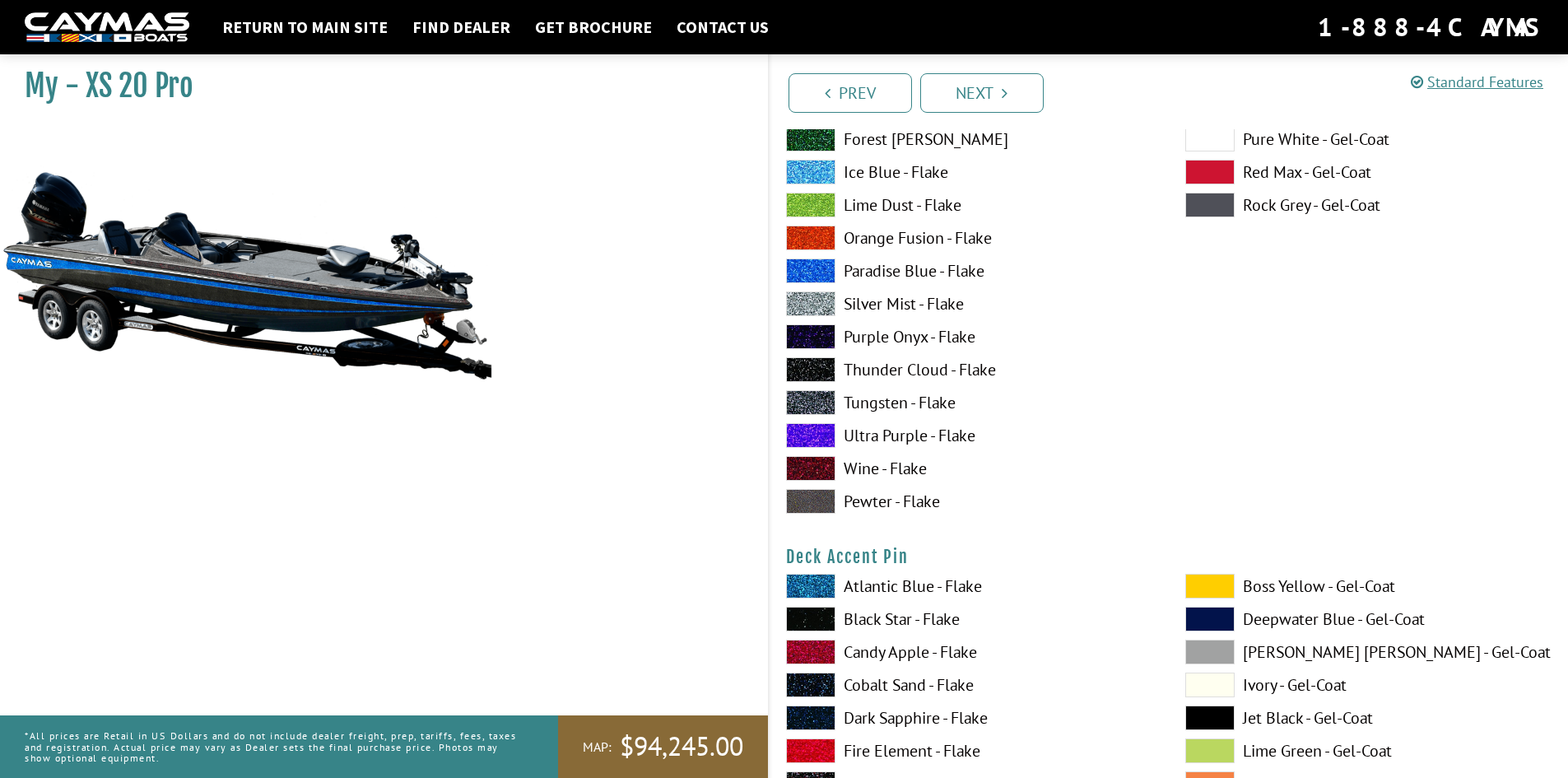
scroll to position [550, 0]
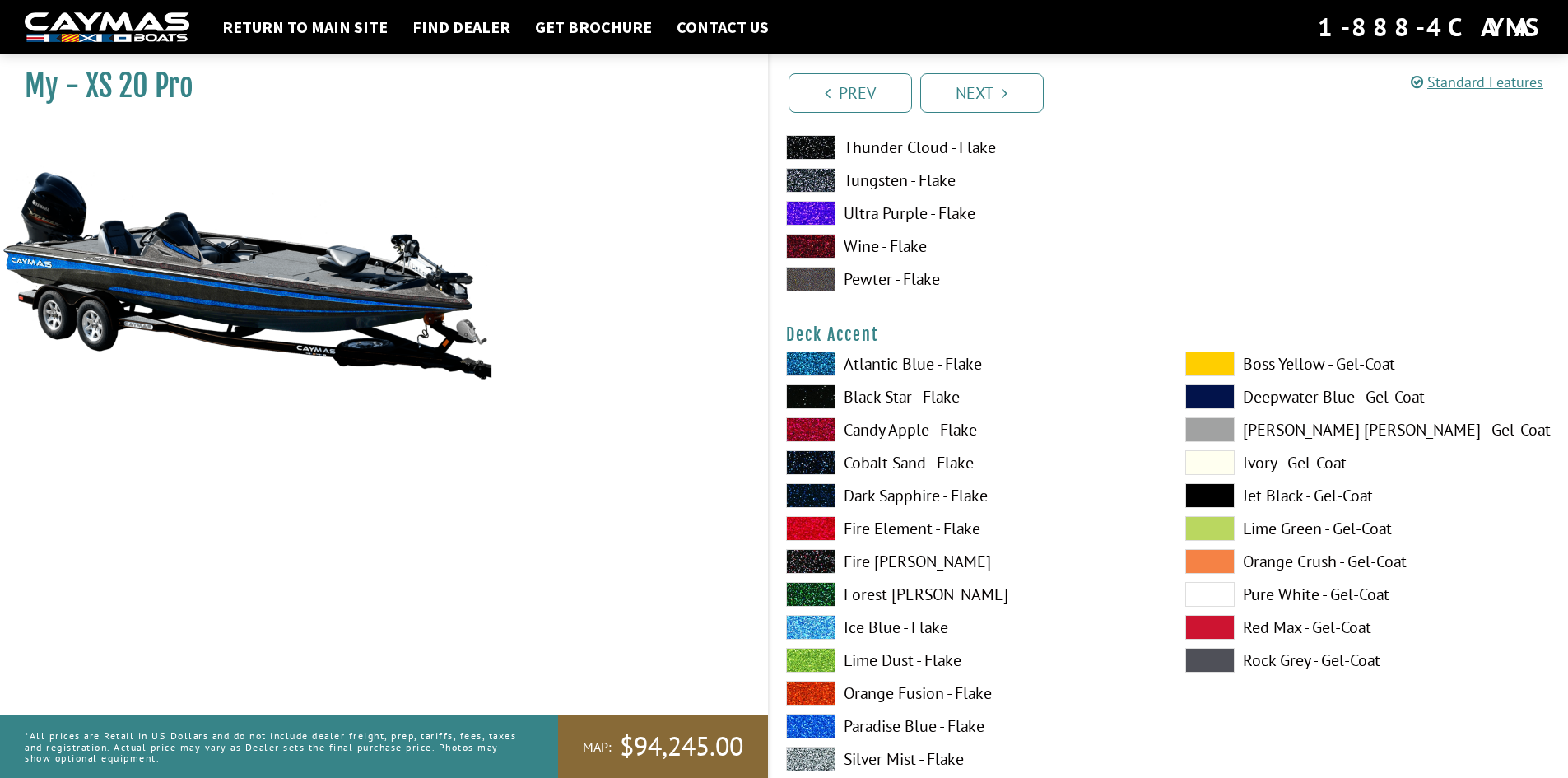
click at [802, 369] on span at bounding box center [810, 364] width 49 height 25
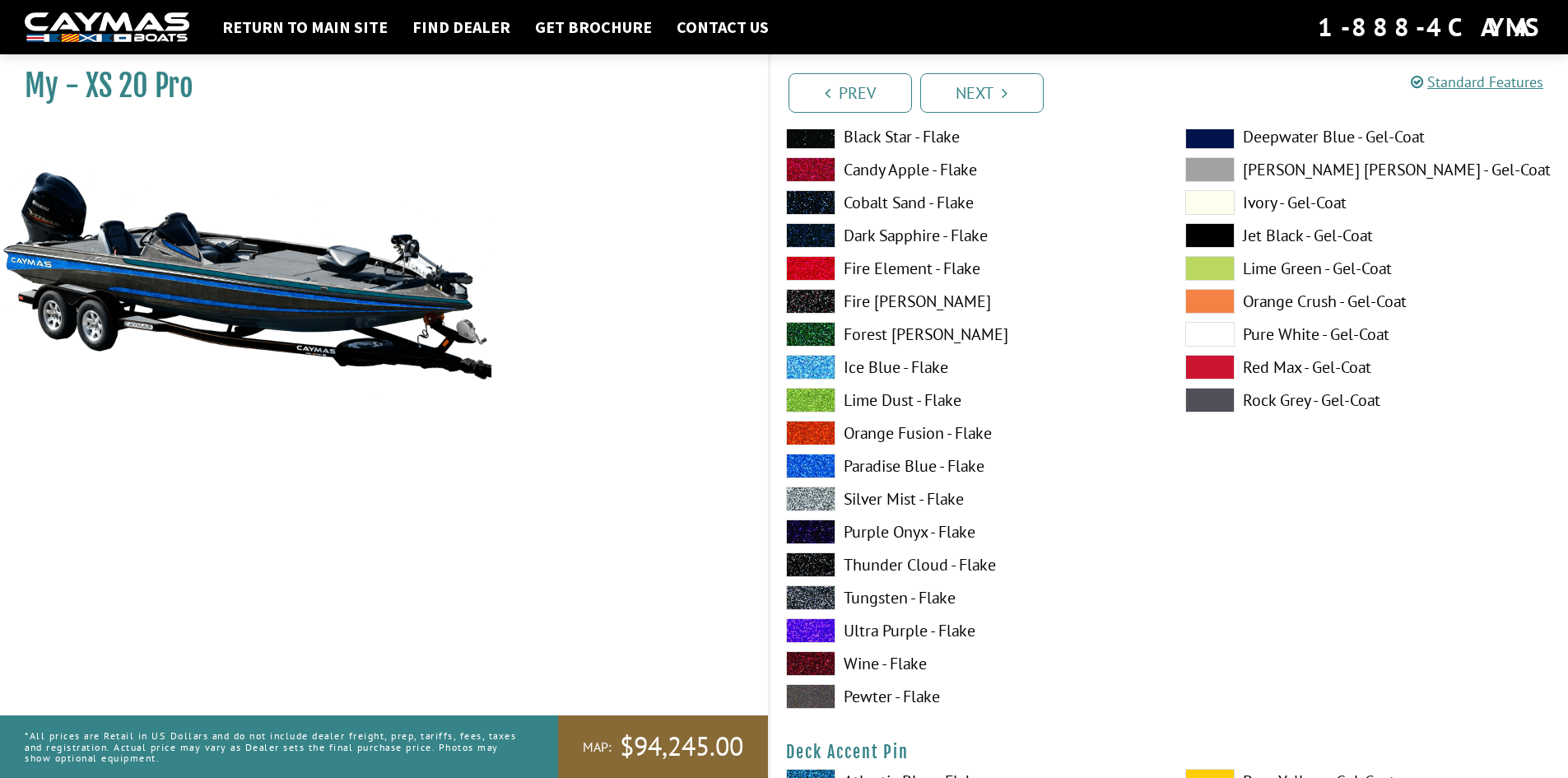
scroll to position [823, 0]
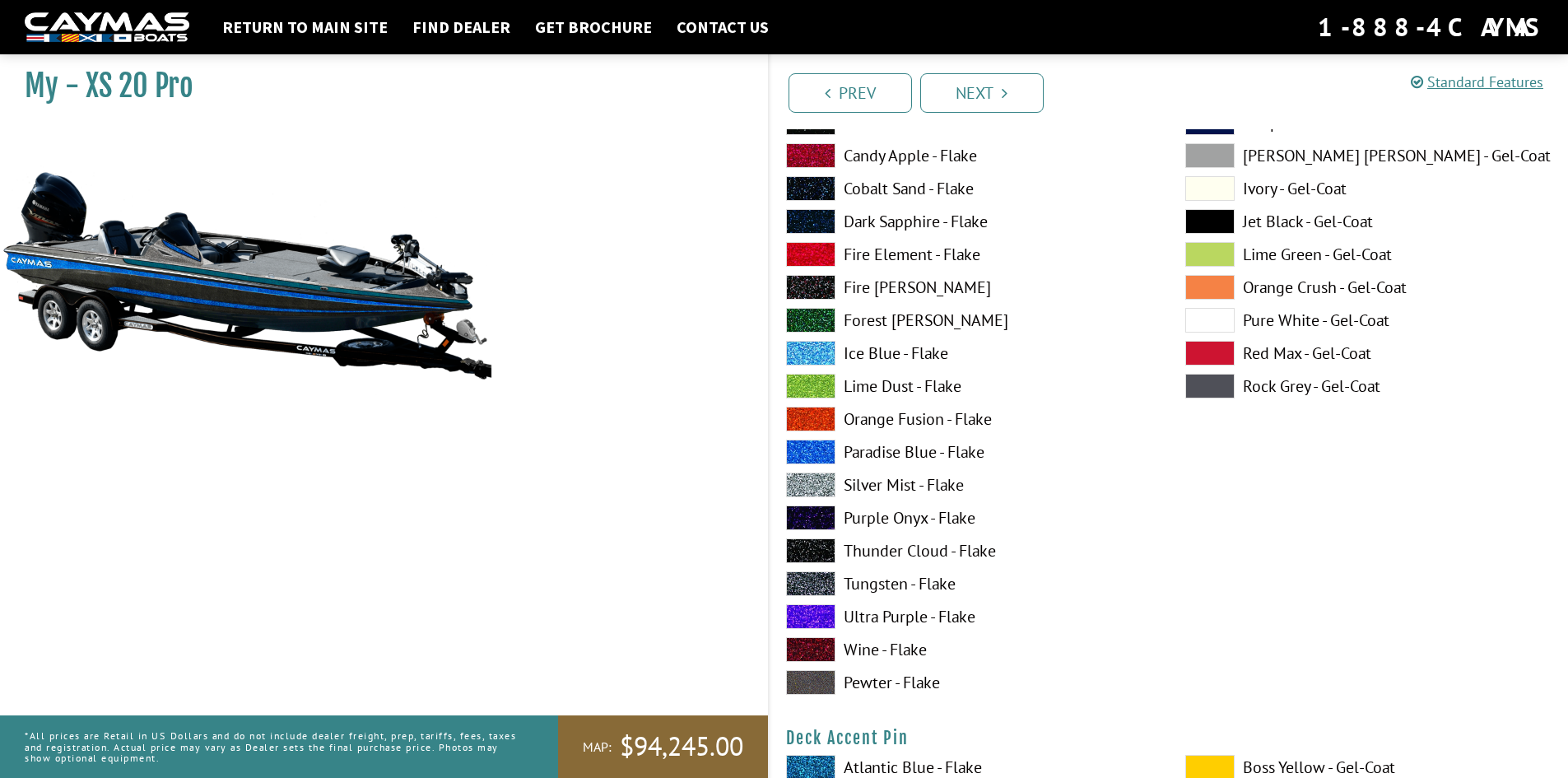
click at [813, 573] on span at bounding box center [810, 584] width 49 height 25
click at [816, 547] on span at bounding box center [810, 550] width 49 height 25
click at [815, 483] on span at bounding box center [810, 485] width 49 height 25
click at [807, 426] on span at bounding box center [810, 419] width 49 height 25
click at [823, 587] on span at bounding box center [810, 584] width 49 height 25
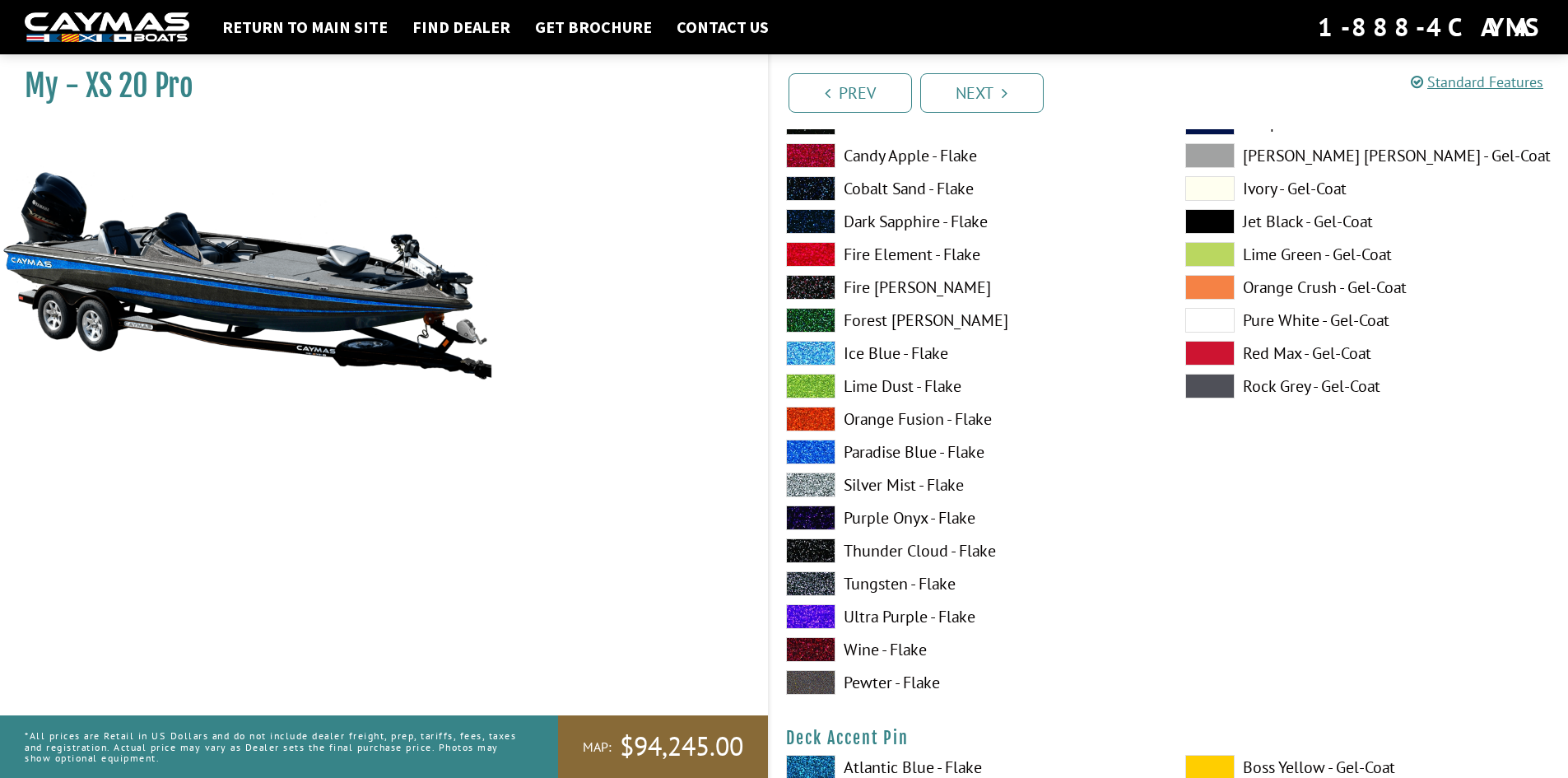
click at [820, 522] on span at bounding box center [810, 517] width 49 height 25
click at [820, 579] on span at bounding box center [810, 584] width 49 height 25
click at [809, 481] on span at bounding box center [810, 485] width 49 height 25
click at [819, 253] on span at bounding box center [810, 254] width 49 height 25
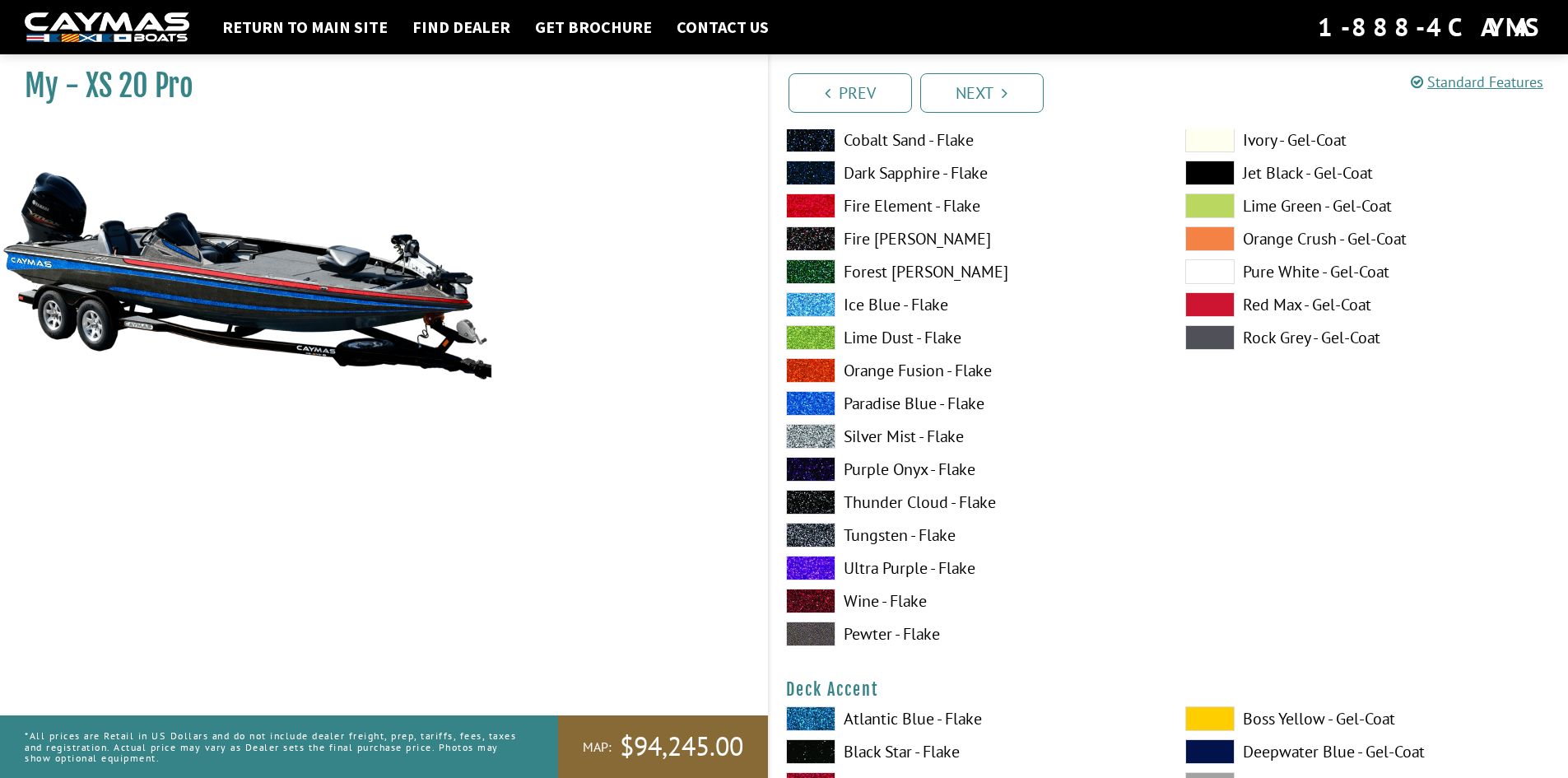
scroll to position [274, 0]
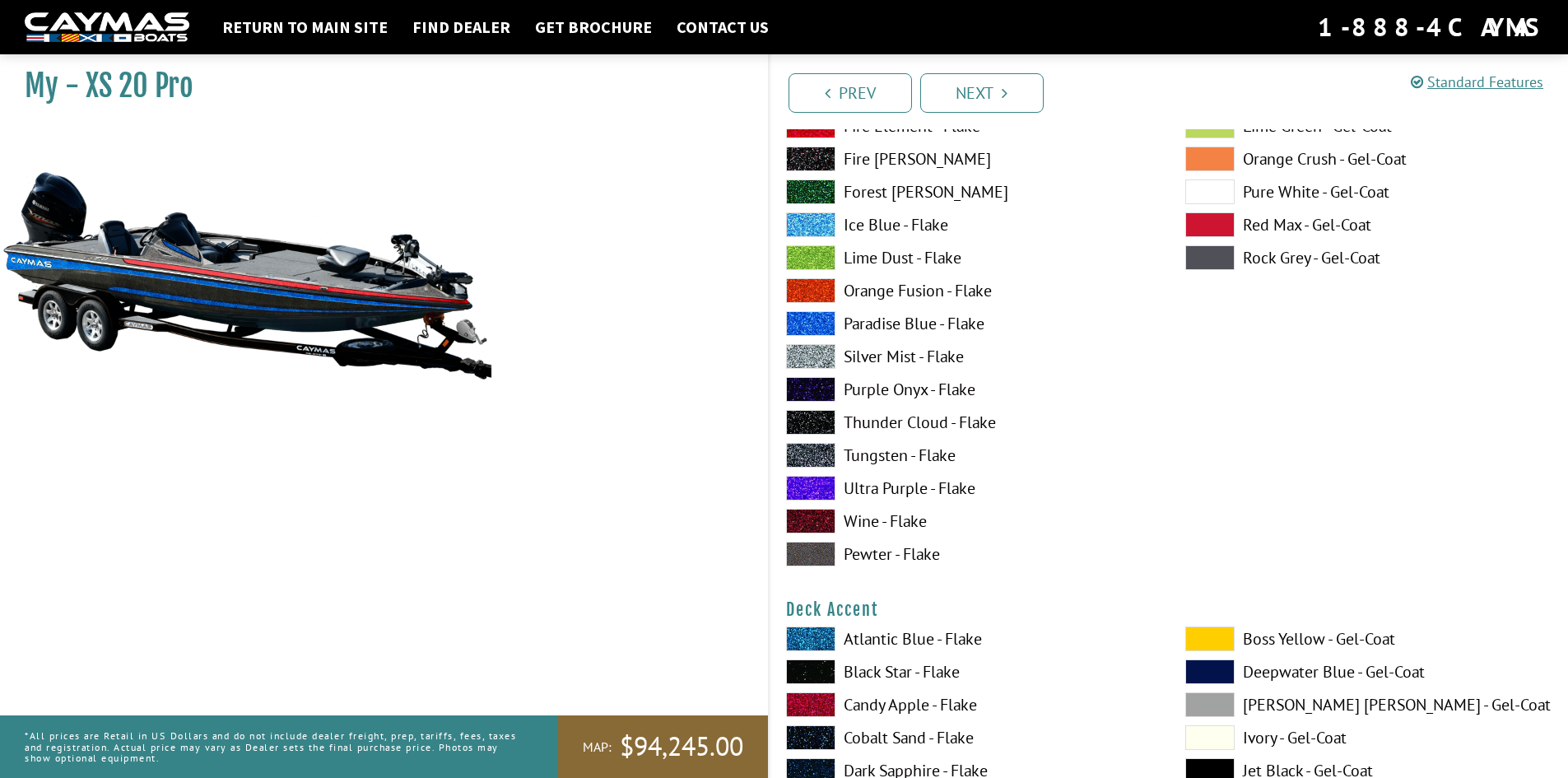
click at [820, 361] on span at bounding box center [810, 356] width 49 height 25
click at [809, 255] on span at bounding box center [810, 257] width 49 height 25
click at [811, 423] on span at bounding box center [810, 422] width 49 height 25
click at [814, 452] on span at bounding box center [810, 455] width 49 height 25
click at [813, 427] on span at bounding box center [810, 422] width 49 height 25
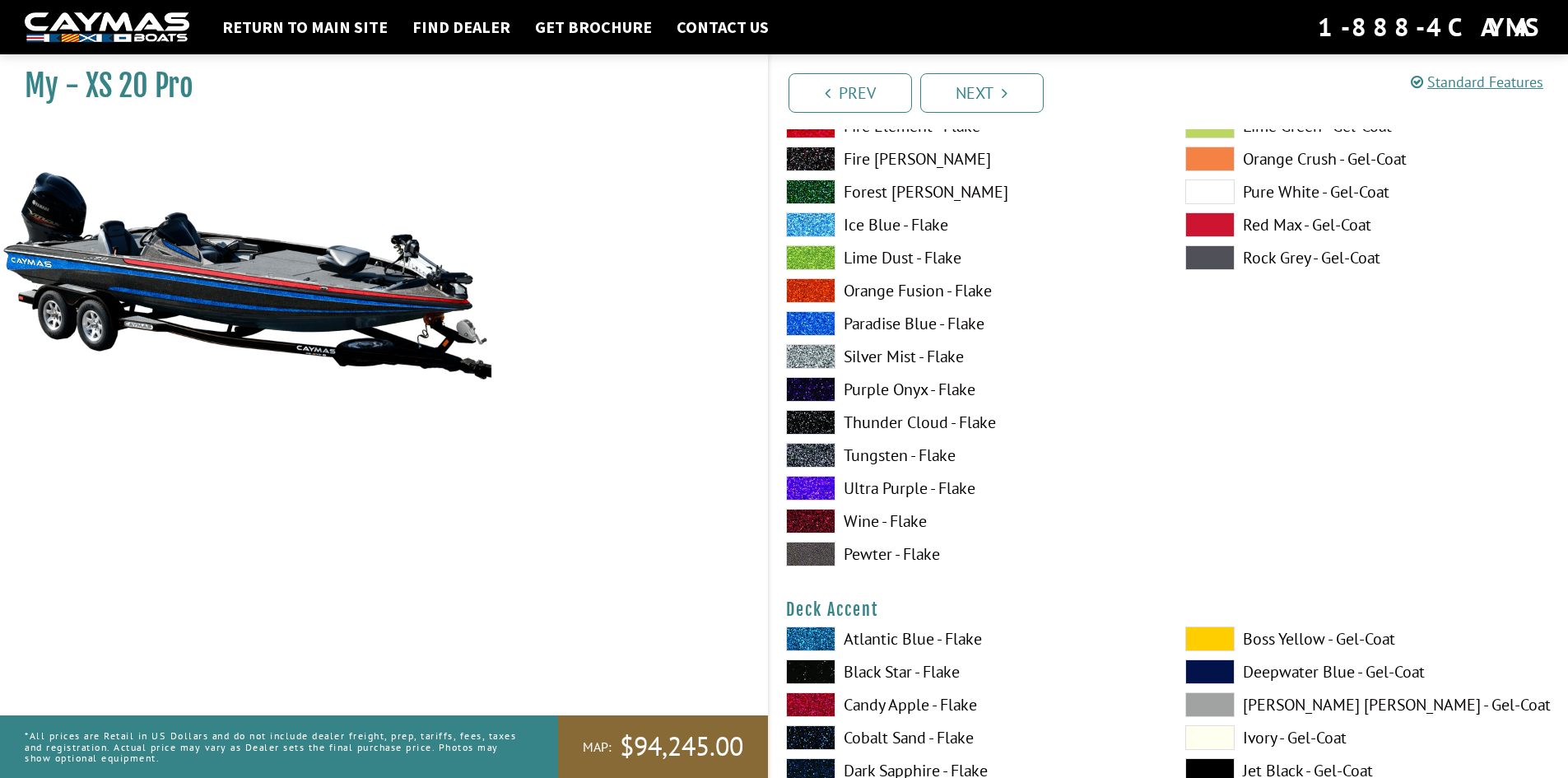
drag, startPoint x: 810, startPoint y: 449, endPoint x: 833, endPoint y: 433, distance: 28.0
click at [811, 448] on span at bounding box center [810, 455] width 49 height 25
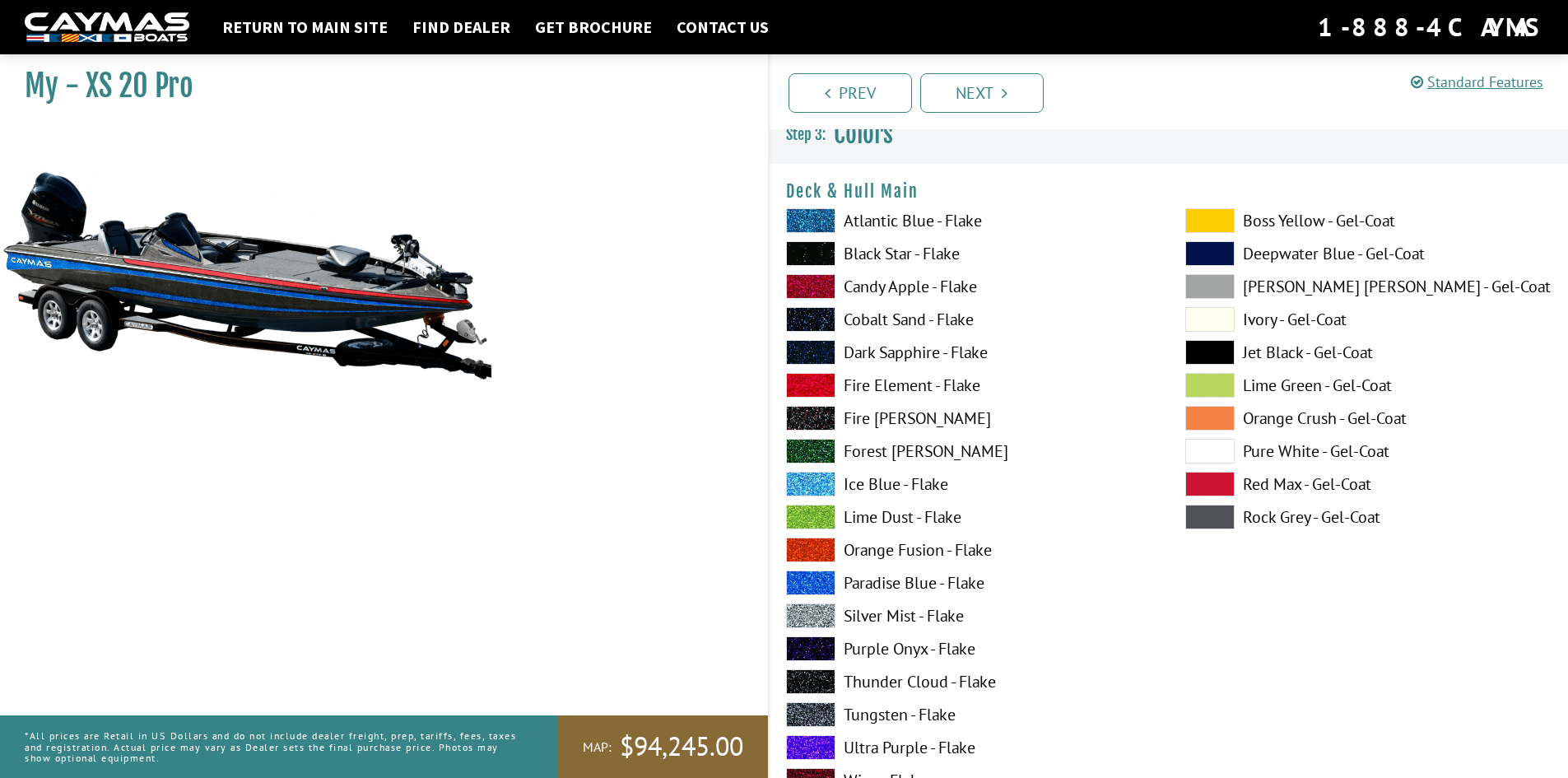
scroll to position [0, 0]
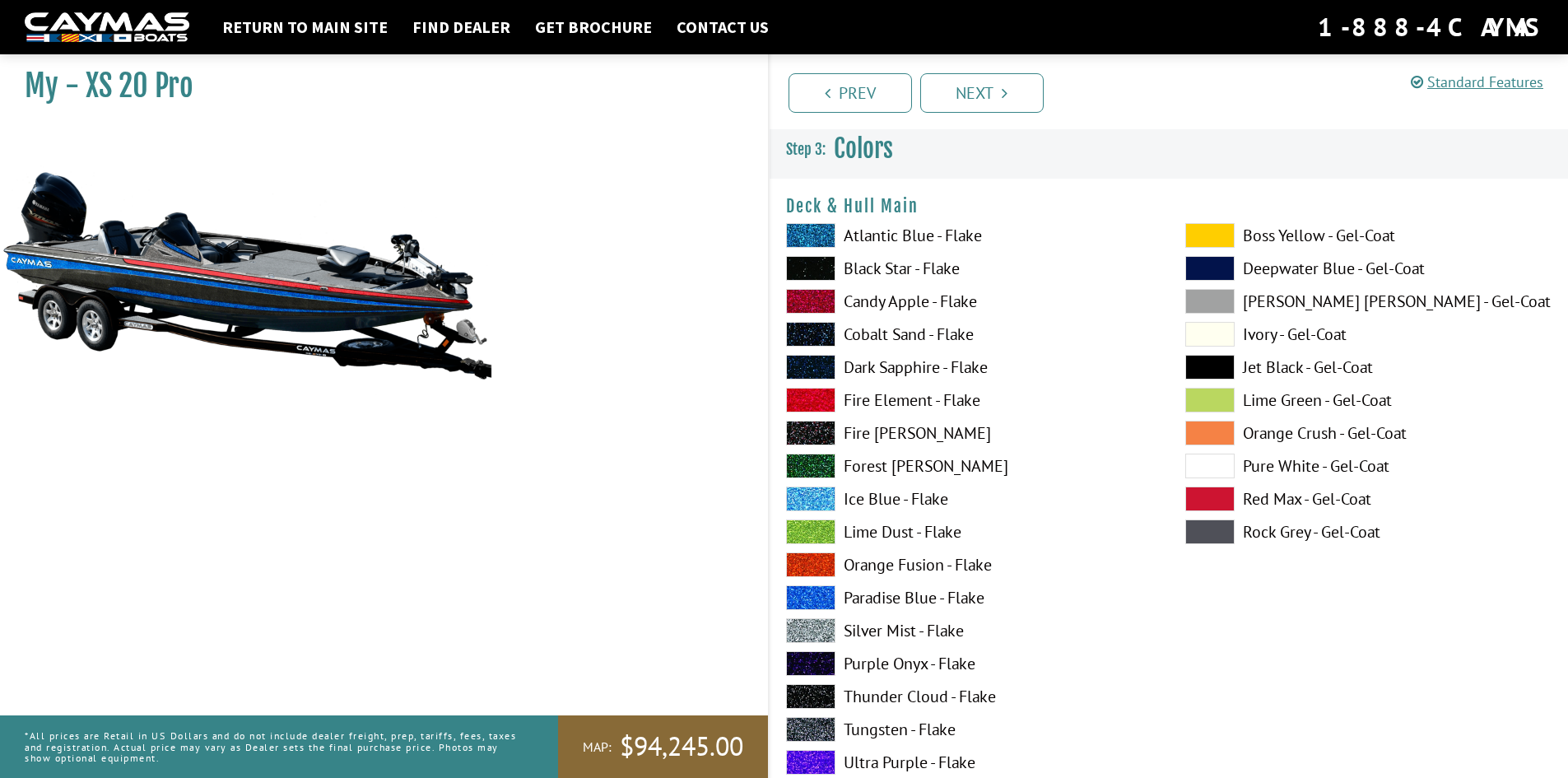
click at [820, 685] on span at bounding box center [810, 697] width 49 height 25
click at [815, 720] on span at bounding box center [810, 729] width 49 height 25
click at [811, 702] on span at bounding box center [810, 697] width 49 height 25
click at [814, 718] on span at bounding box center [810, 729] width 49 height 25
click at [817, 393] on span at bounding box center [810, 400] width 49 height 25
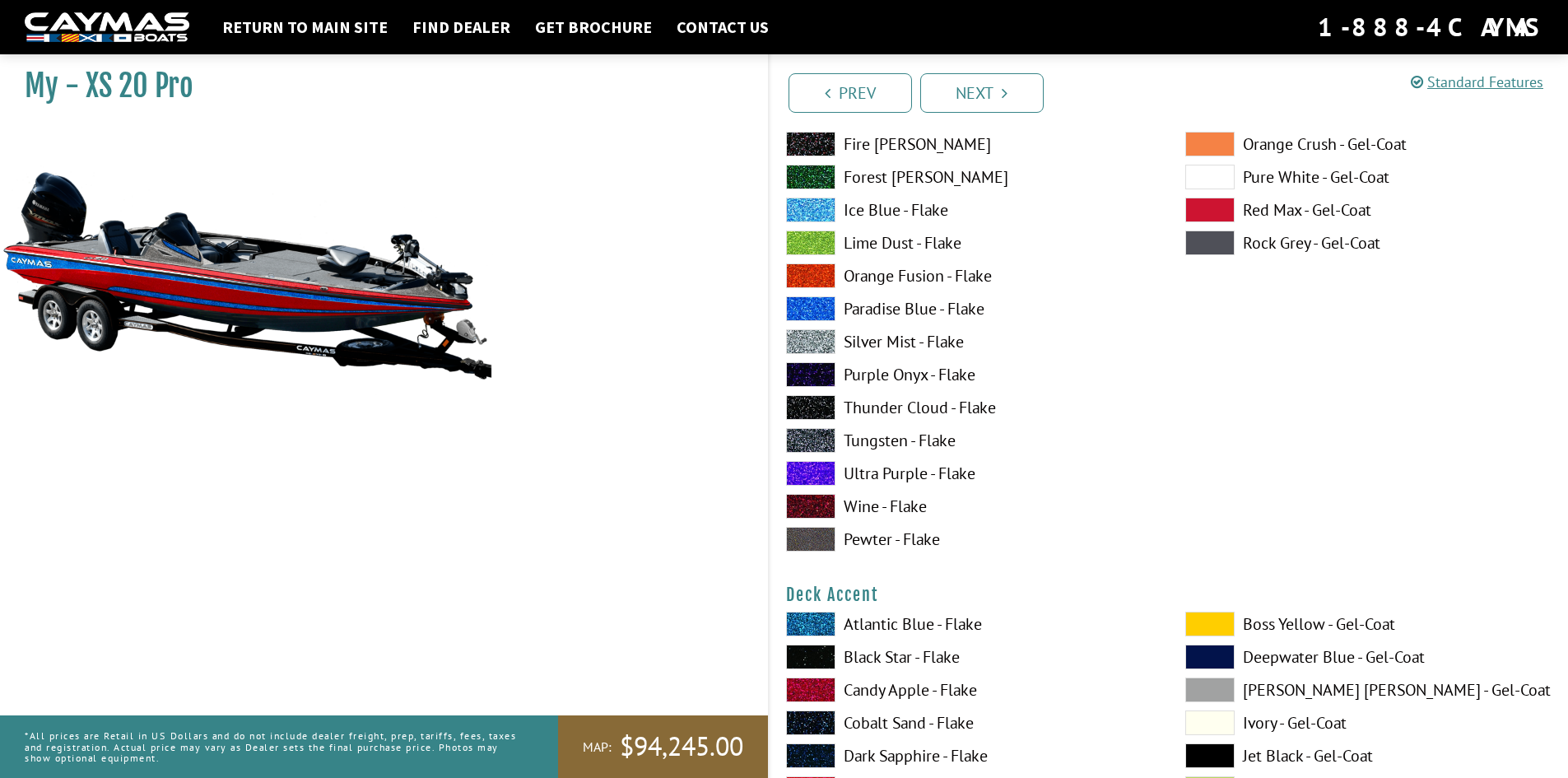
scroll to position [274, 0]
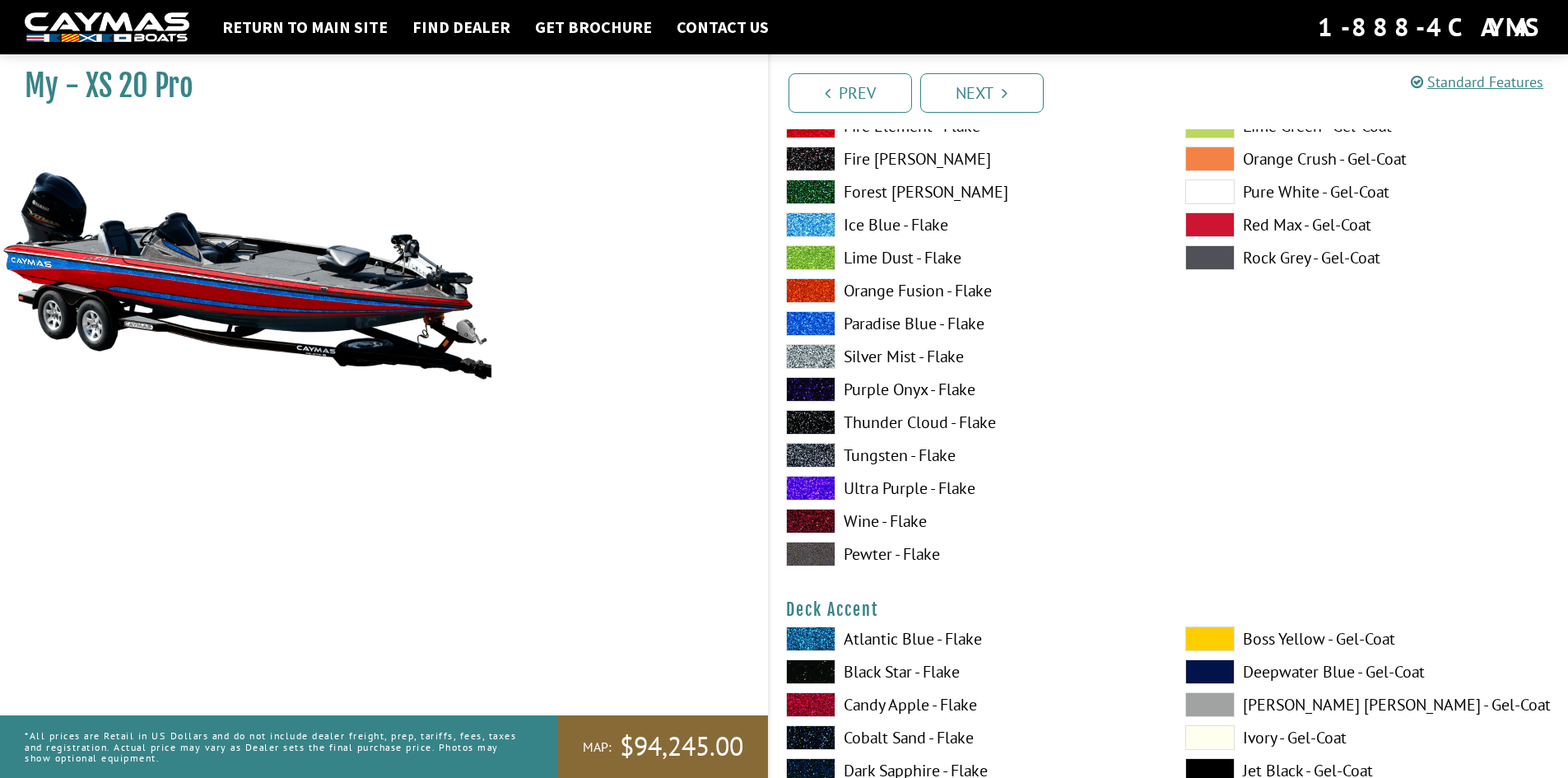
click at [819, 457] on span at bounding box center [810, 455] width 49 height 25
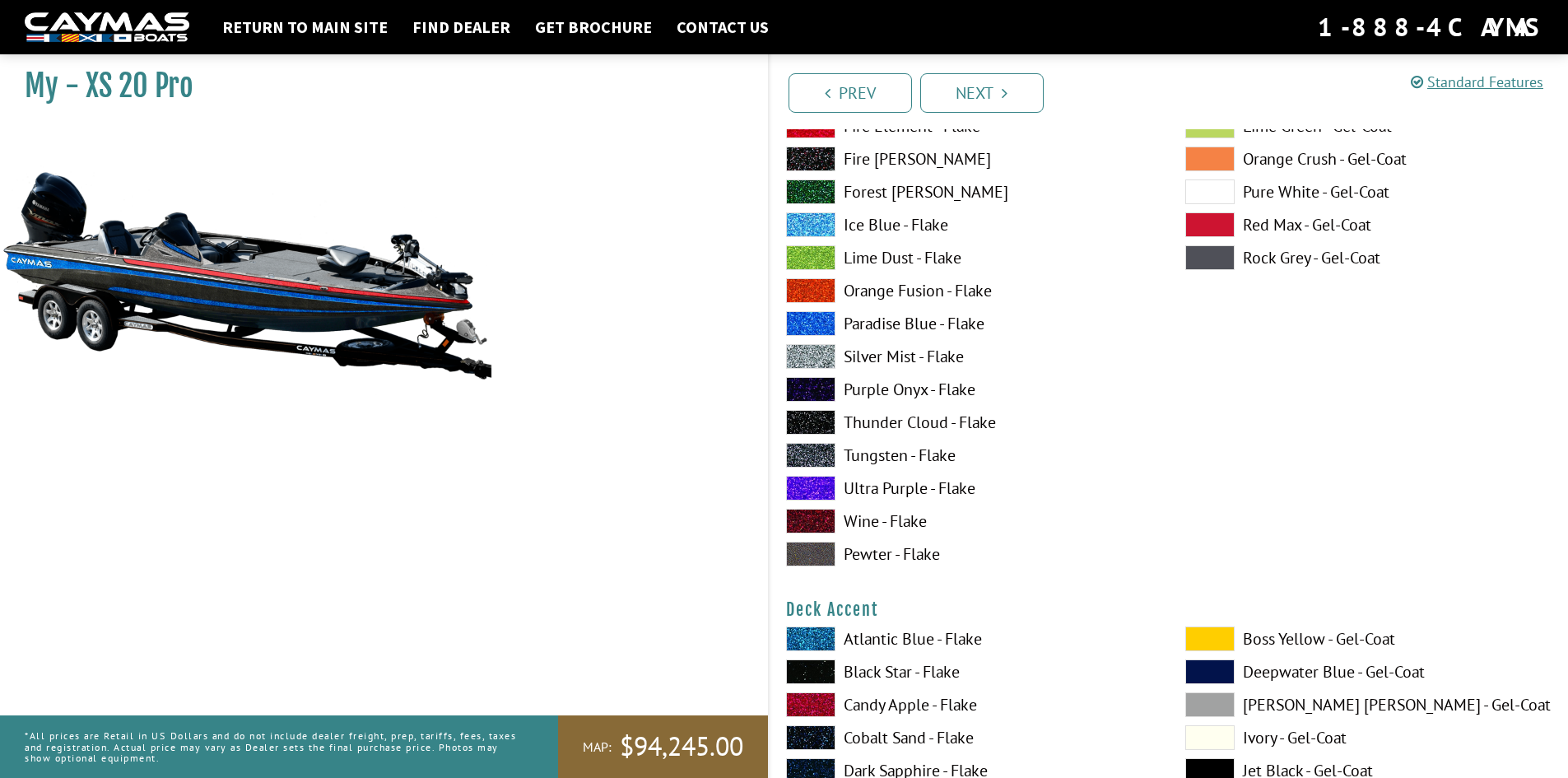
scroll to position [550, 0]
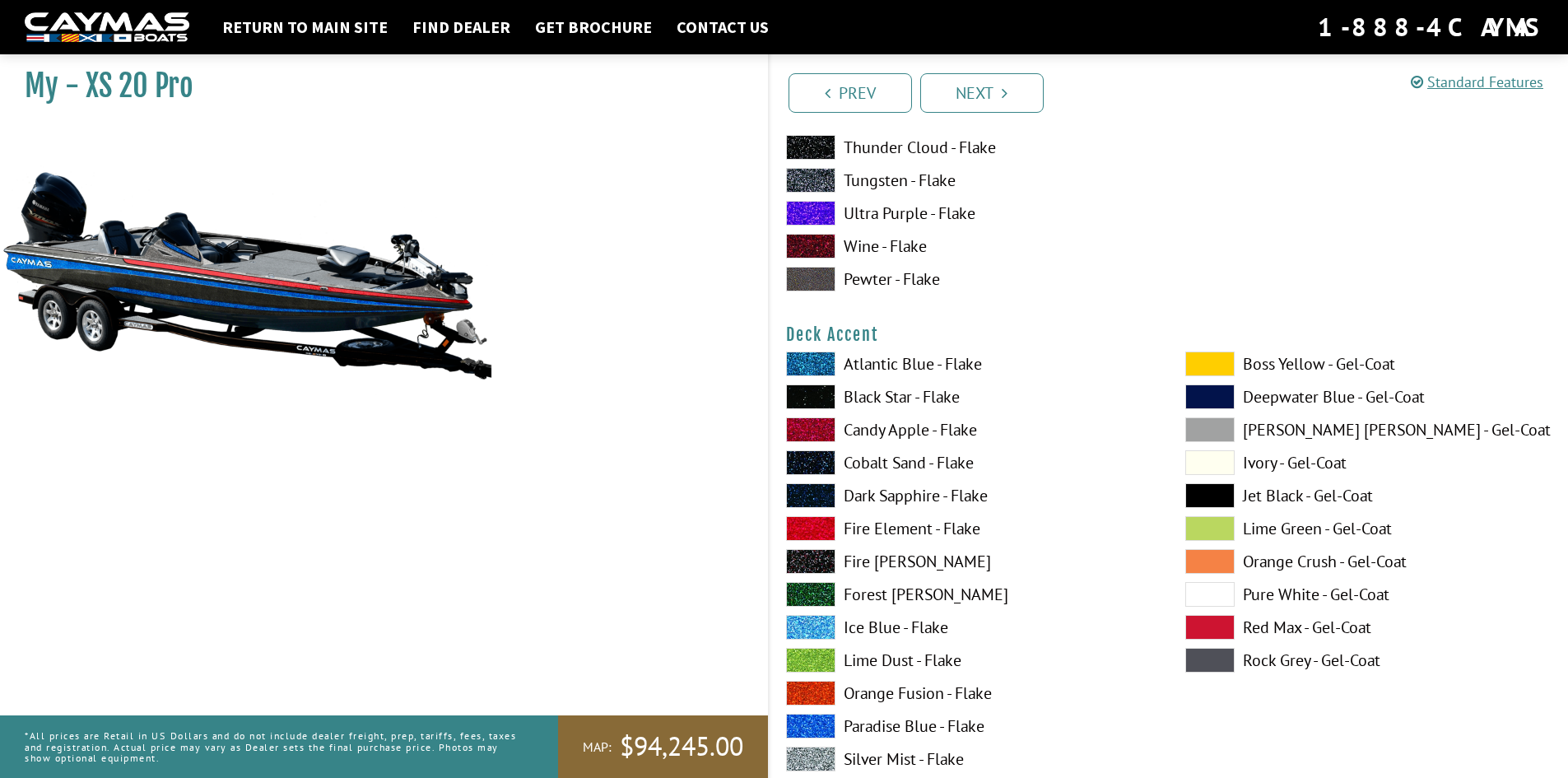
click at [821, 363] on span at bounding box center [810, 364] width 49 height 25
click at [811, 749] on span at bounding box center [810, 759] width 49 height 25
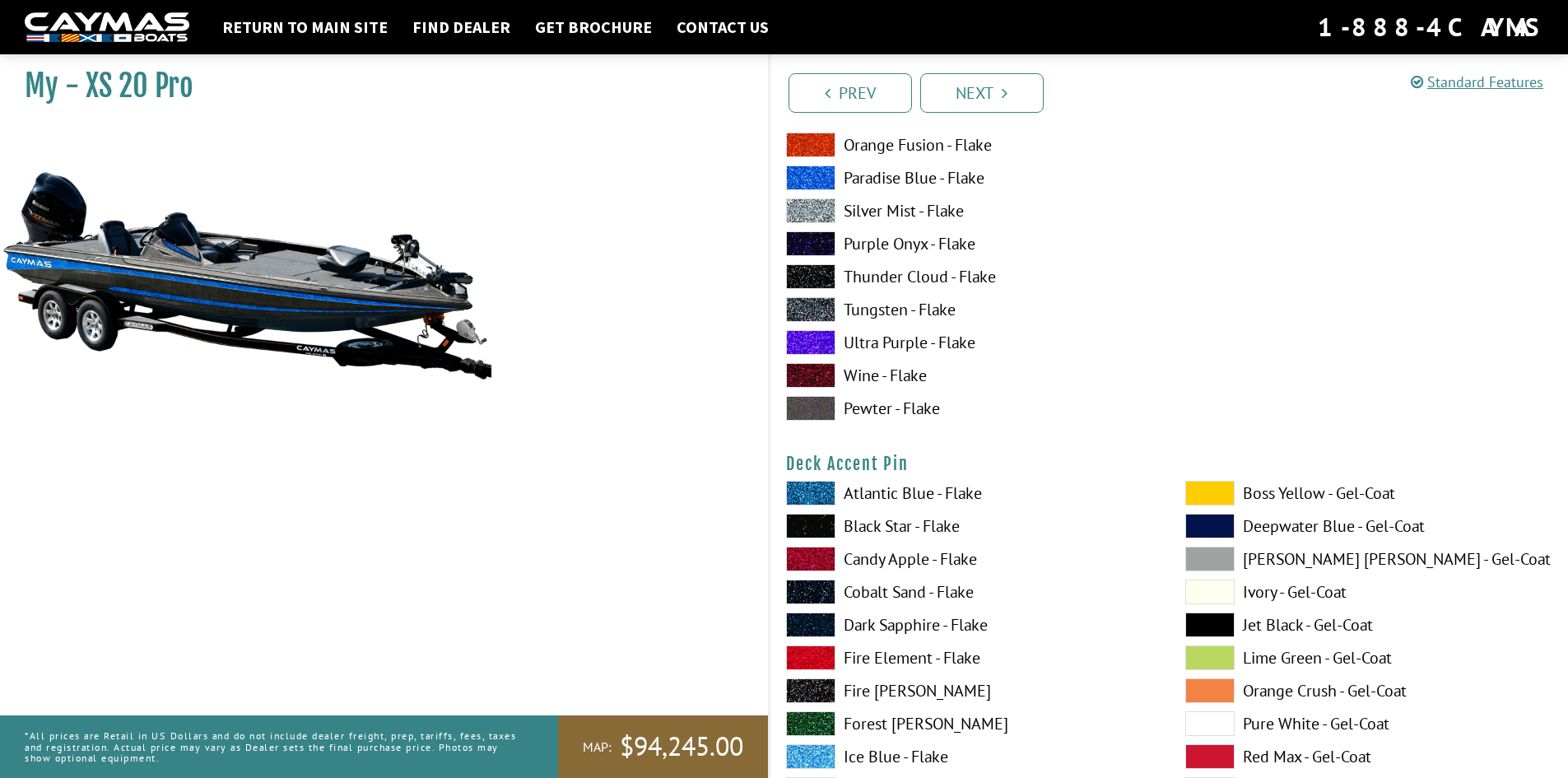
scroll to position [1373, 0]
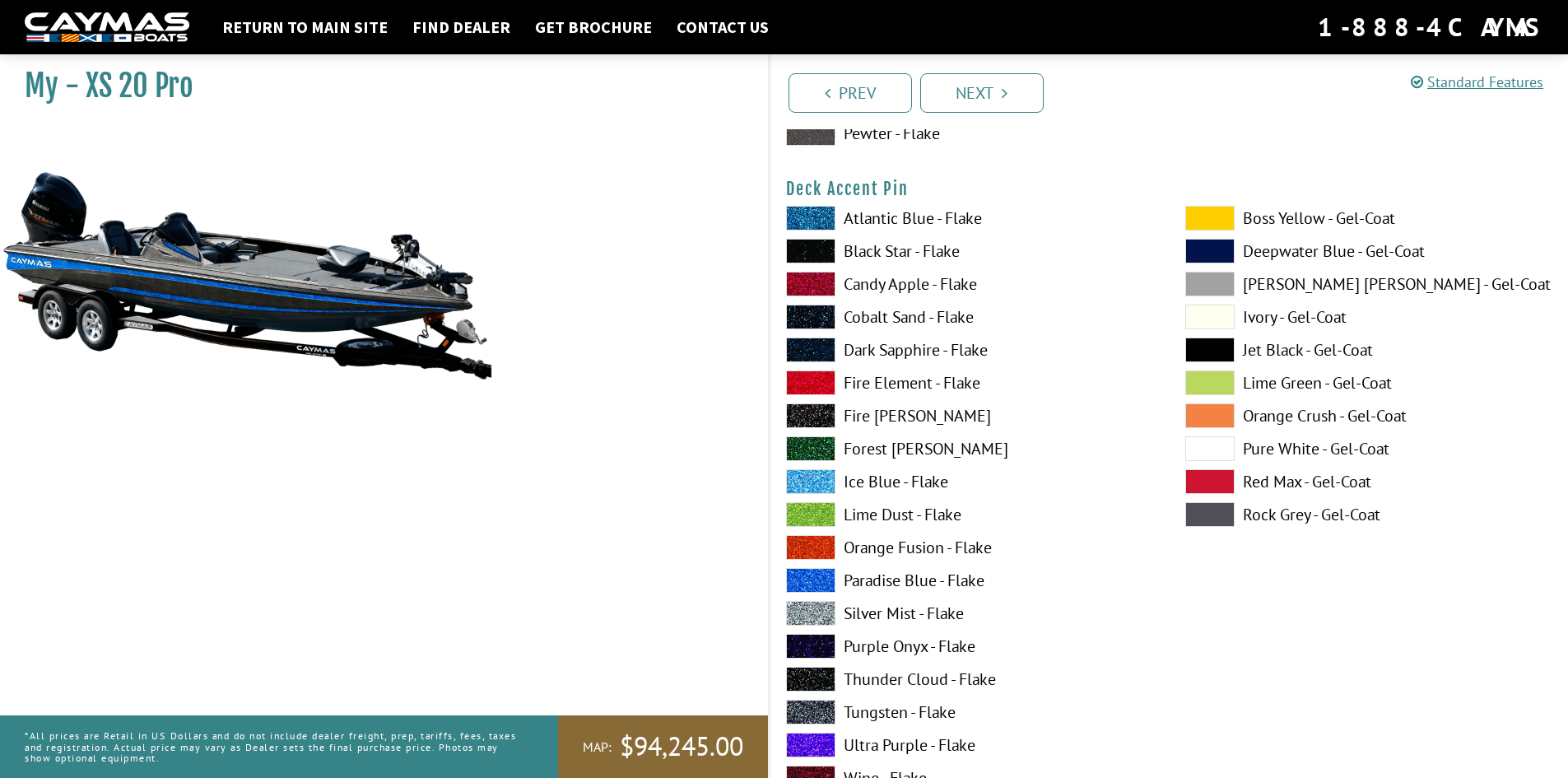
click at [1196, 479] on span at bounding box center [1210, 481] width 49 height 25
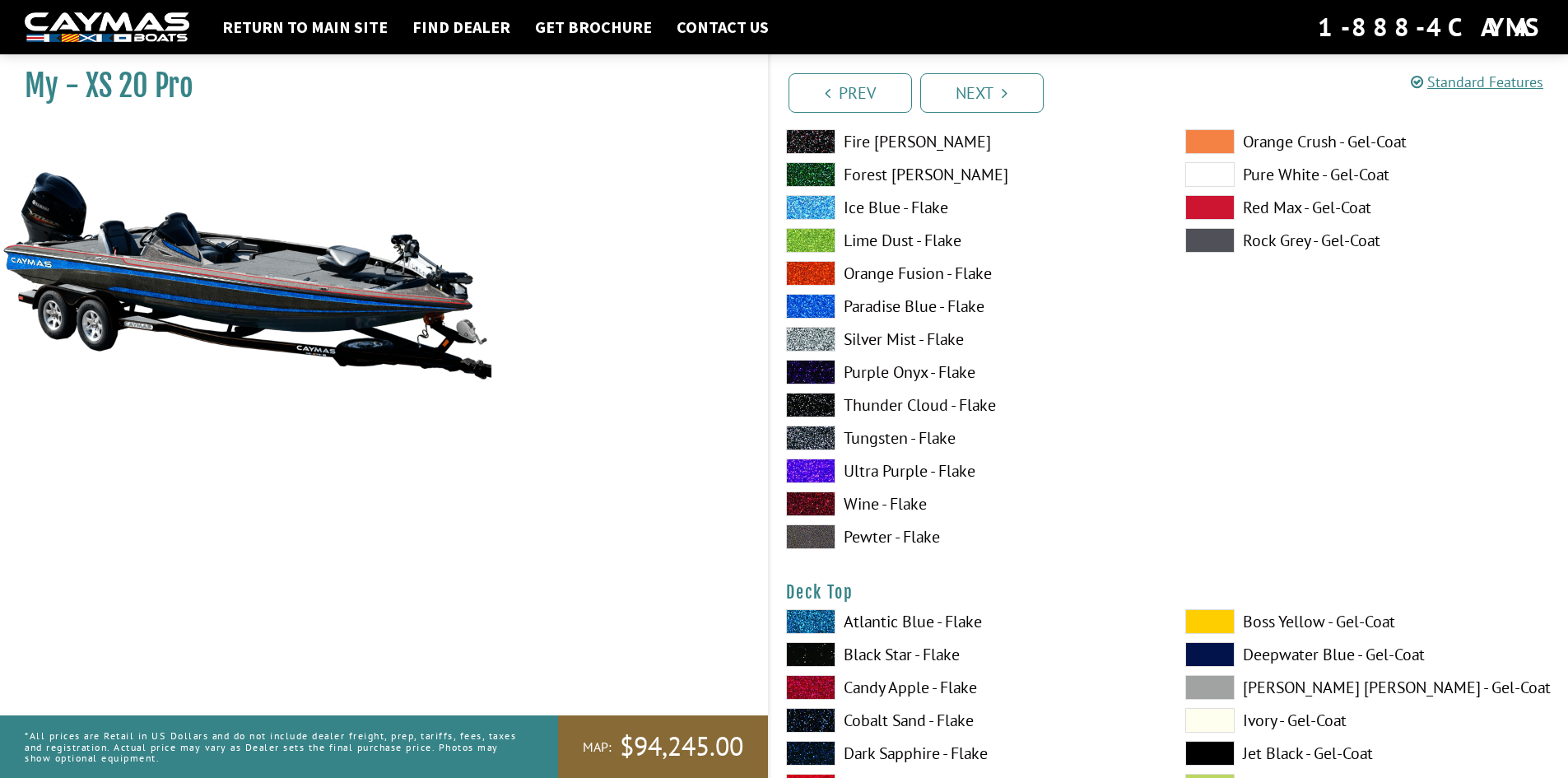
scroll to position [1920, 0]
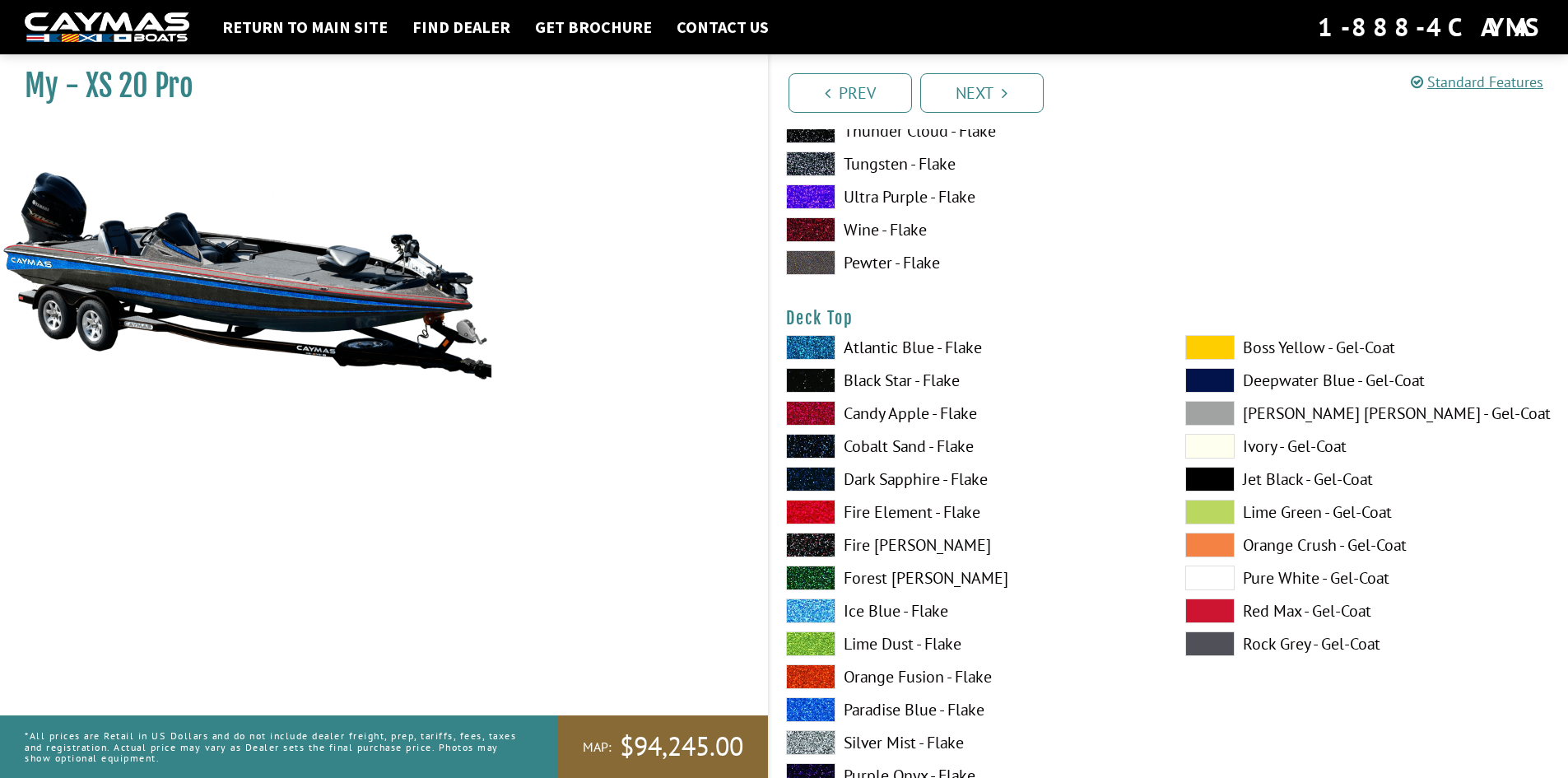
click at [818, 611] on span at bounding box center [810, 611] width 49 height 25
click at [812, 739] on span at bounding box center [810, 742] width 49 height 25
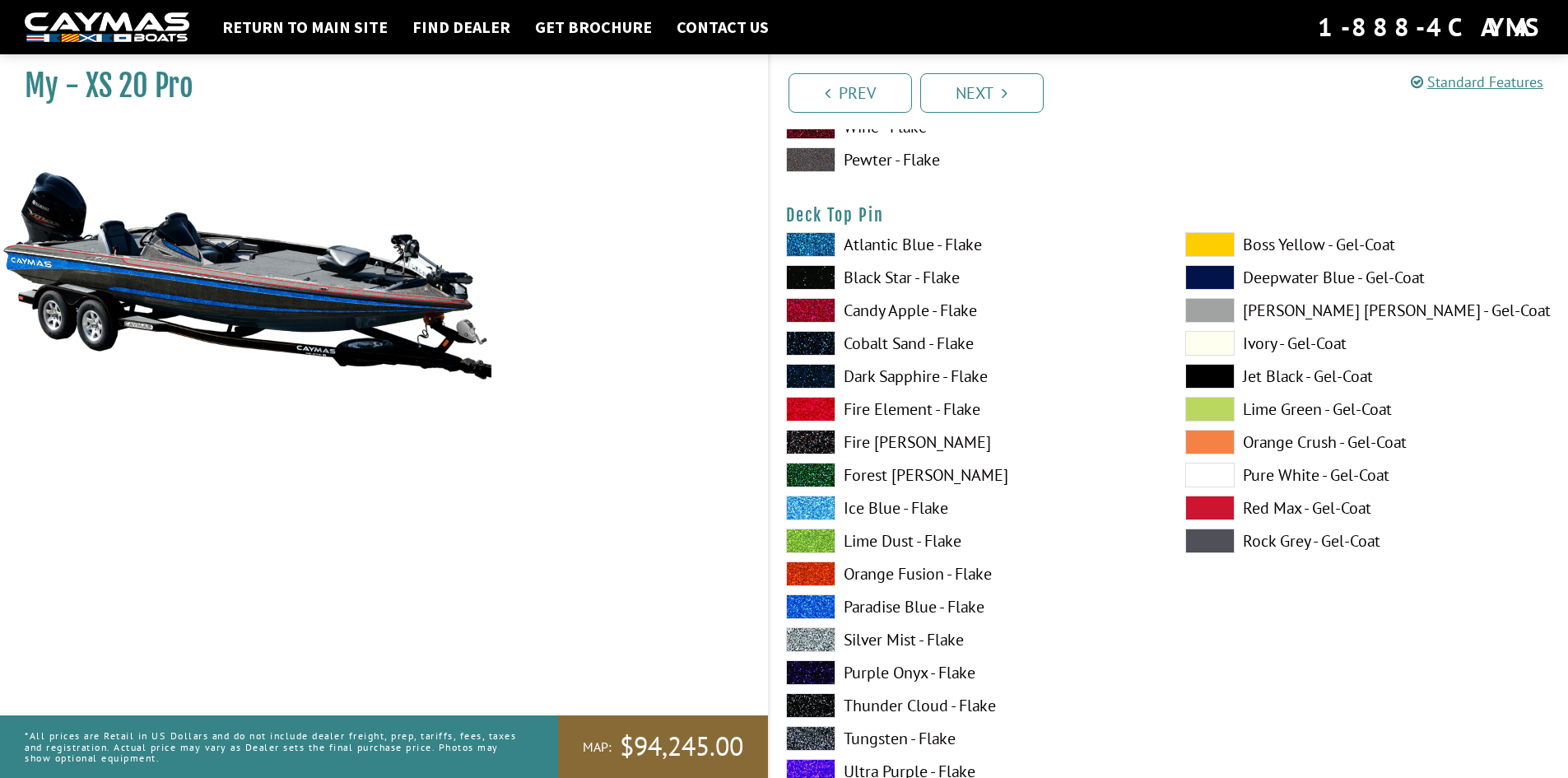
scroll to position [2744, 0]
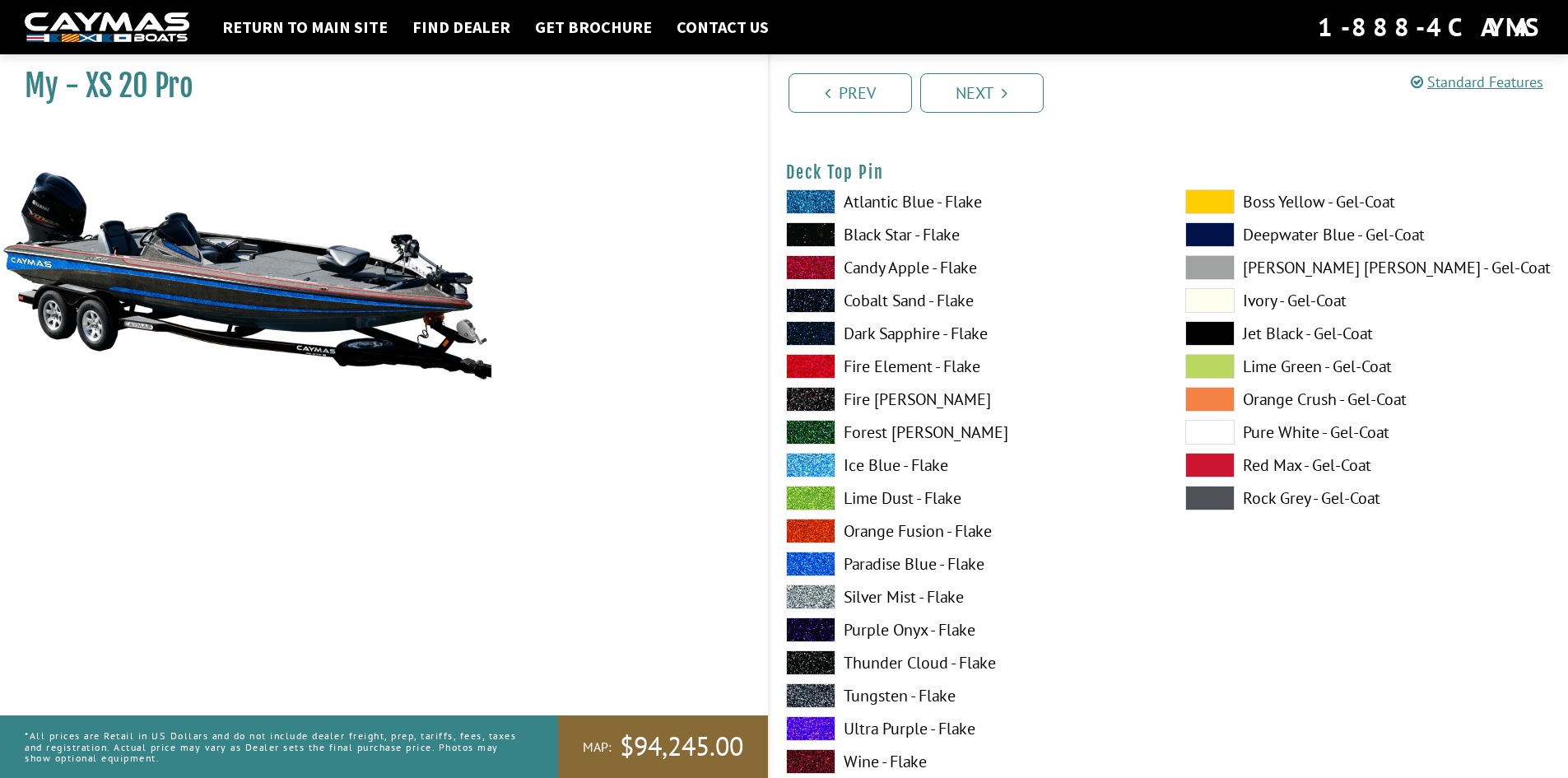
click at [1209, 459] on span at bounding box center [1210, 464] width 49 height 25
click at [813, 359] on span at bounding box center [810, 366] width 49 height 25
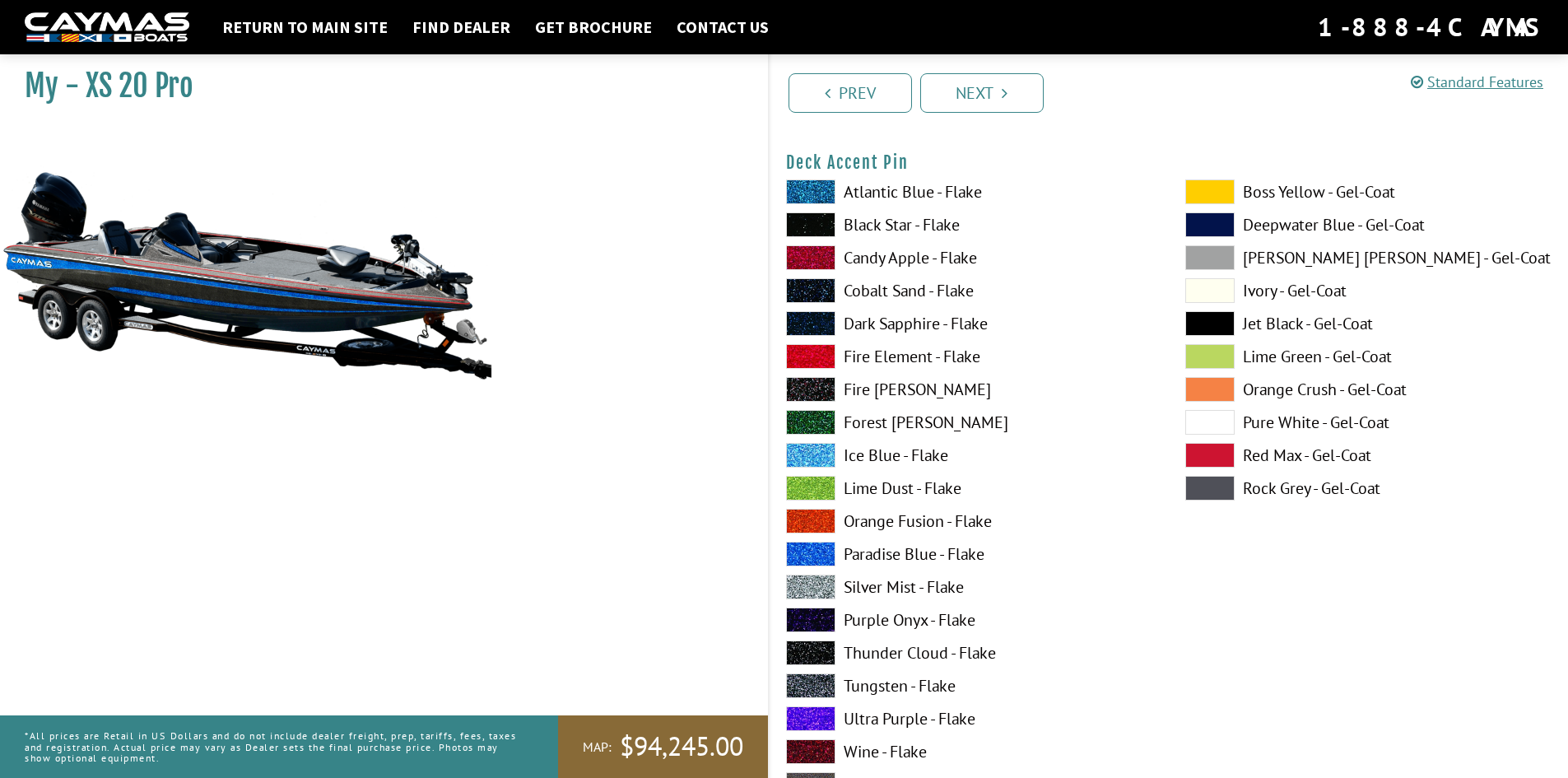
scroll to position [1373, 0]
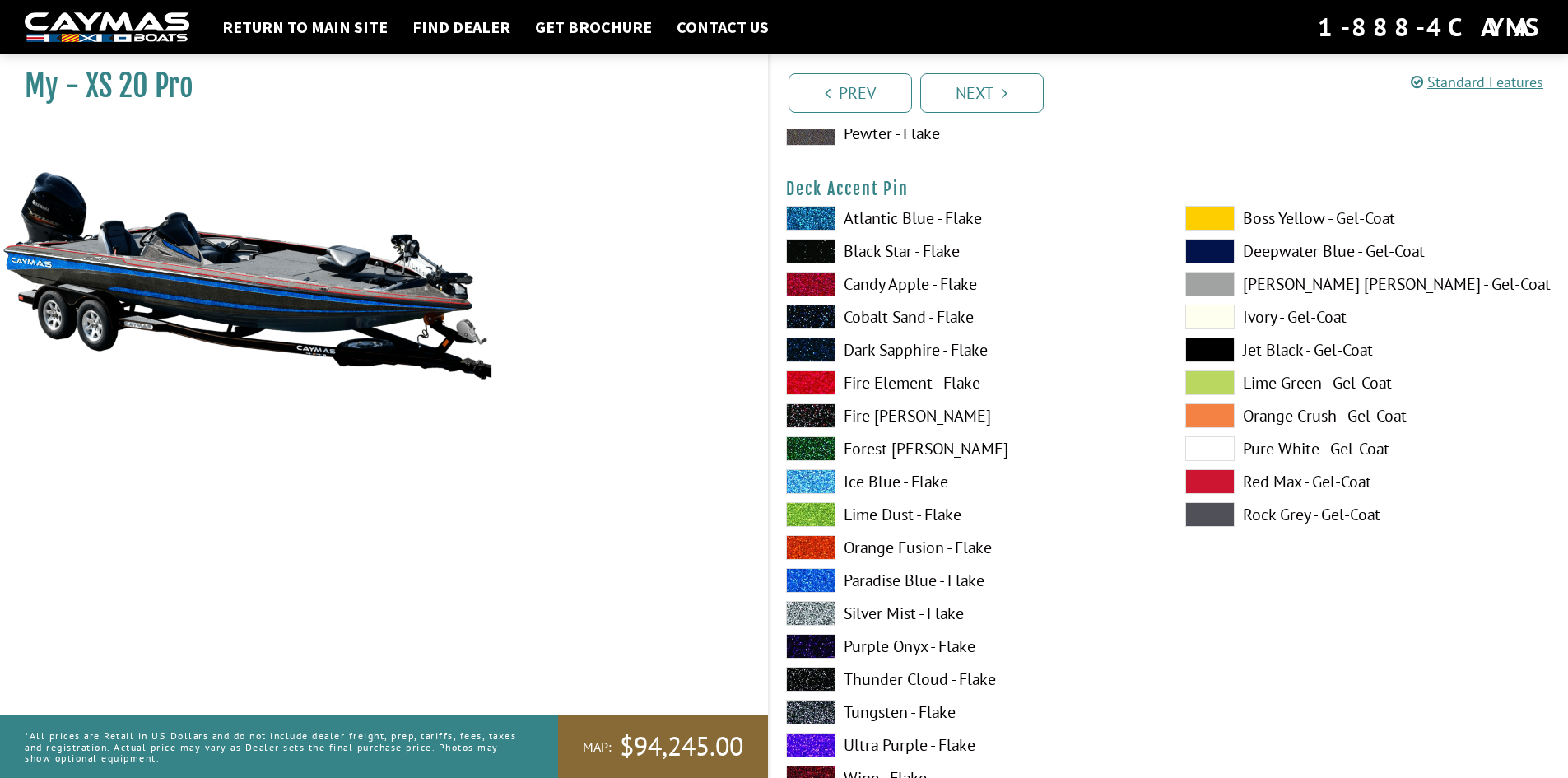
click at [806, 381] on span at bounding box center [810, 382] width 49 height 25
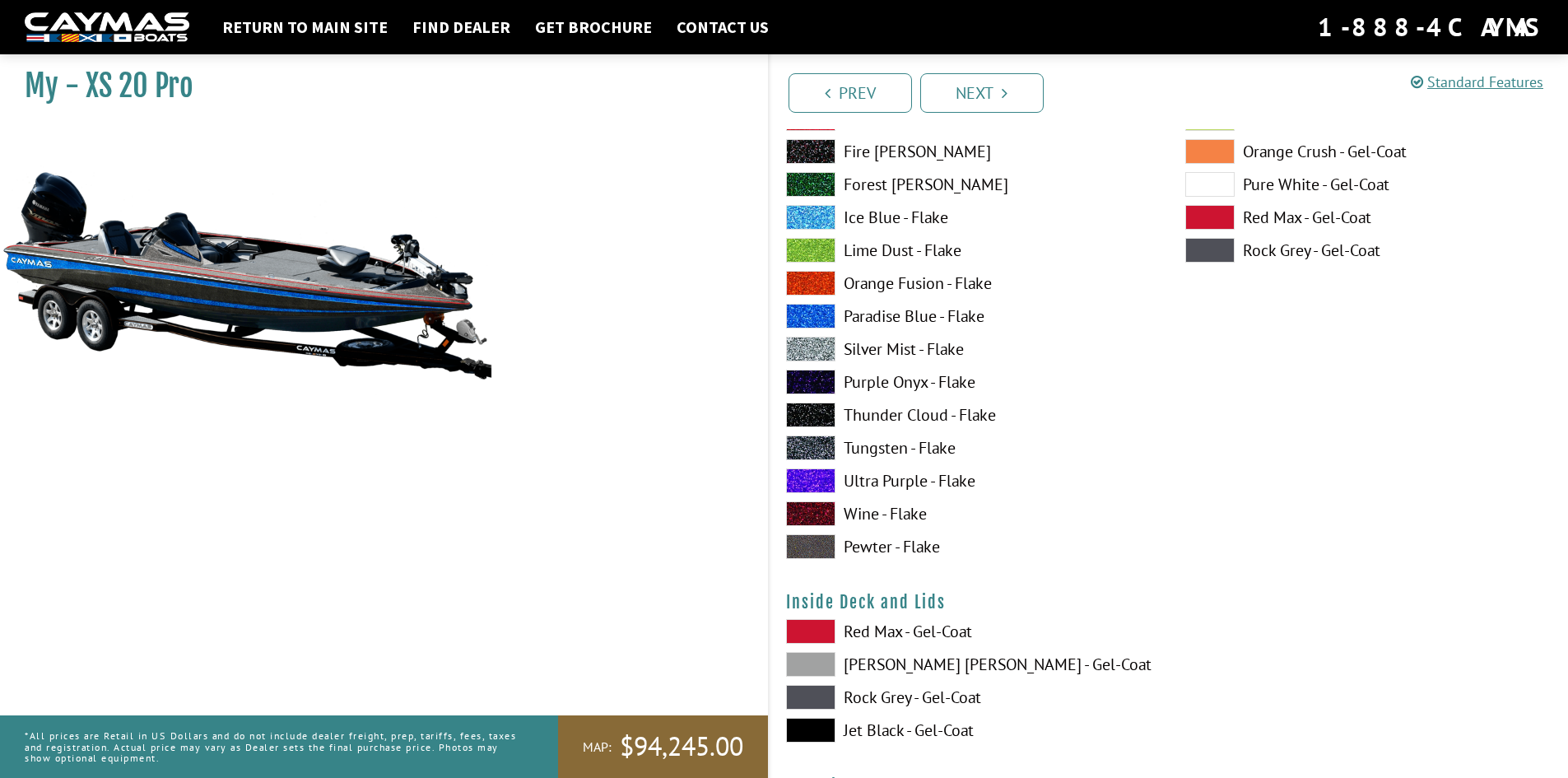
scroll to position [3293, 0]
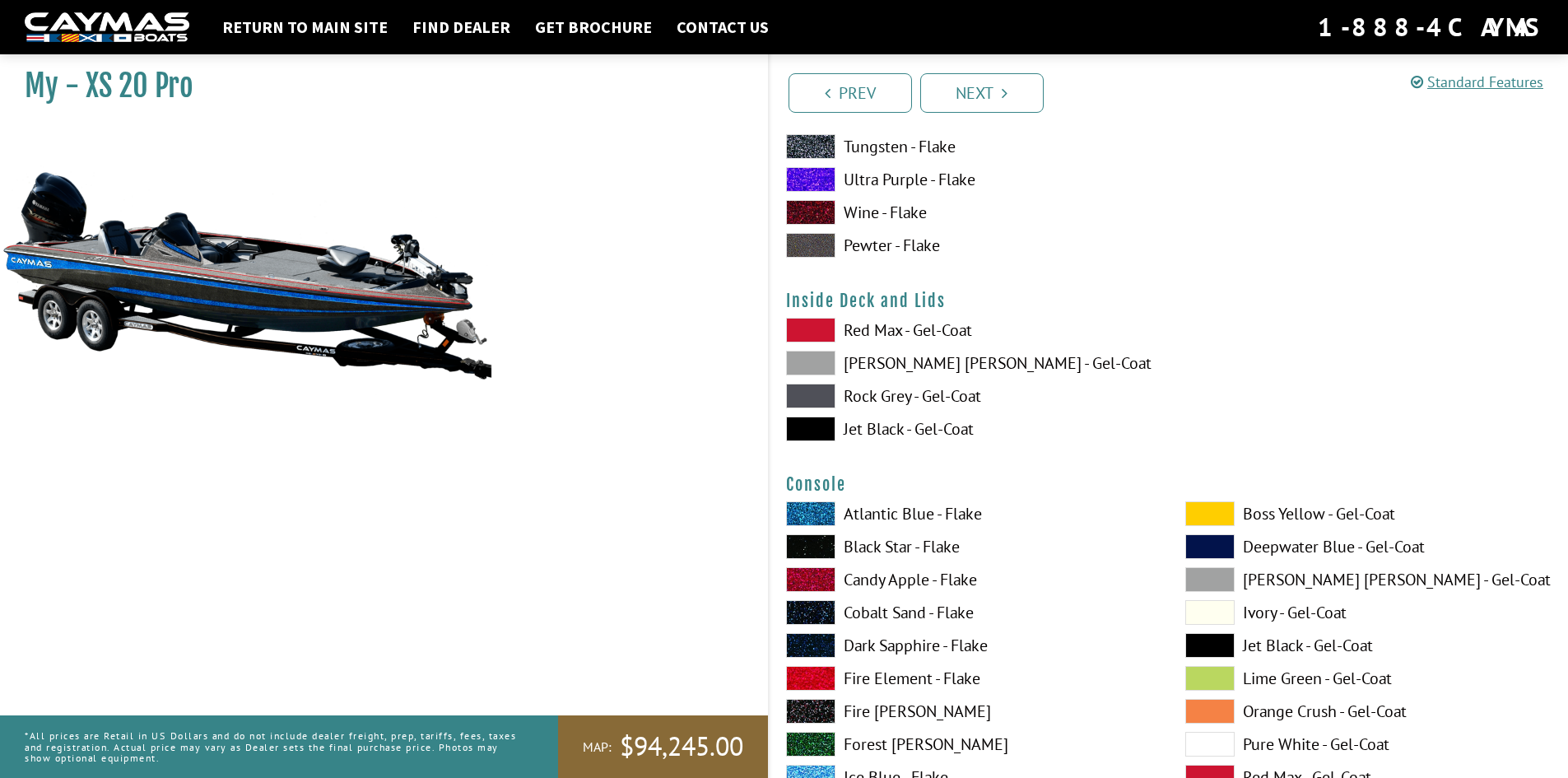
click at [814, 321] on span at bounding box center [810, 330] width 49 height 25
click at [818, 370] on span at bounding box center [810, 363] width 49 height 25
click at [819, 433] on span at bounding box center [810, 428] width 49 height 25
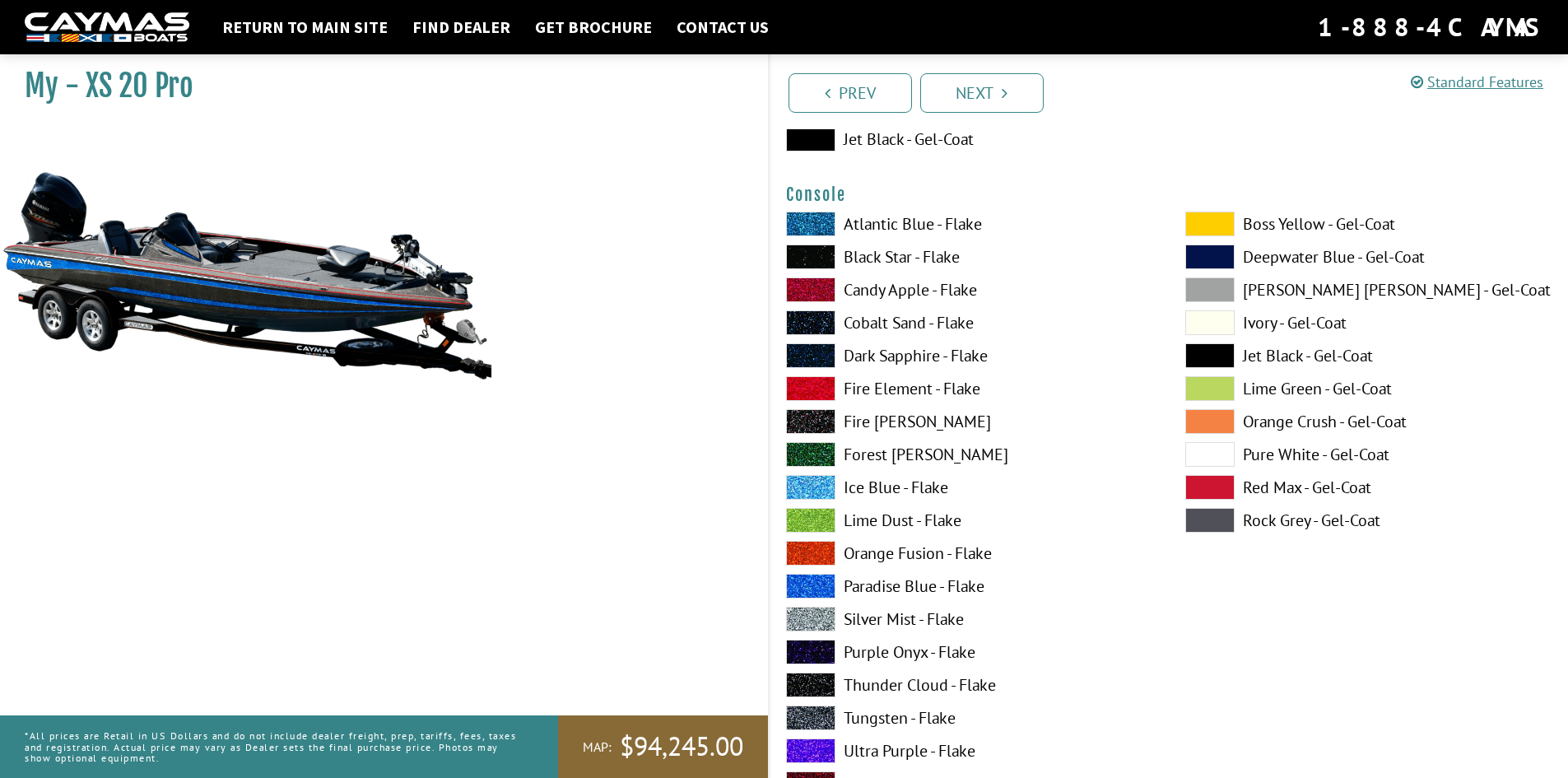
scroll to position [3567, 0]
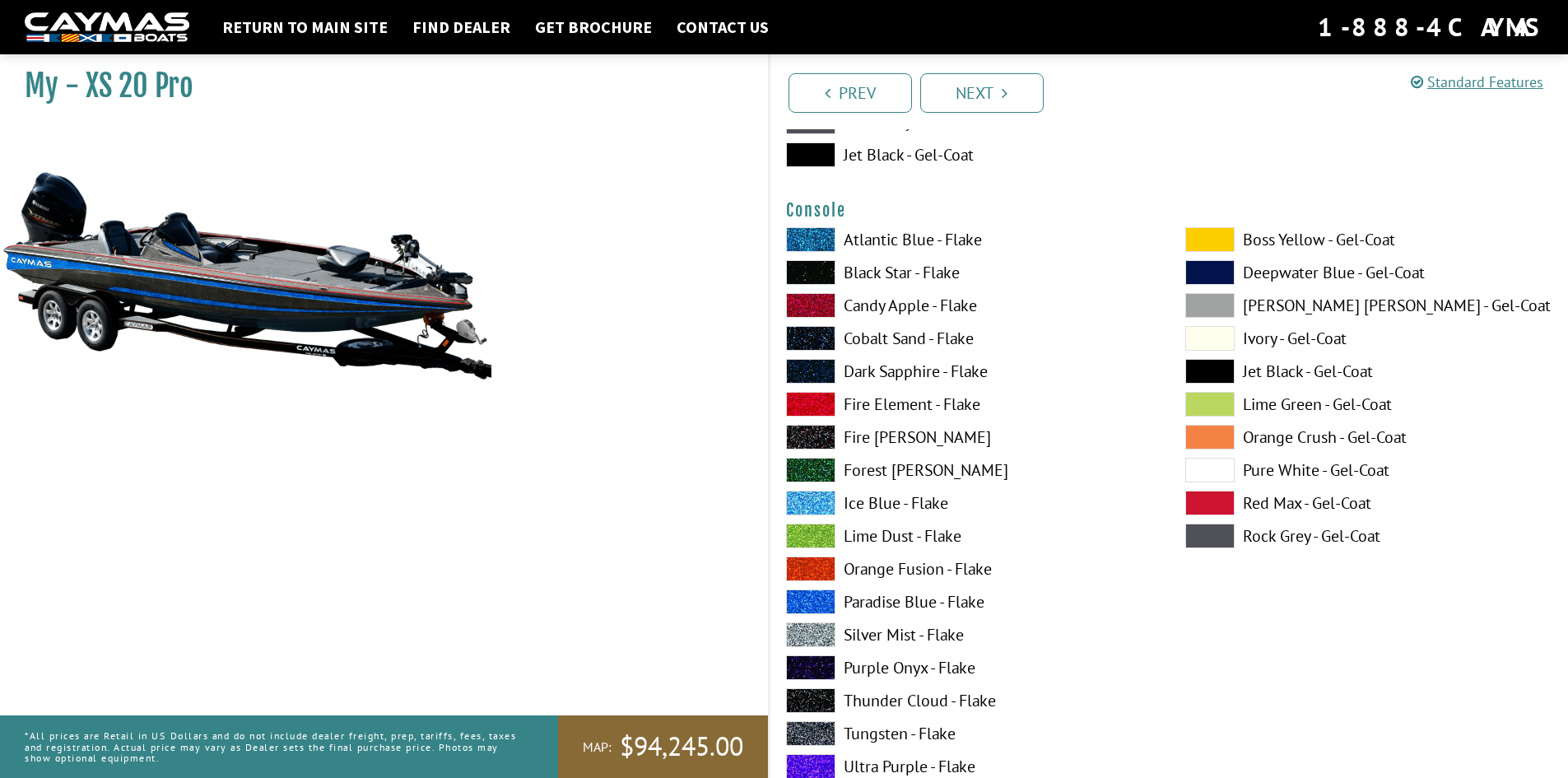
click at [810, 628] on span at bounding box center [810, 635] width 49 height 25
click at [809, 594] on span at bounding box center [810, 601] width 49 height 25
click at [810, 637] on span at bounding box center [810, 635] width 49 height 25
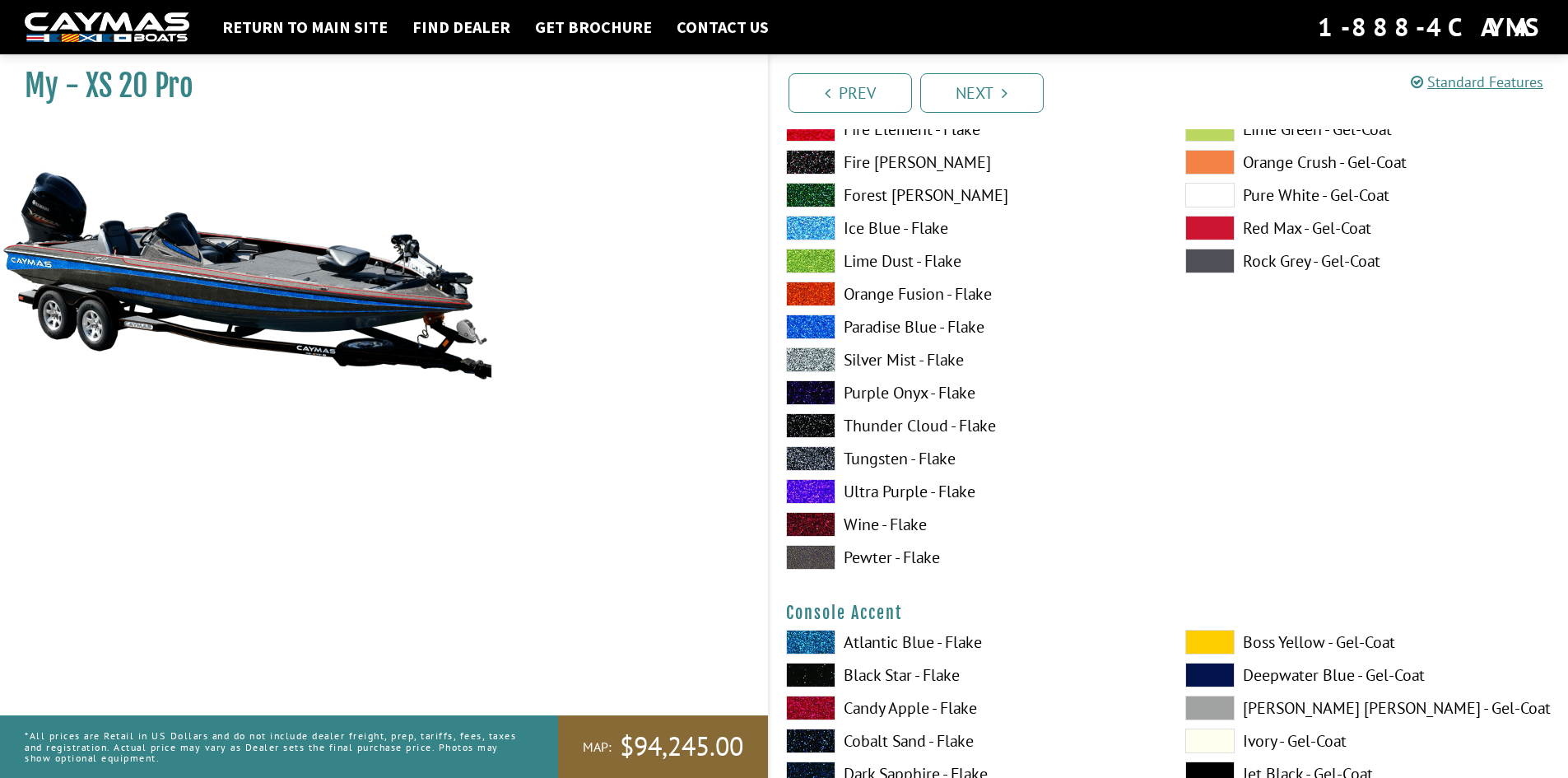
scroll to position [4117, 0]
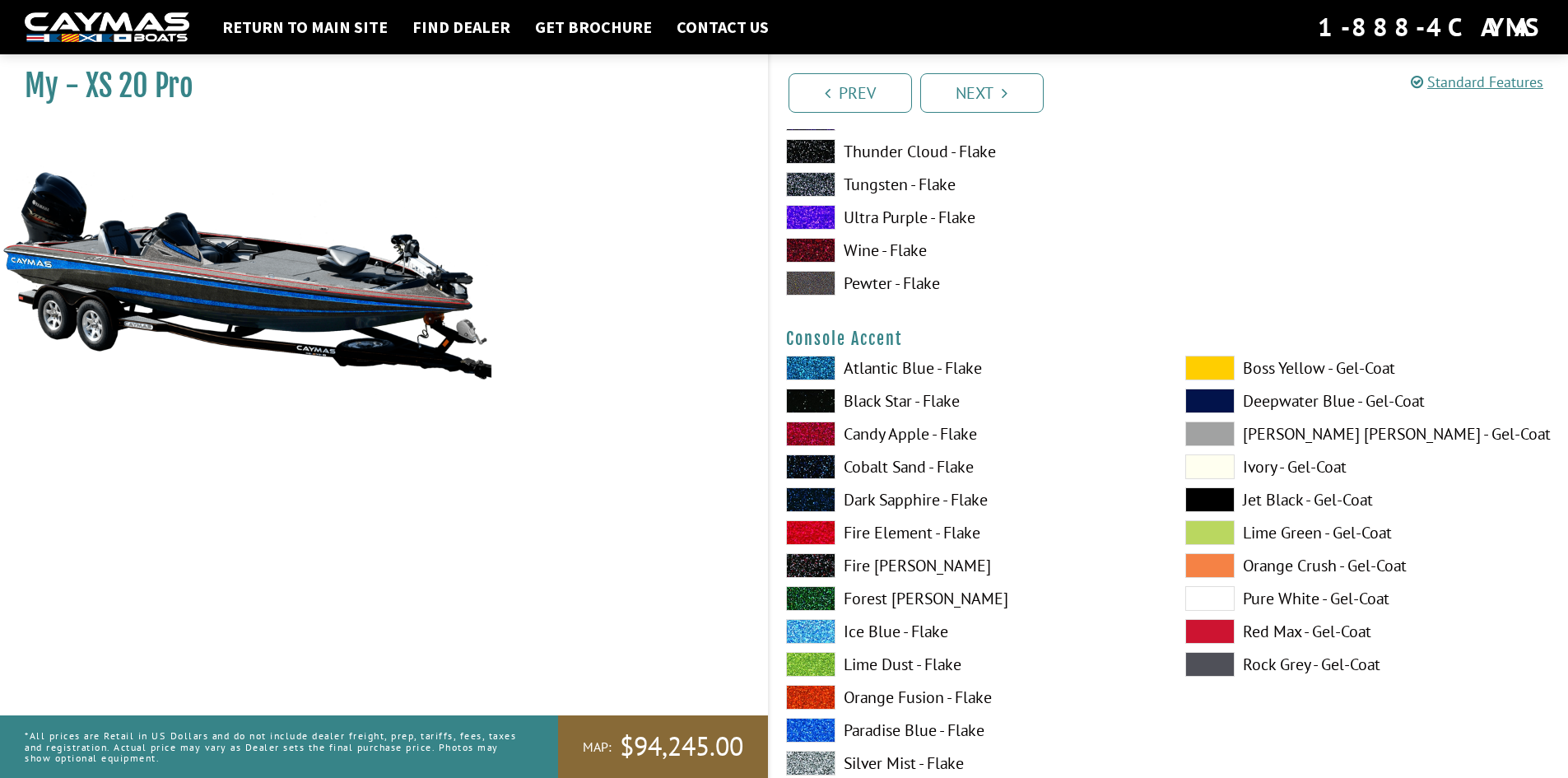
click at [809, 401] on span at bounding box center [810, 401] width 49 height 25
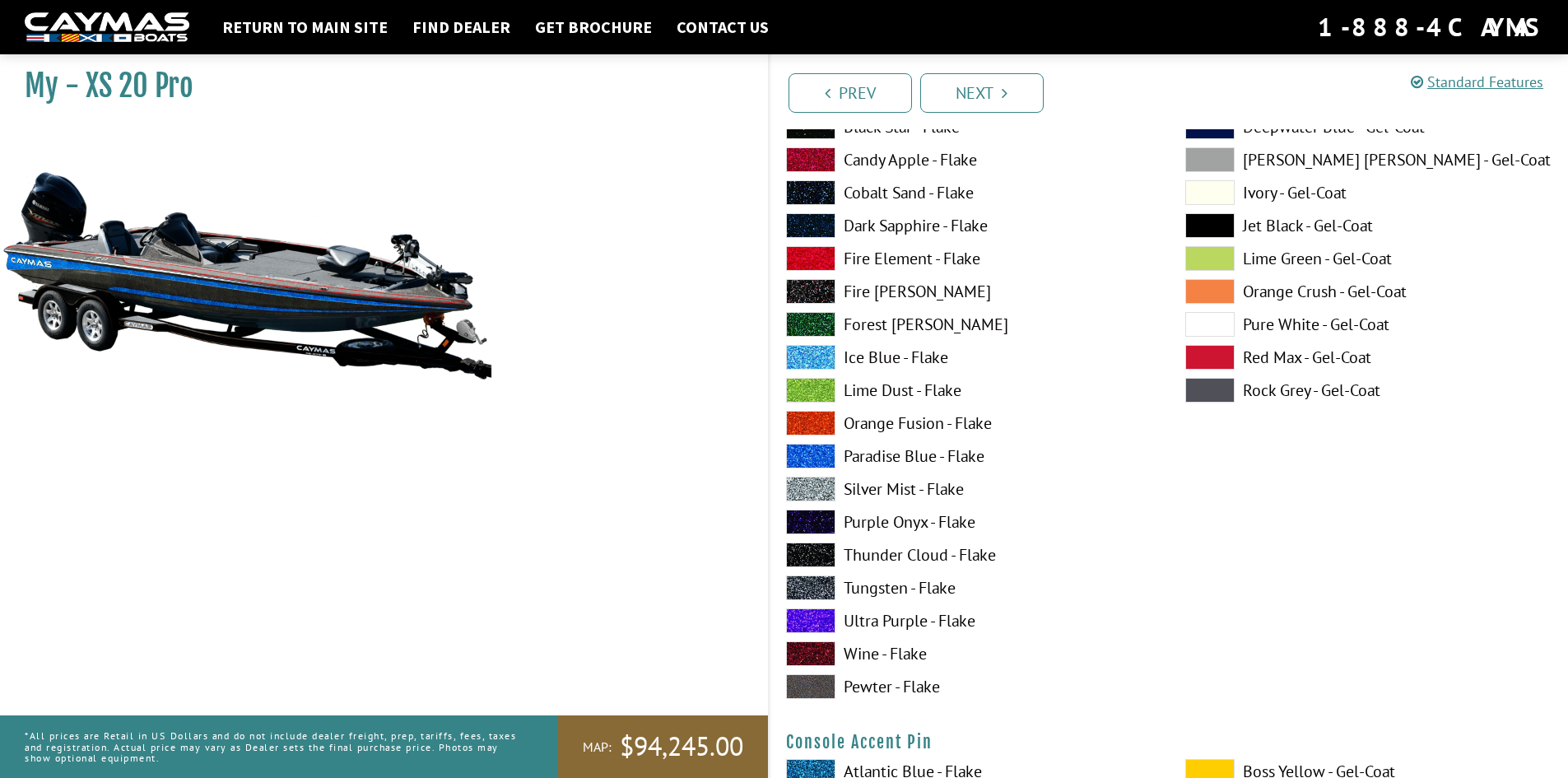
click at [811, 582] on span at bounding box center [810, 587] width 49 height 25
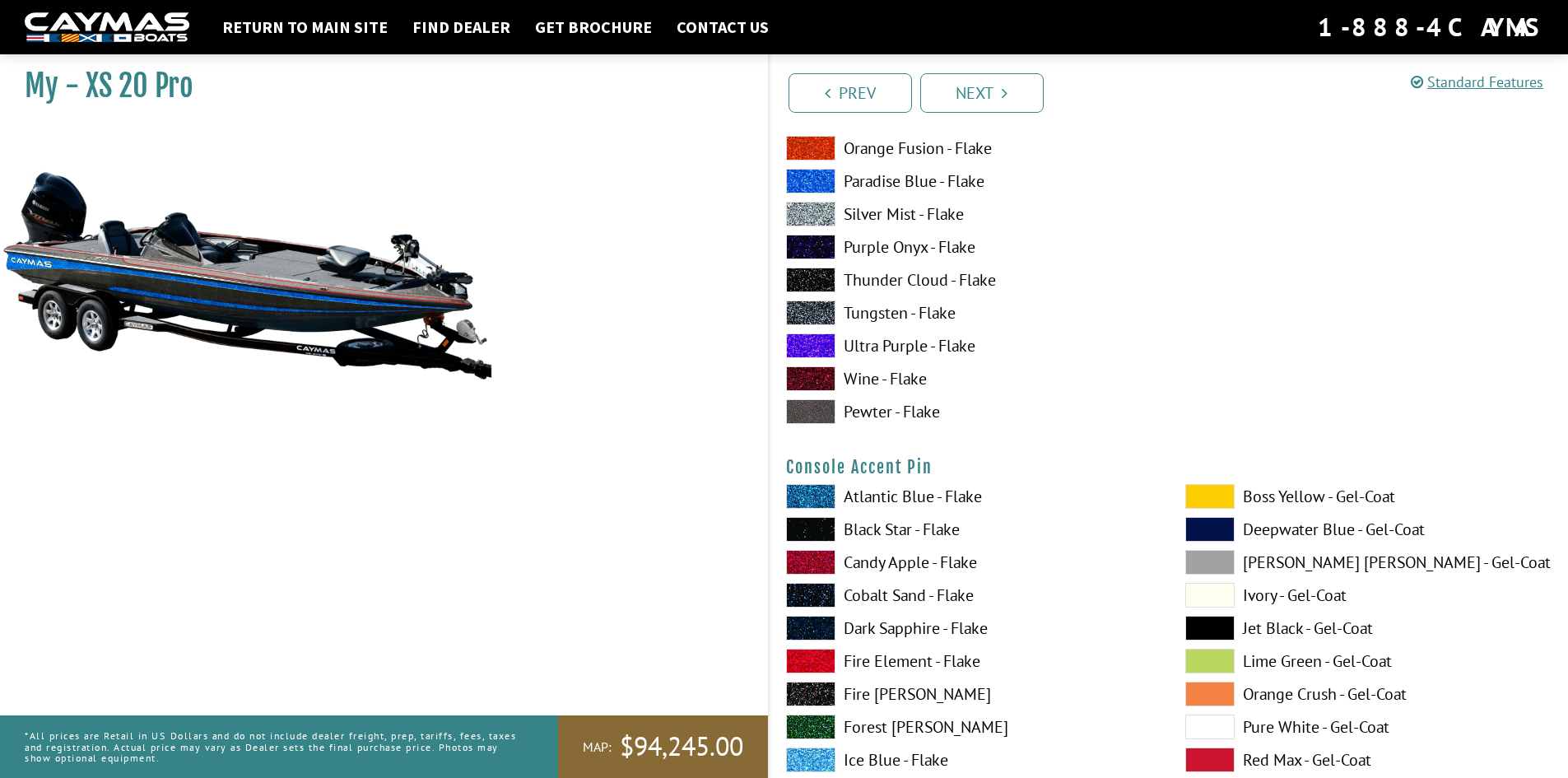
scroll to position [4940, 0]
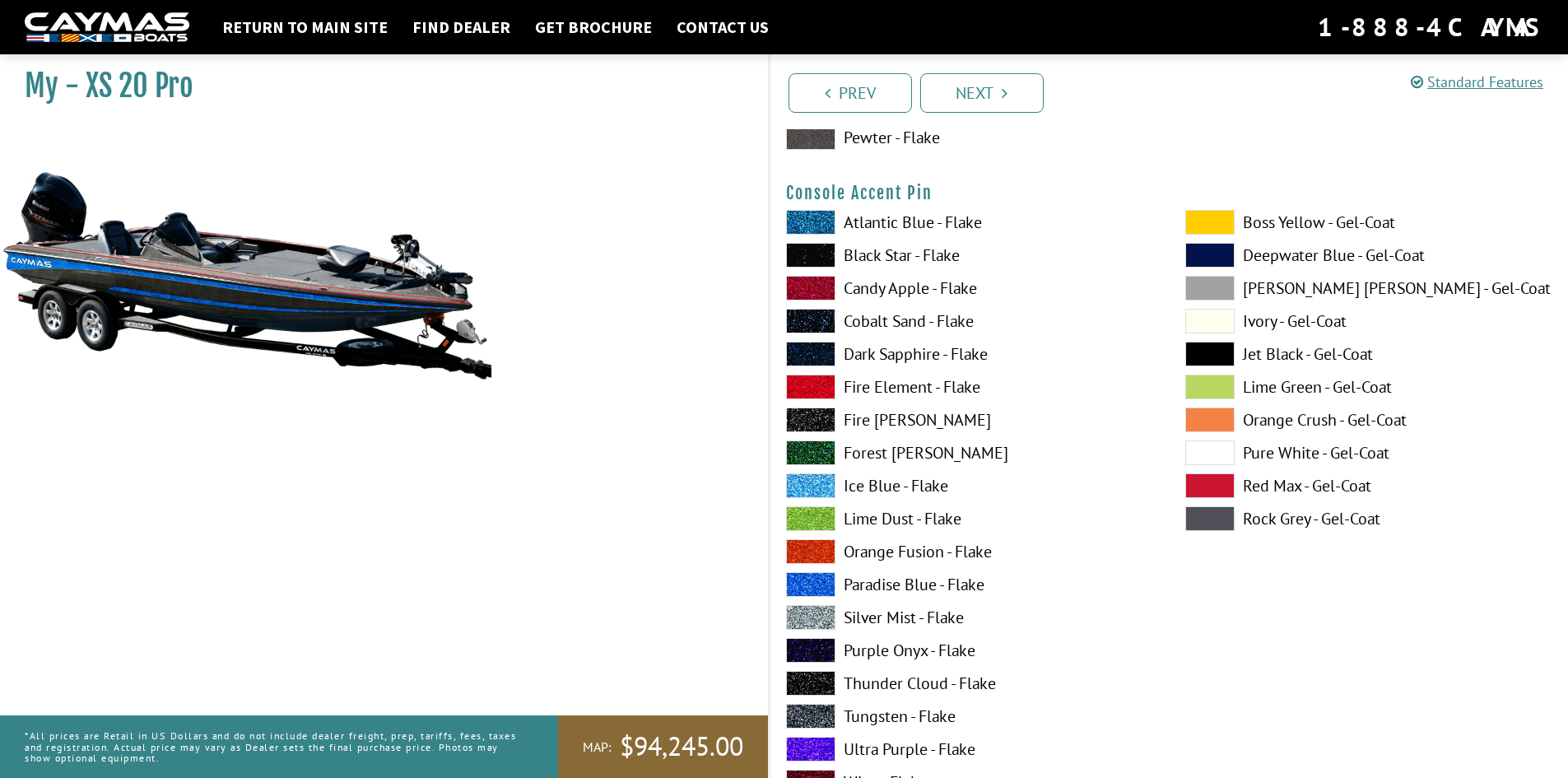
click at [815, 387] on span at bounding box center [810, 387] width 49 height 25
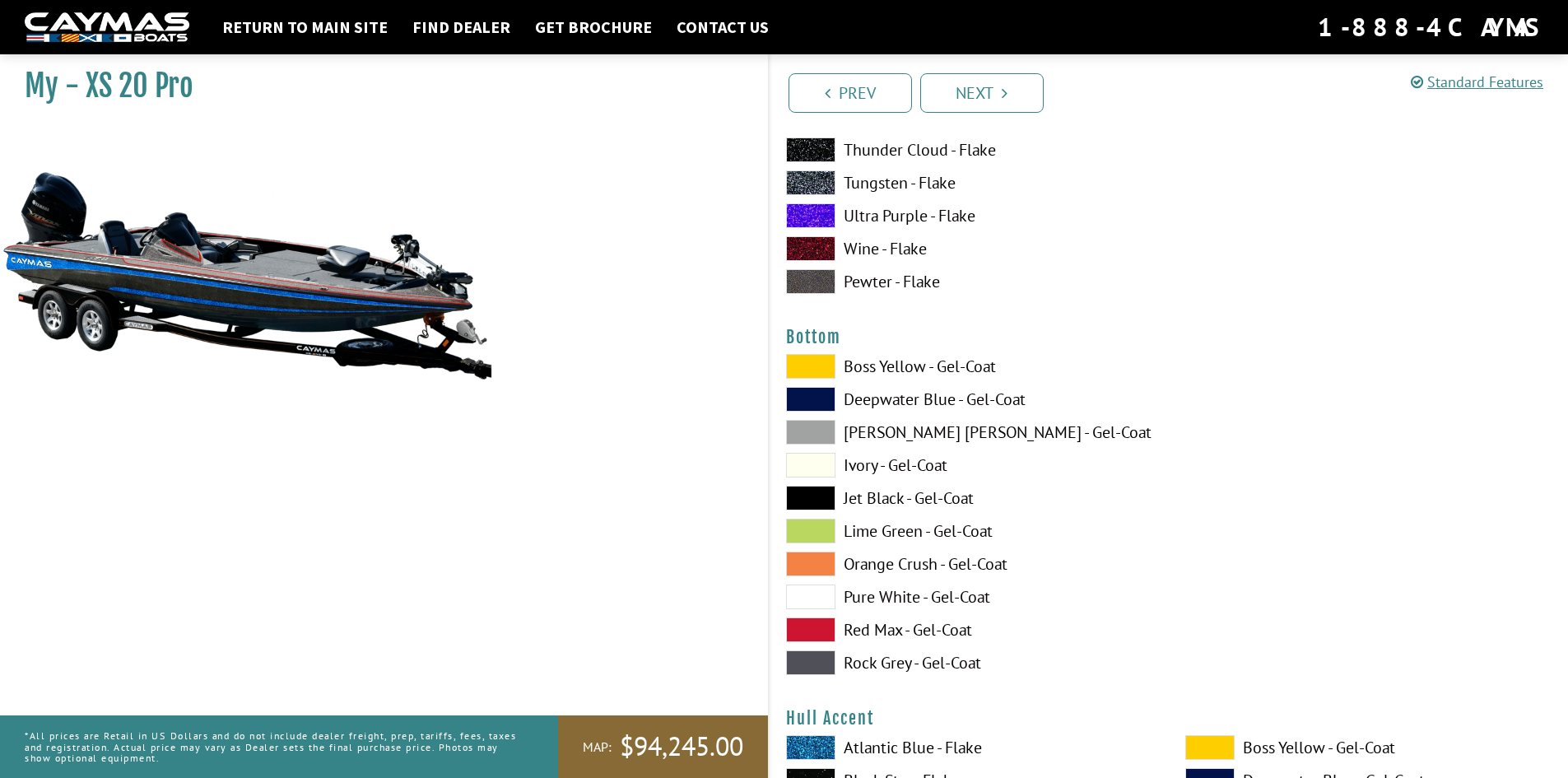
scroll to position [5489, 0]
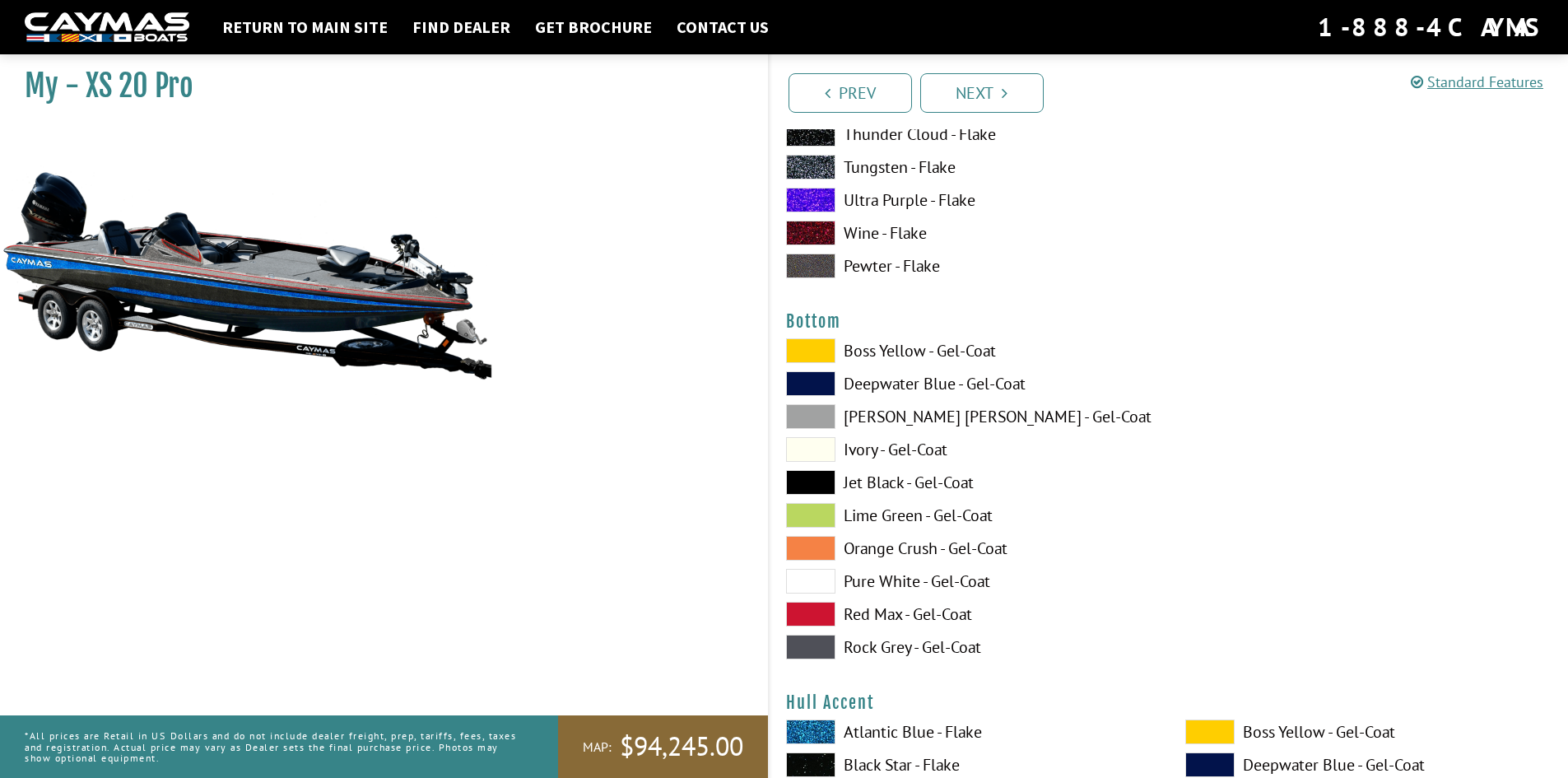
click at [807, 486] on span at bounding box center [810, 482] width 49 height 25
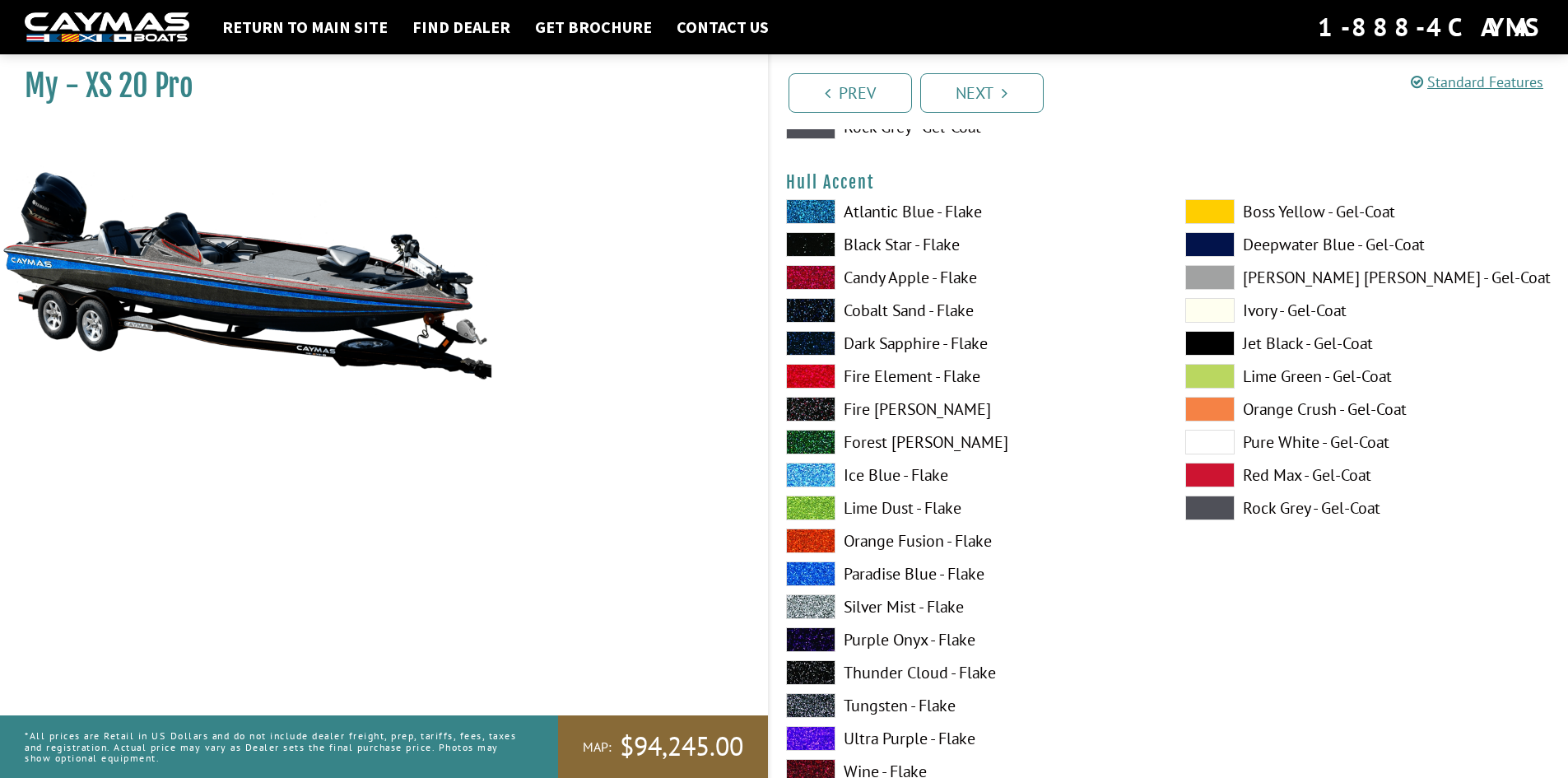
scroll to position [6037, 0]
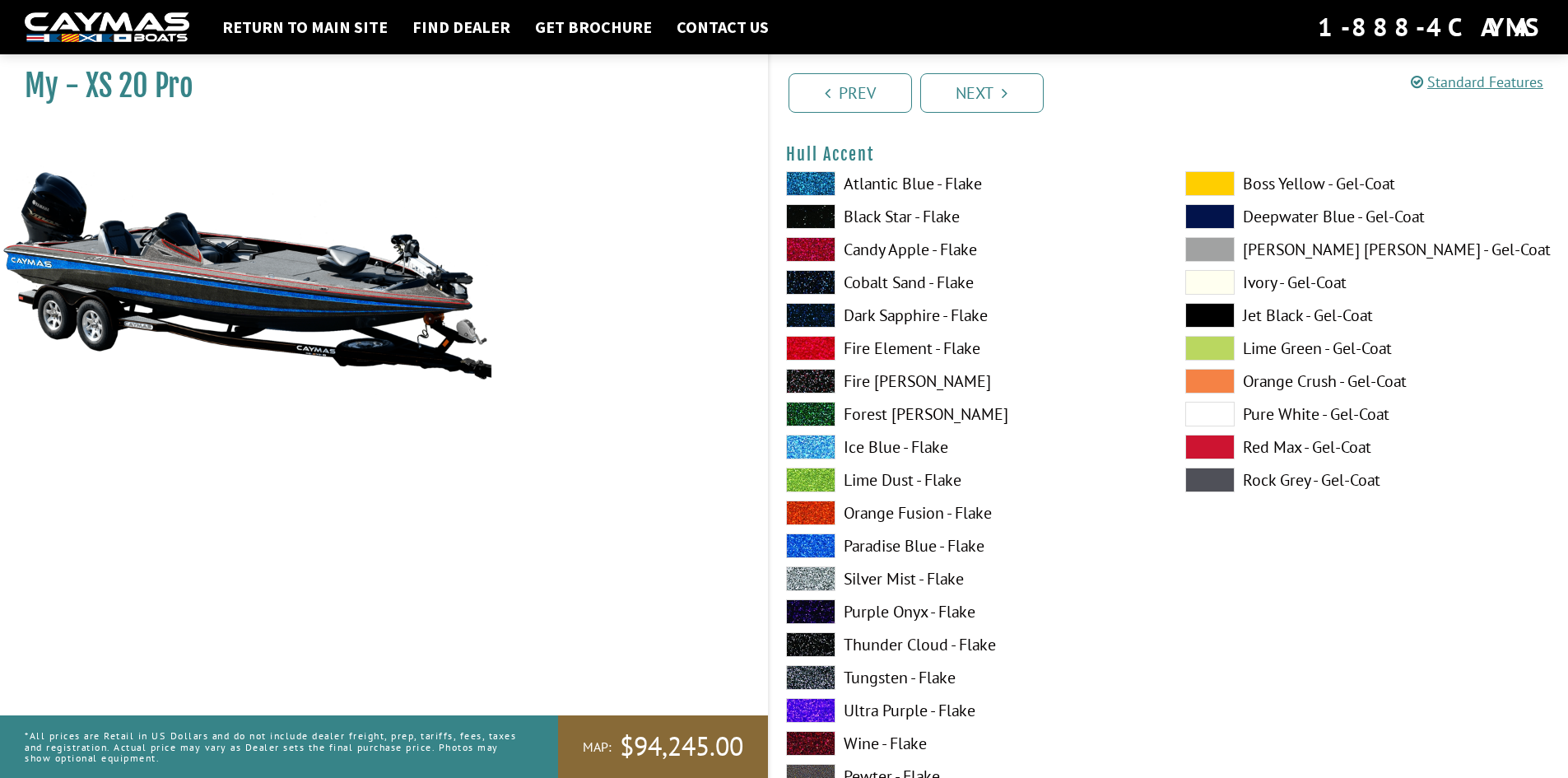
click at [809, 504] on span at bounding box center [810, 512] width 49 height 25
click at [811, 581] on span at bounding box center [810, 578] width 49 height 25
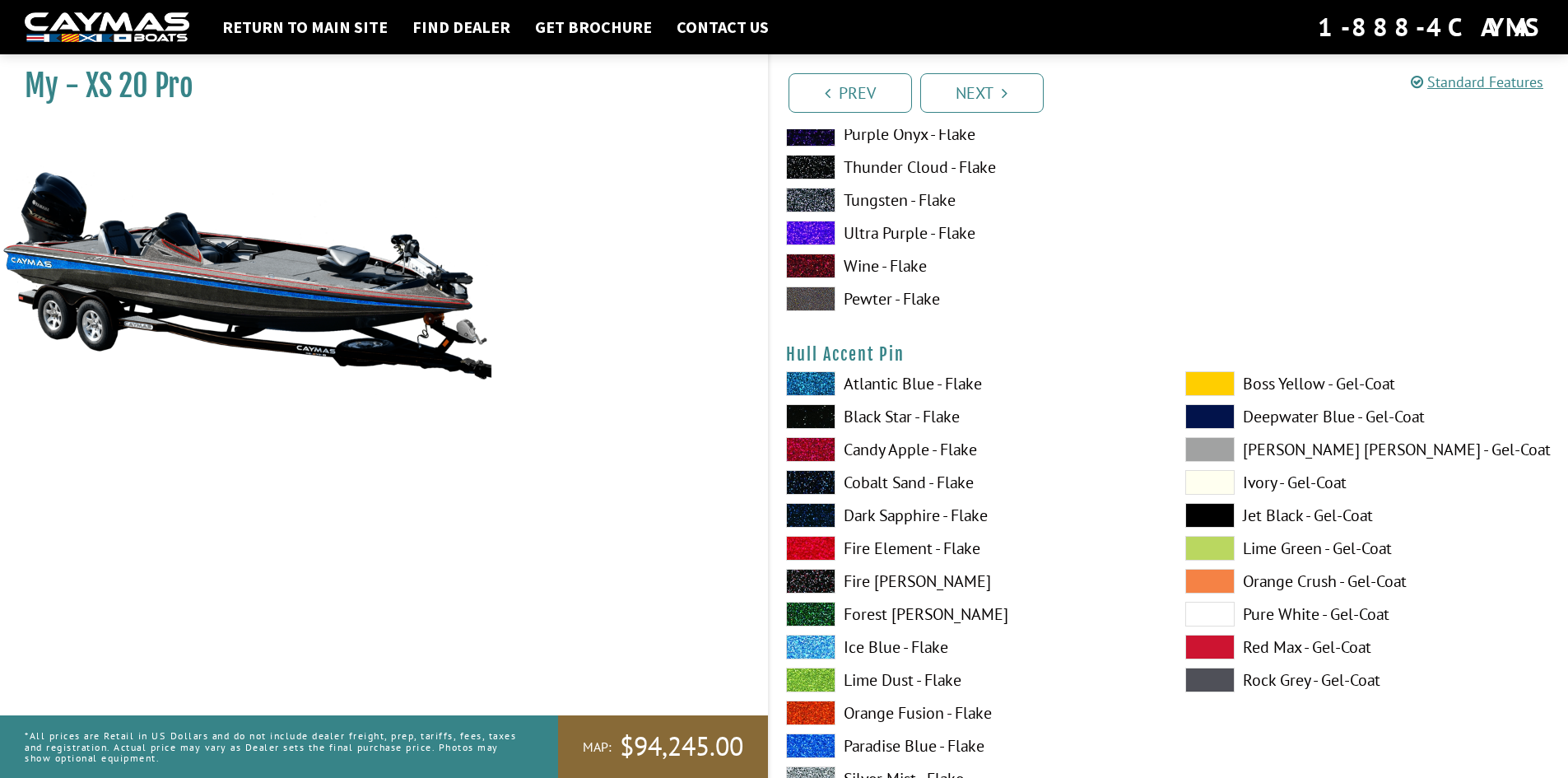
scroll to position [6587, 0]
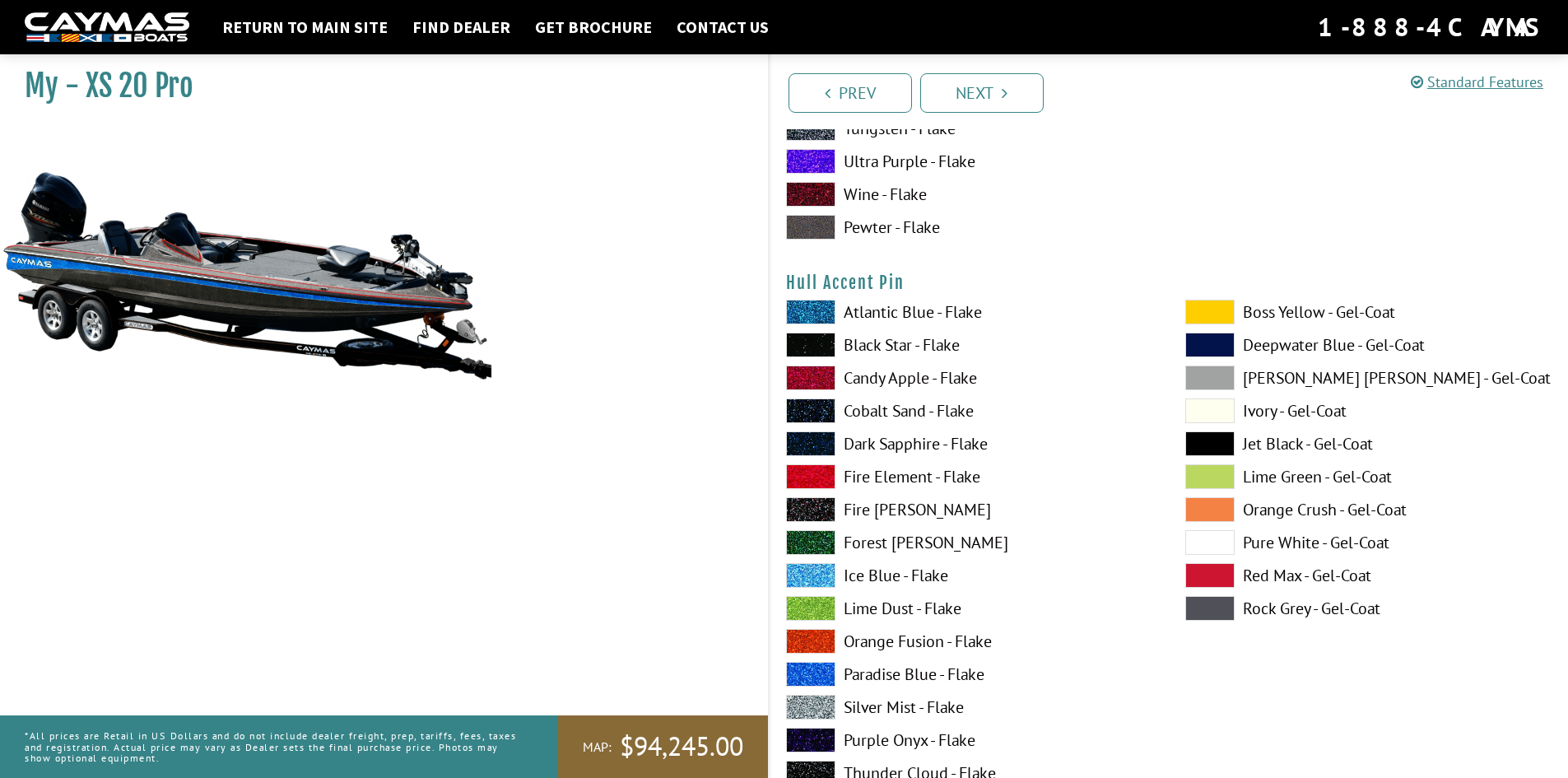
click at [816, 474] on span at bounding box center [810, 476] width 49 height 25
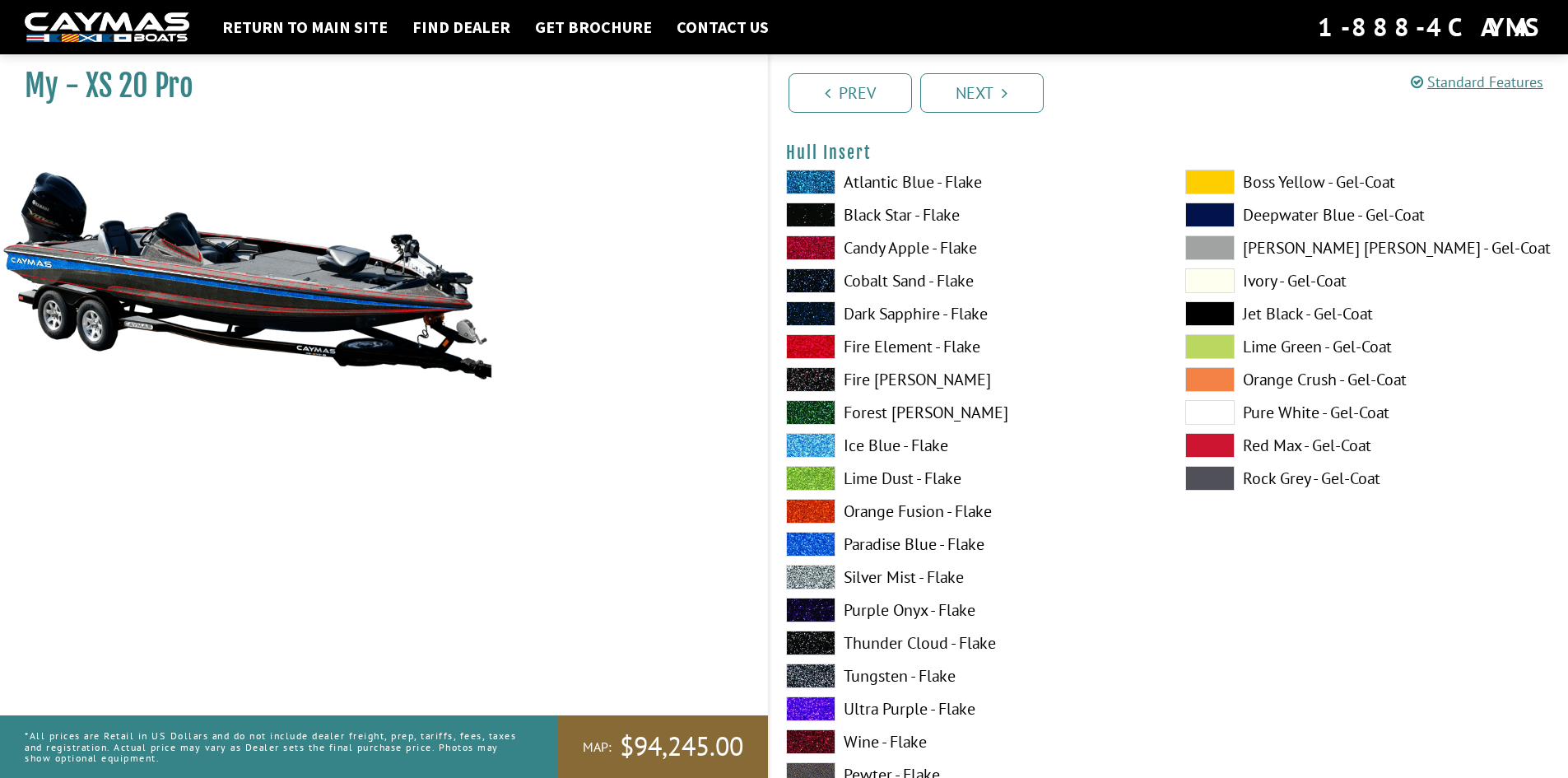
scroll to position [7409, 0]
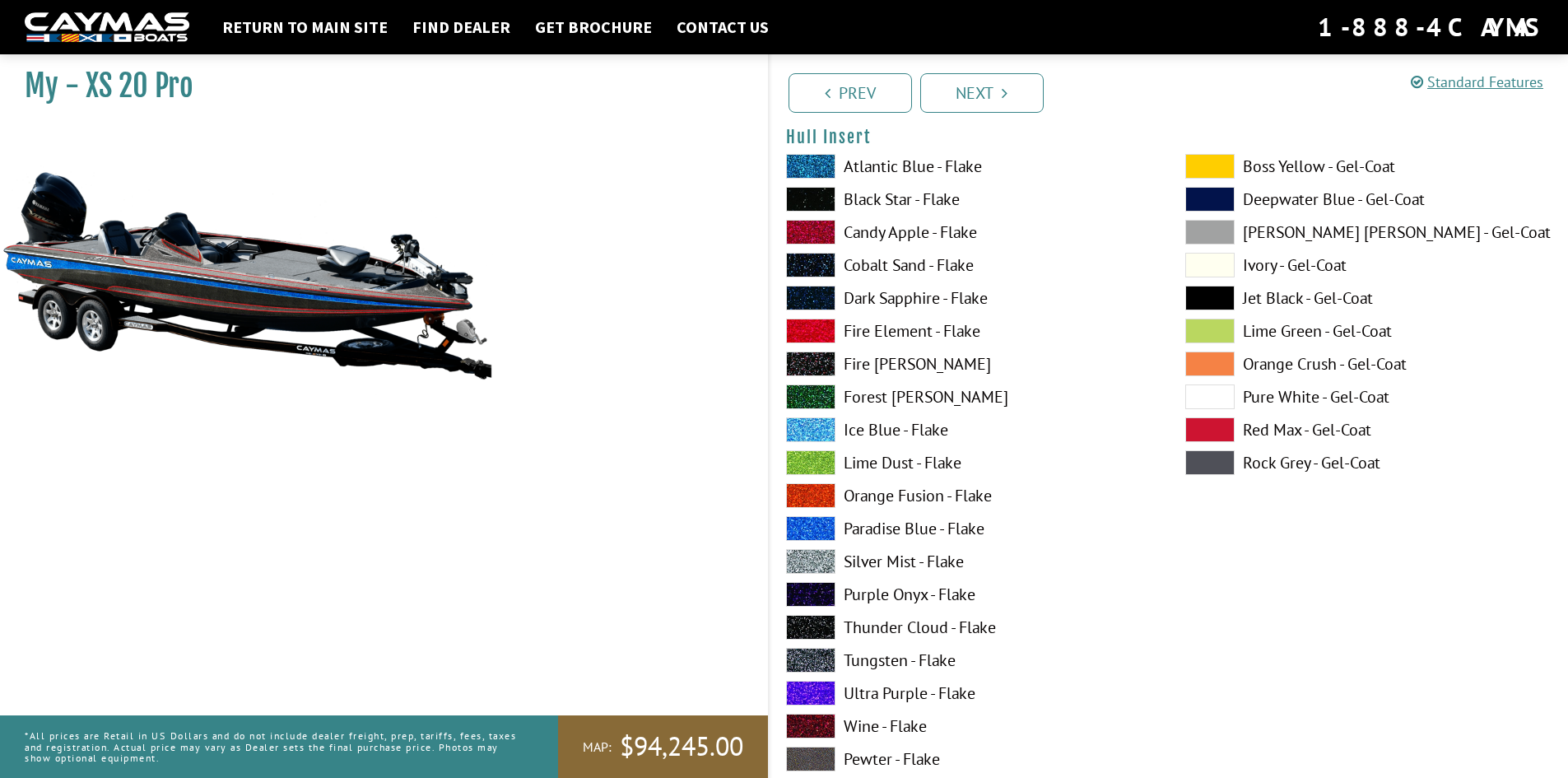
click at [815, 563] on span at bounding box center [810, 562] width 49 height 25
